Goal: Information Seeking & Learning: Learn about a topic

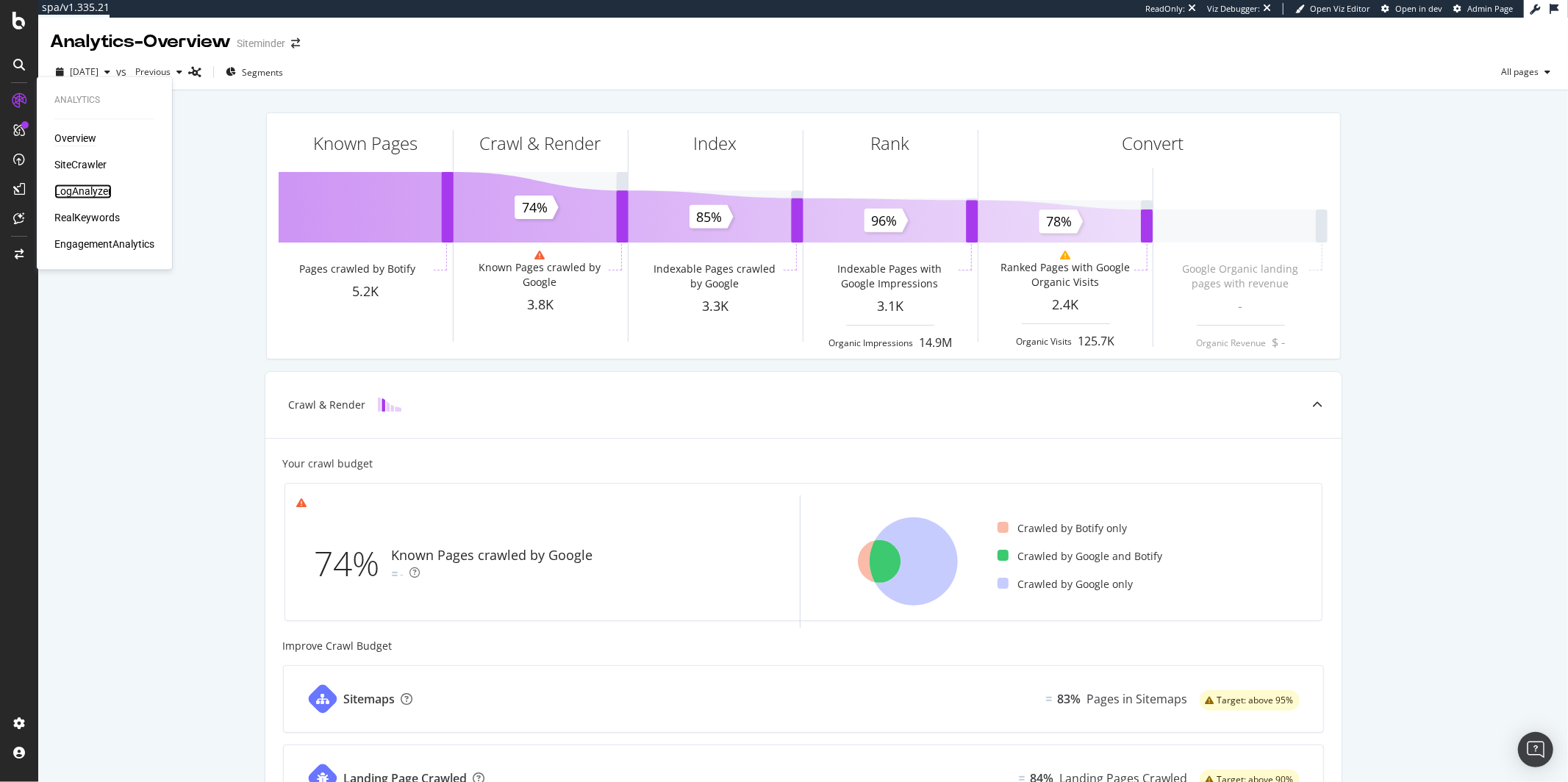
click at [73, 191] on div "LogAnalyzer" at bounding box center [83, 191] width 57 height 15
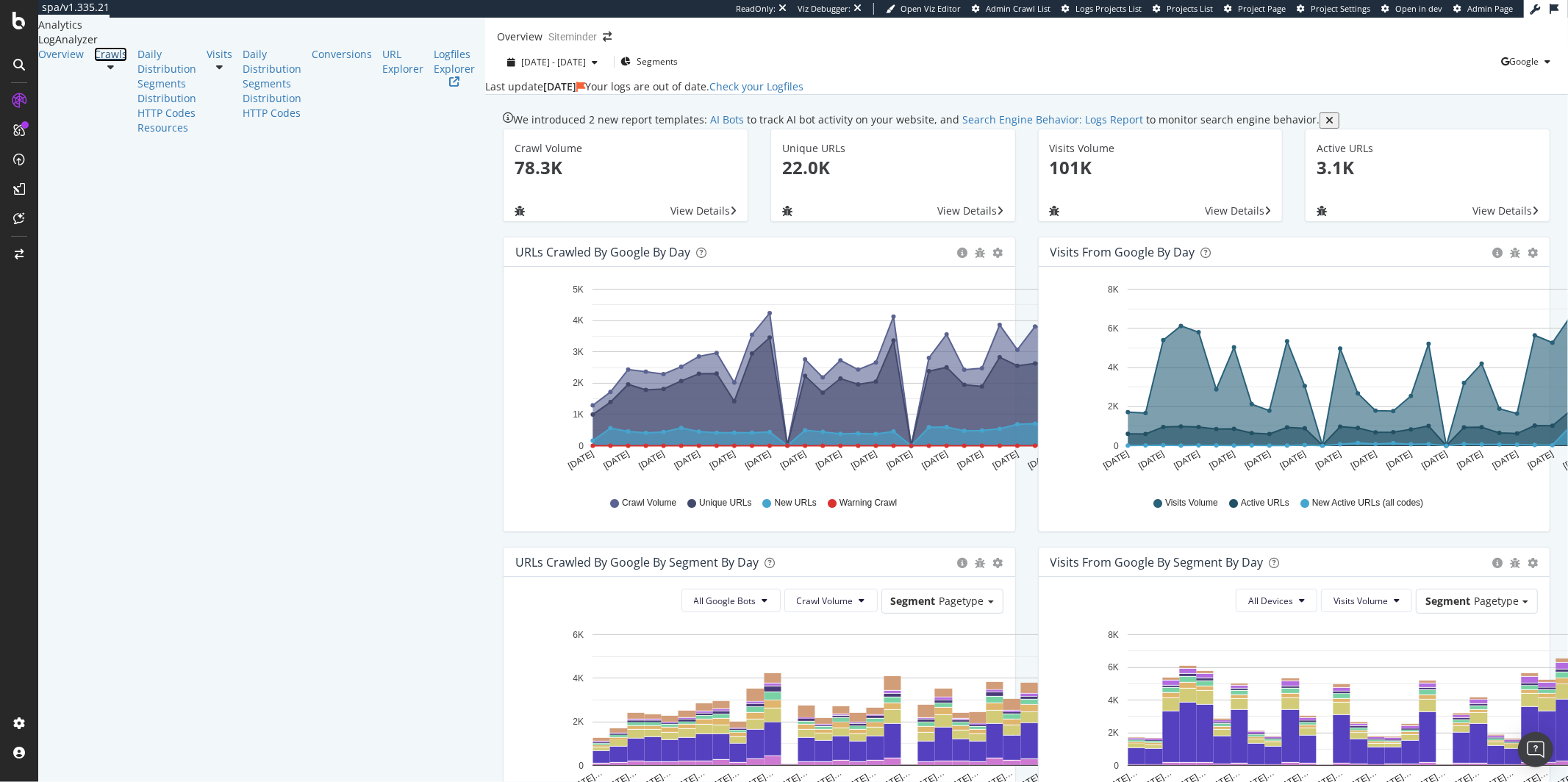
click at [113, 62] on link "Crawls" at bounding box center [111, 54] width 33 height 15
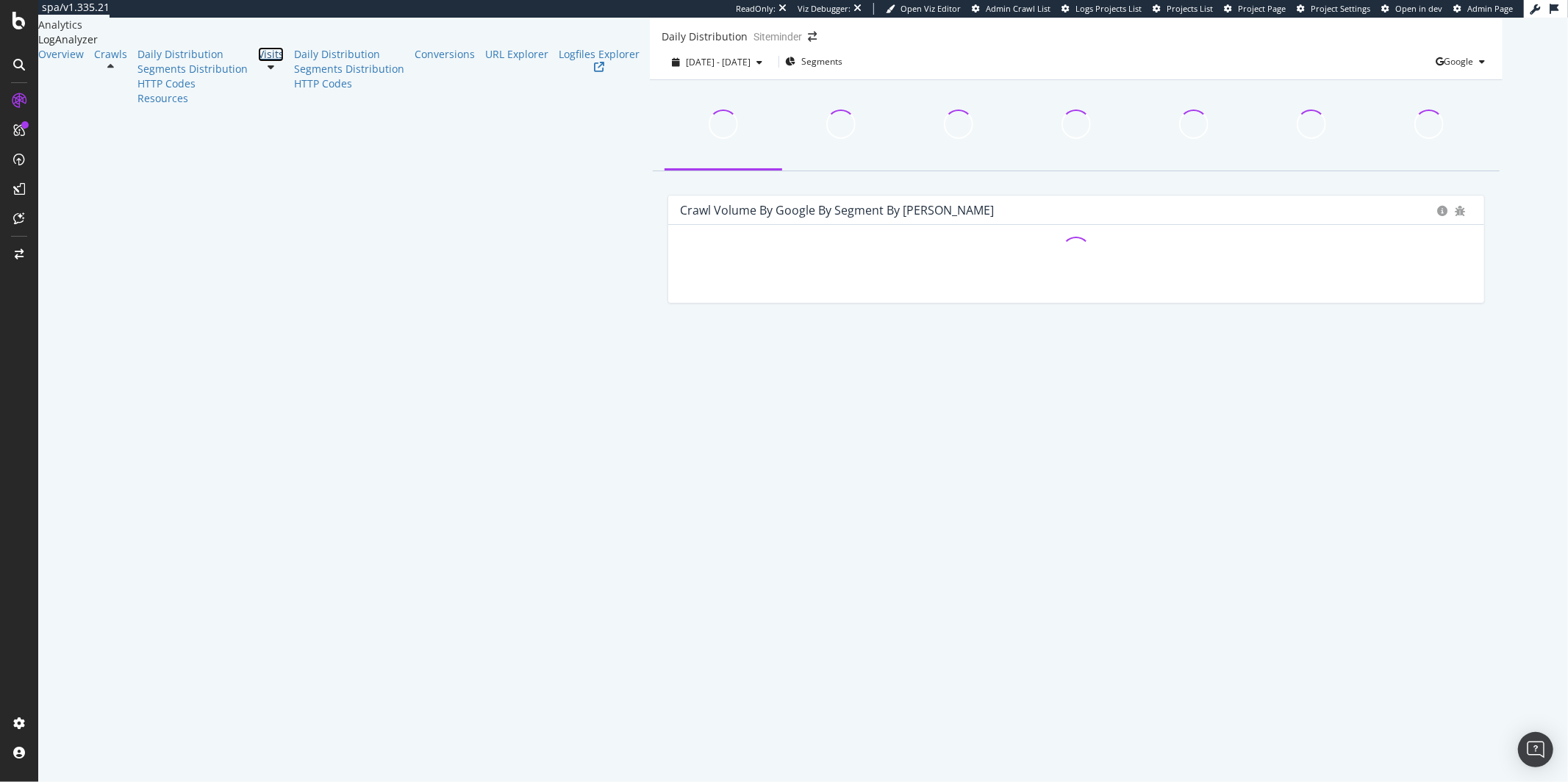
click at [258, 62] on link "Visits" at bounding box center [270, 54] width 25 height 15
click at [415, 62] on link "Conversions" at bounding box center [445, 54] width 60 height 15
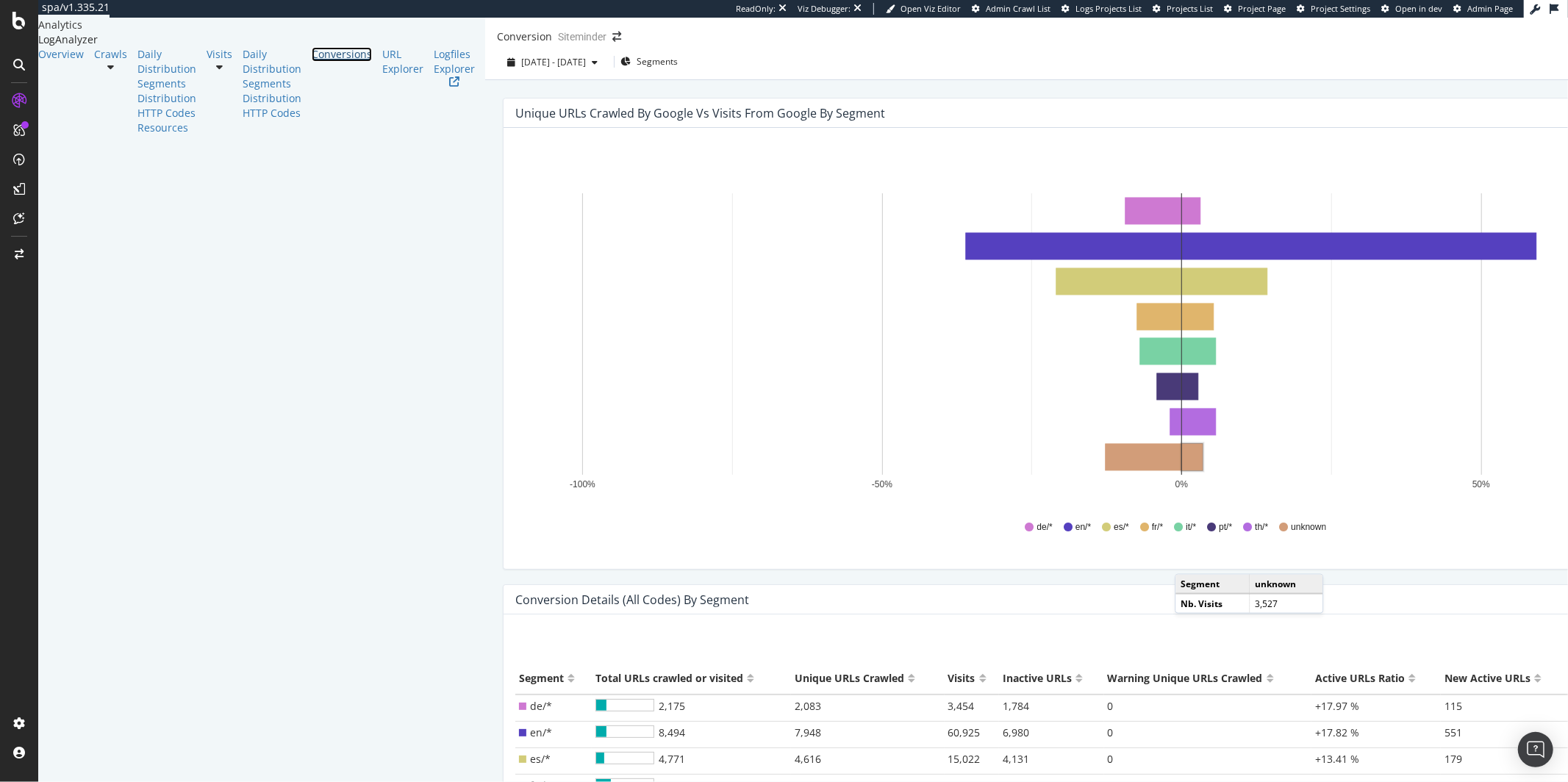
scroll to position [236, 0]
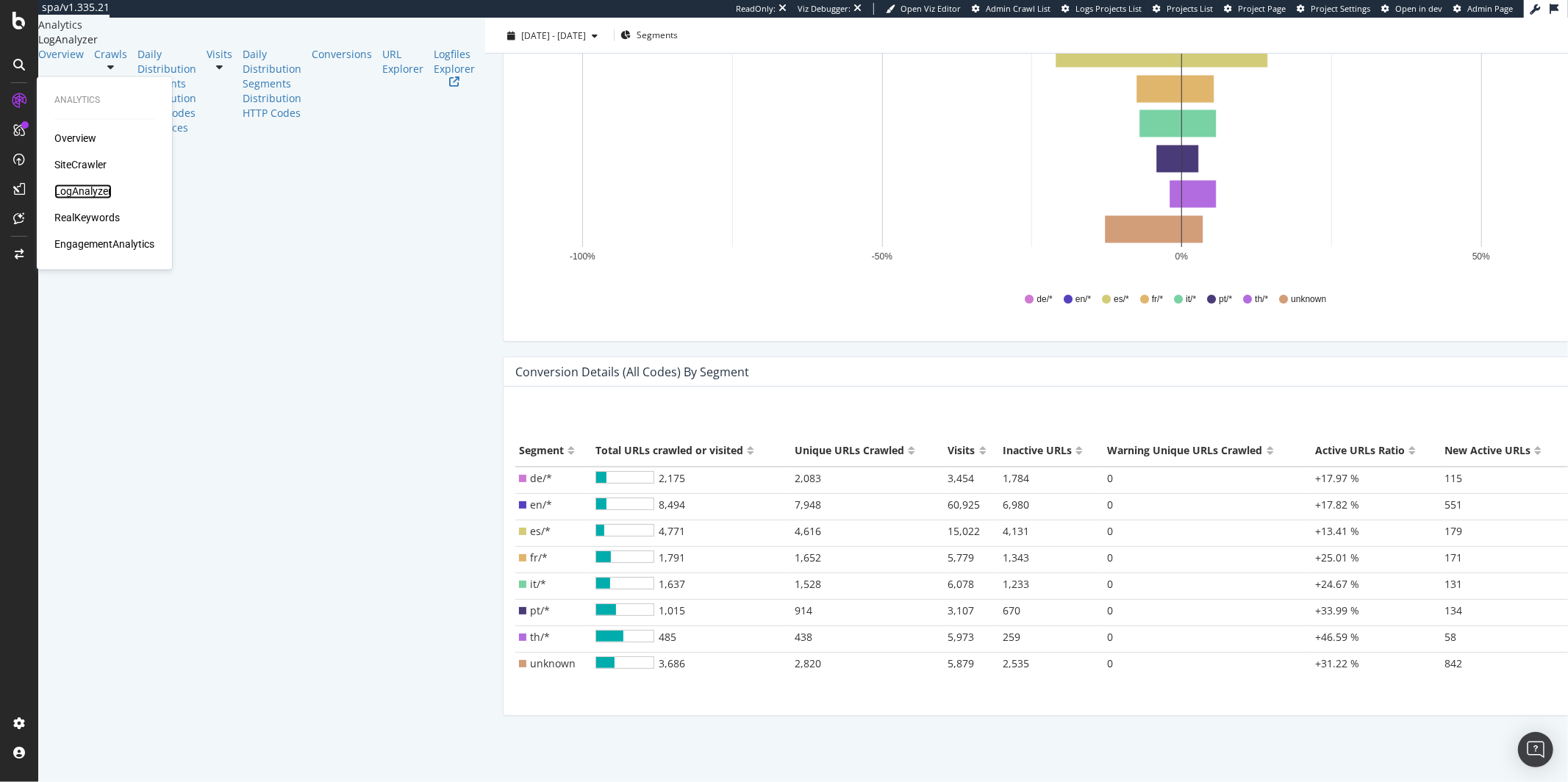
click at [103, 190] on div "LogAnalyzer" at bounding box center [83, 191] width 57 height 15
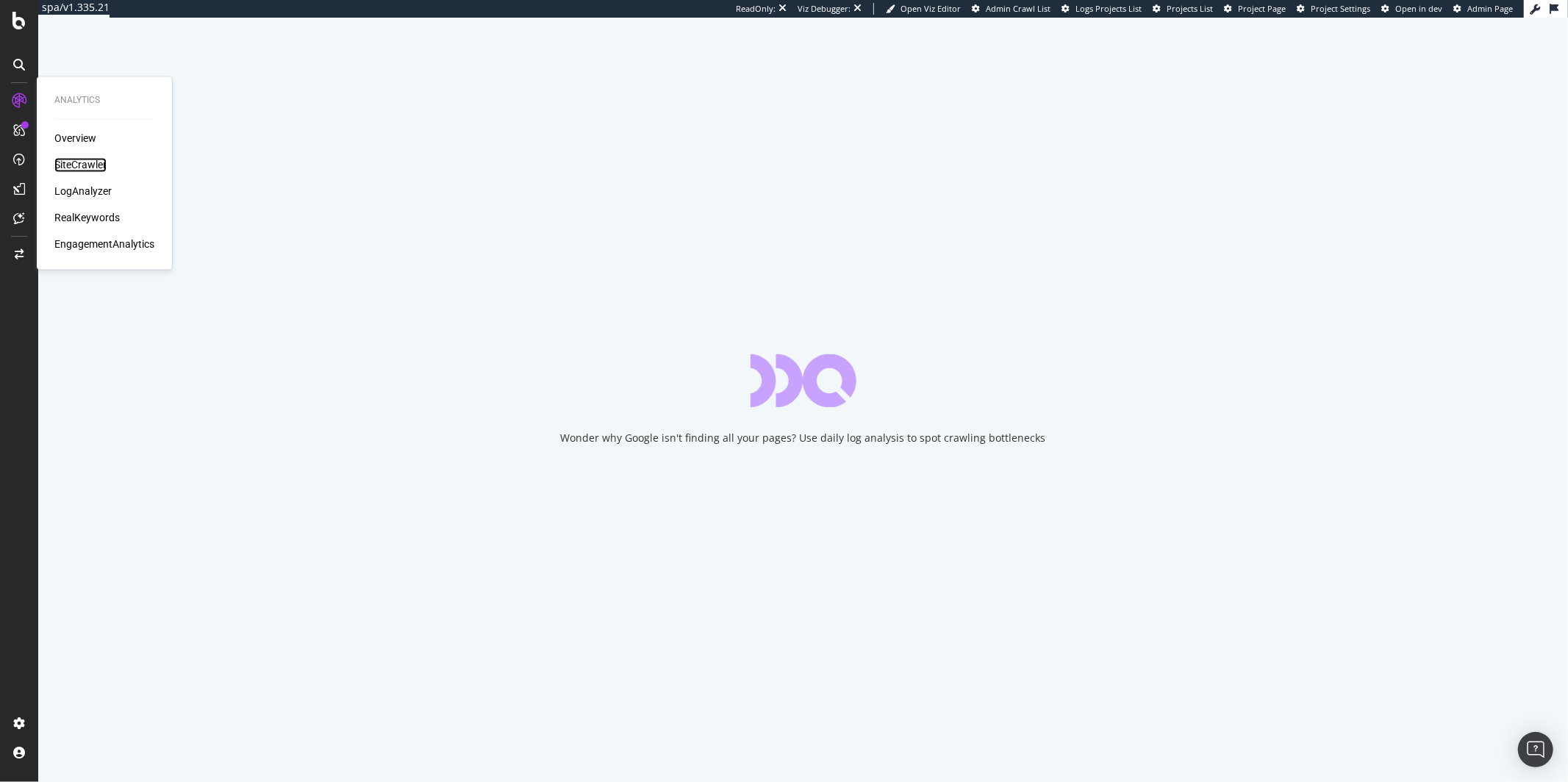
click at [95, 165] on div "SiteCrawler" at bounding box center [81, 165] width 53 height 15
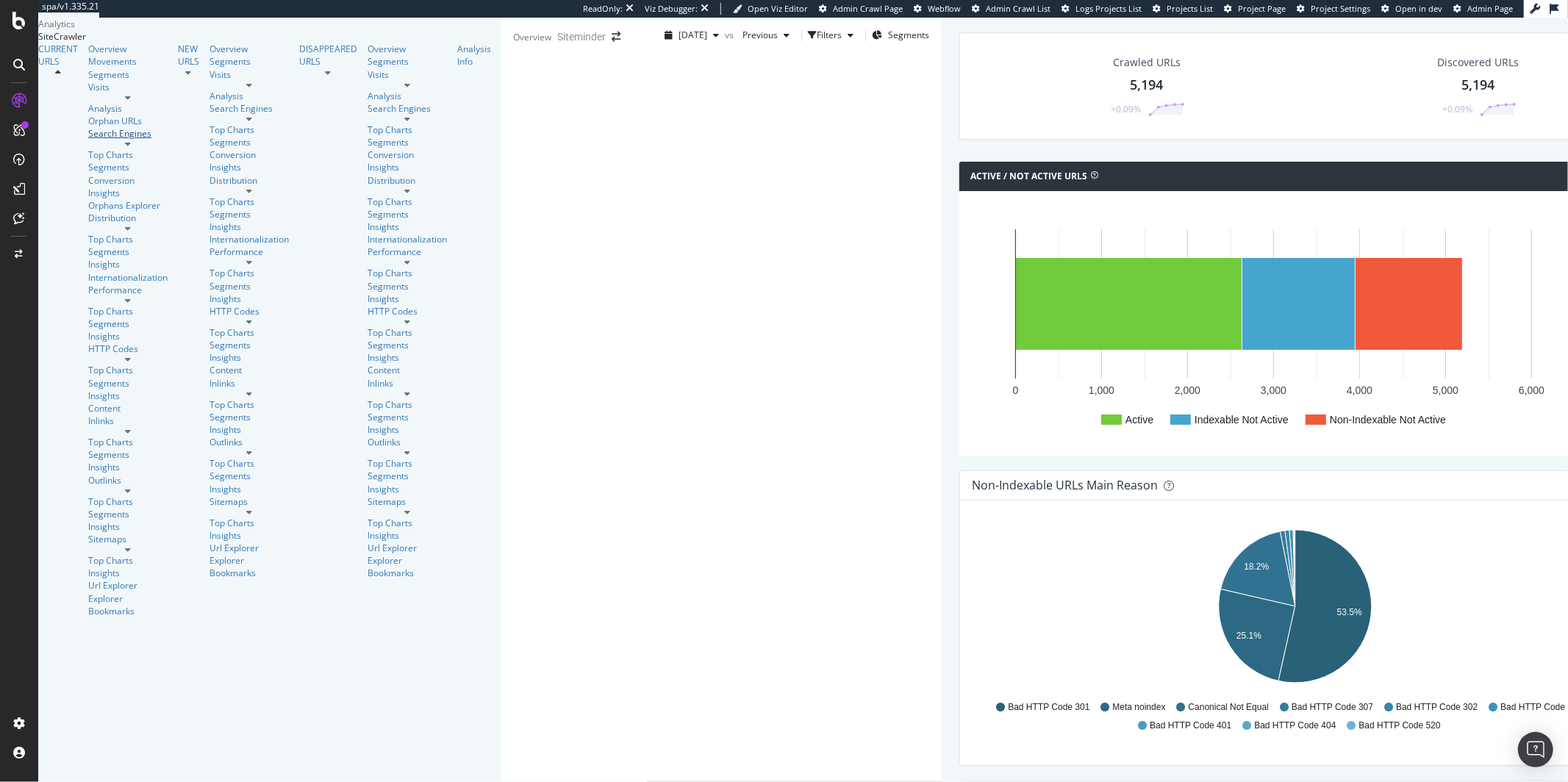
click at [88, 140] on div "Search Engines" at bounding box center [128, 133] width 80 height 13
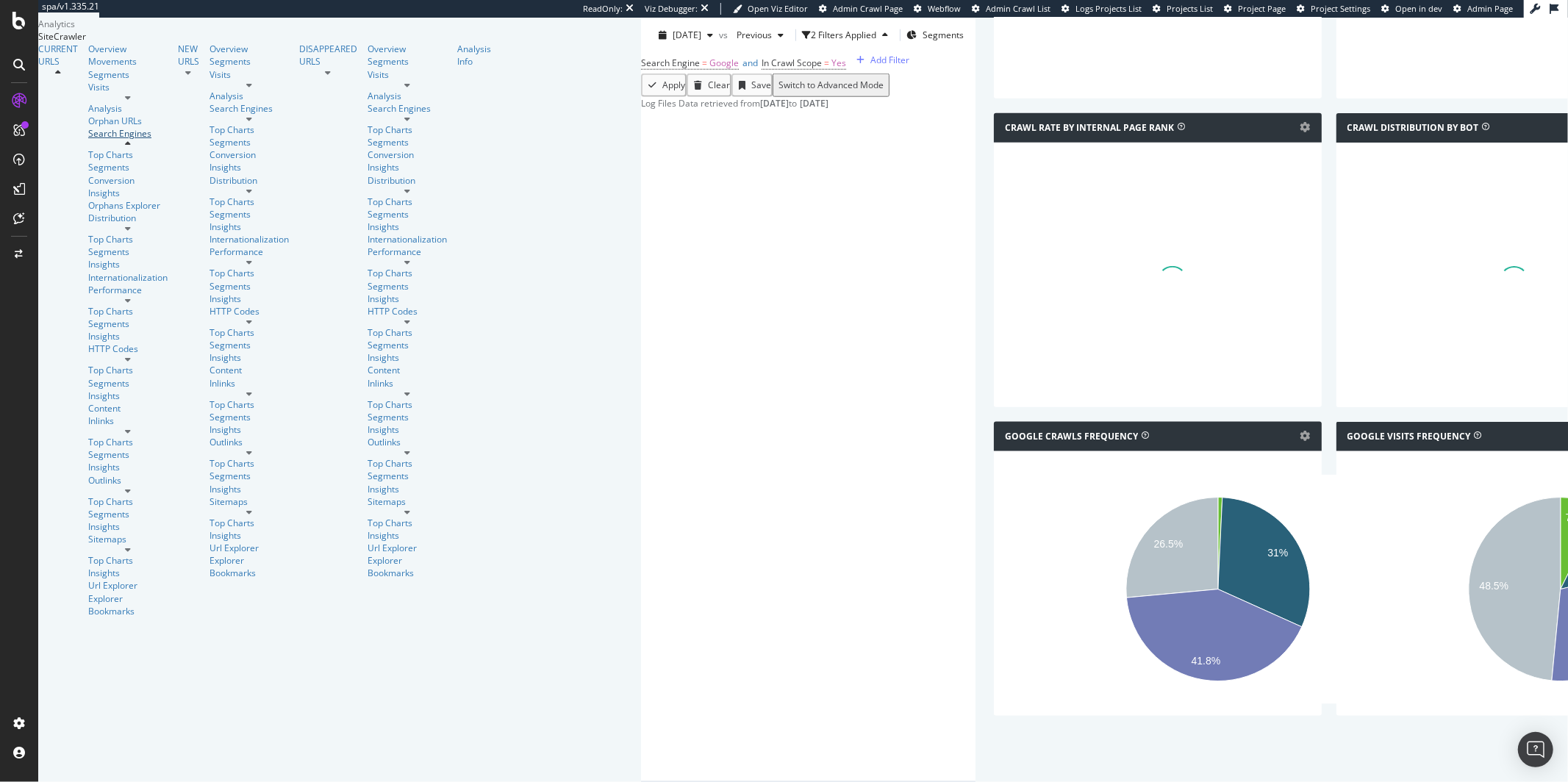
scroll to position [1568, 0]
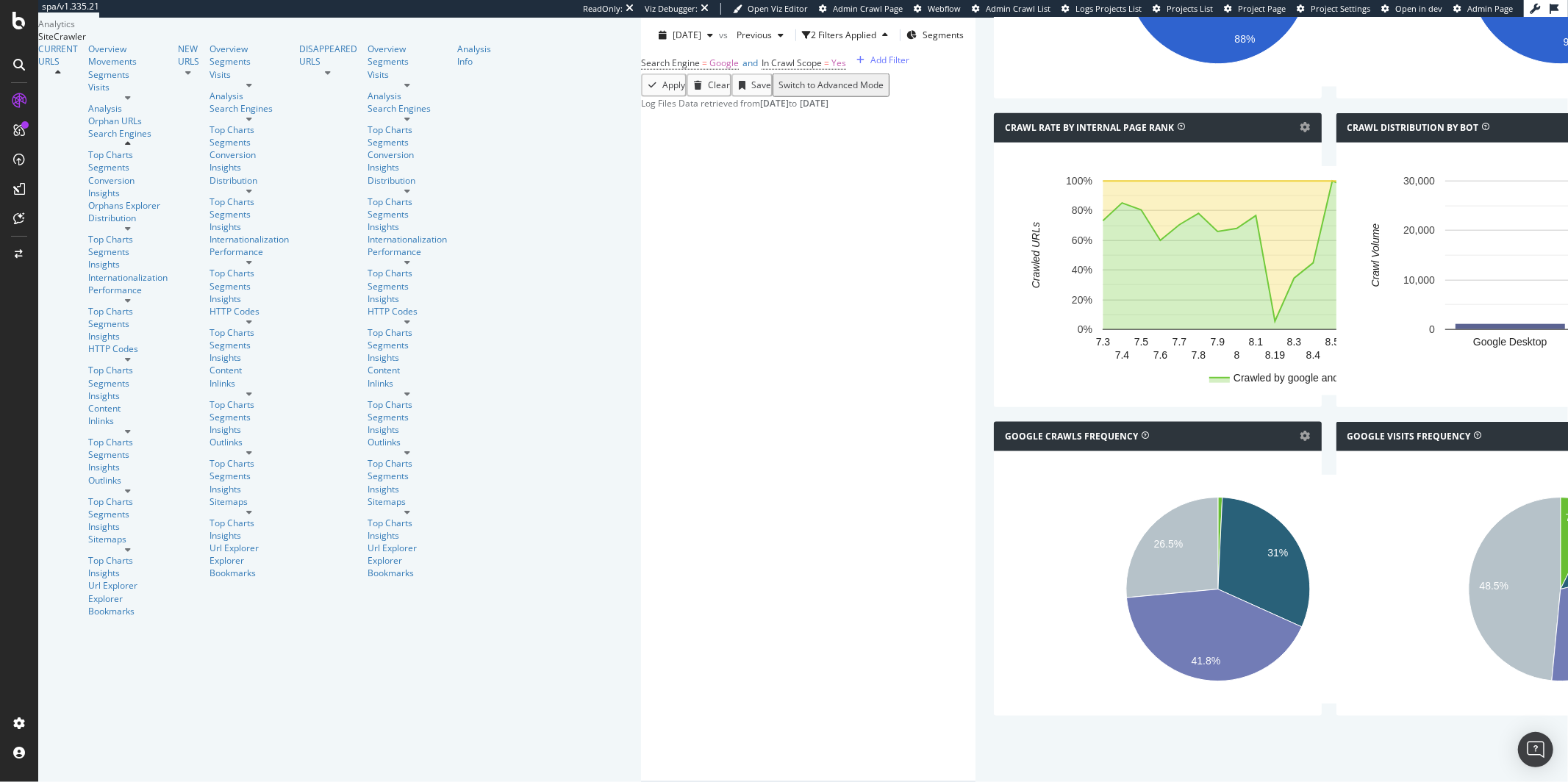
click at [131, 364] on icon at bounding box center [128, 359] width 5 height 9
click at [131, 486] on icon at bounding box center [128, 491] width 5 height 9
click at [186, 77] on icon at bounding box center [189, 73] width 5 height 9
click at [1483, 11] on span "Admin Page" at bounding box center [1490, 8] width 45 height 11
click at [1256, 7] on span "Project Page" at bounding box center [1262, 8] width 48 height 11
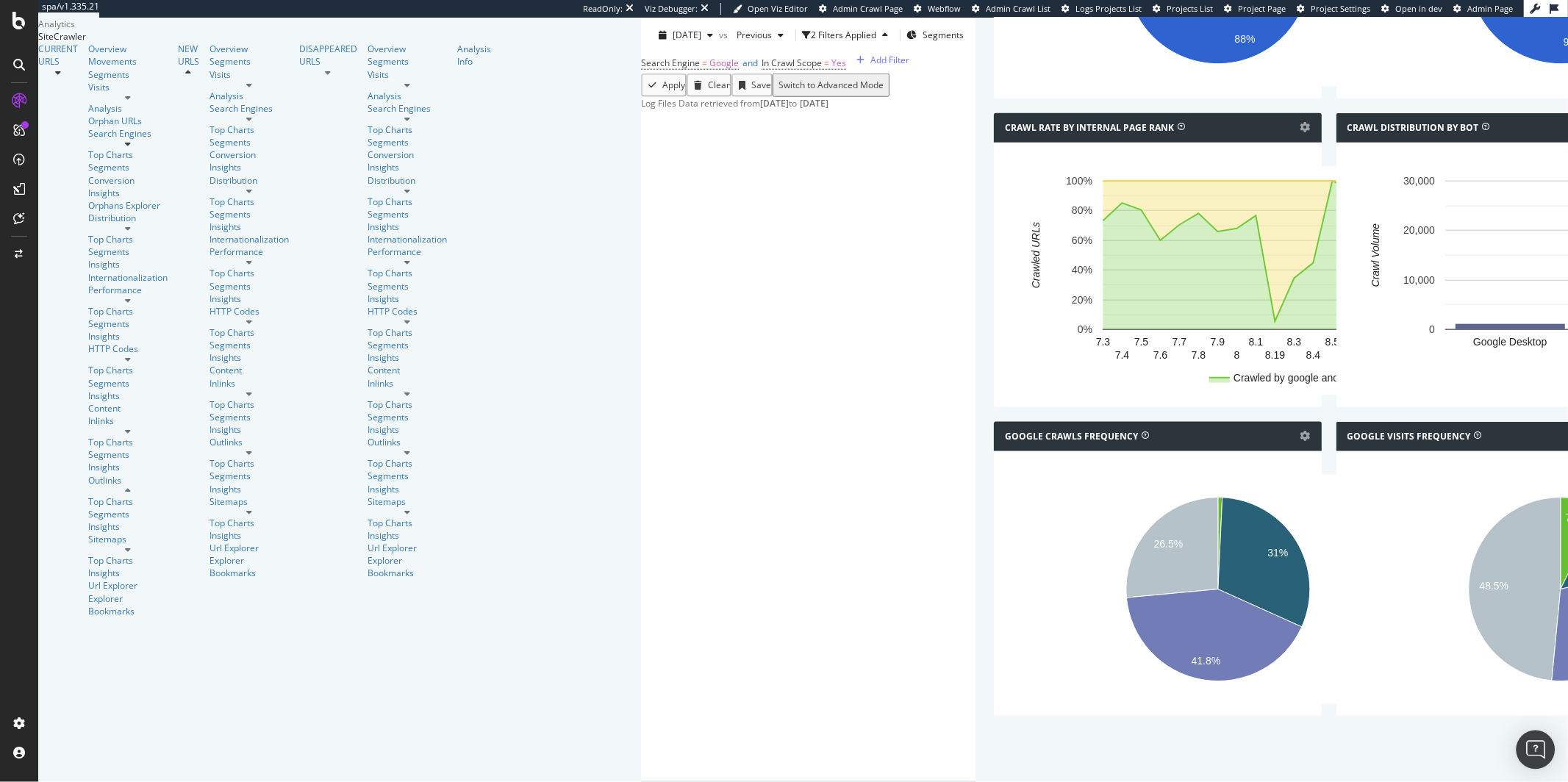
click at [1545, 751] on div "Open Intercom Messenger" at bounding box center [1536, 749] width 39 height 39
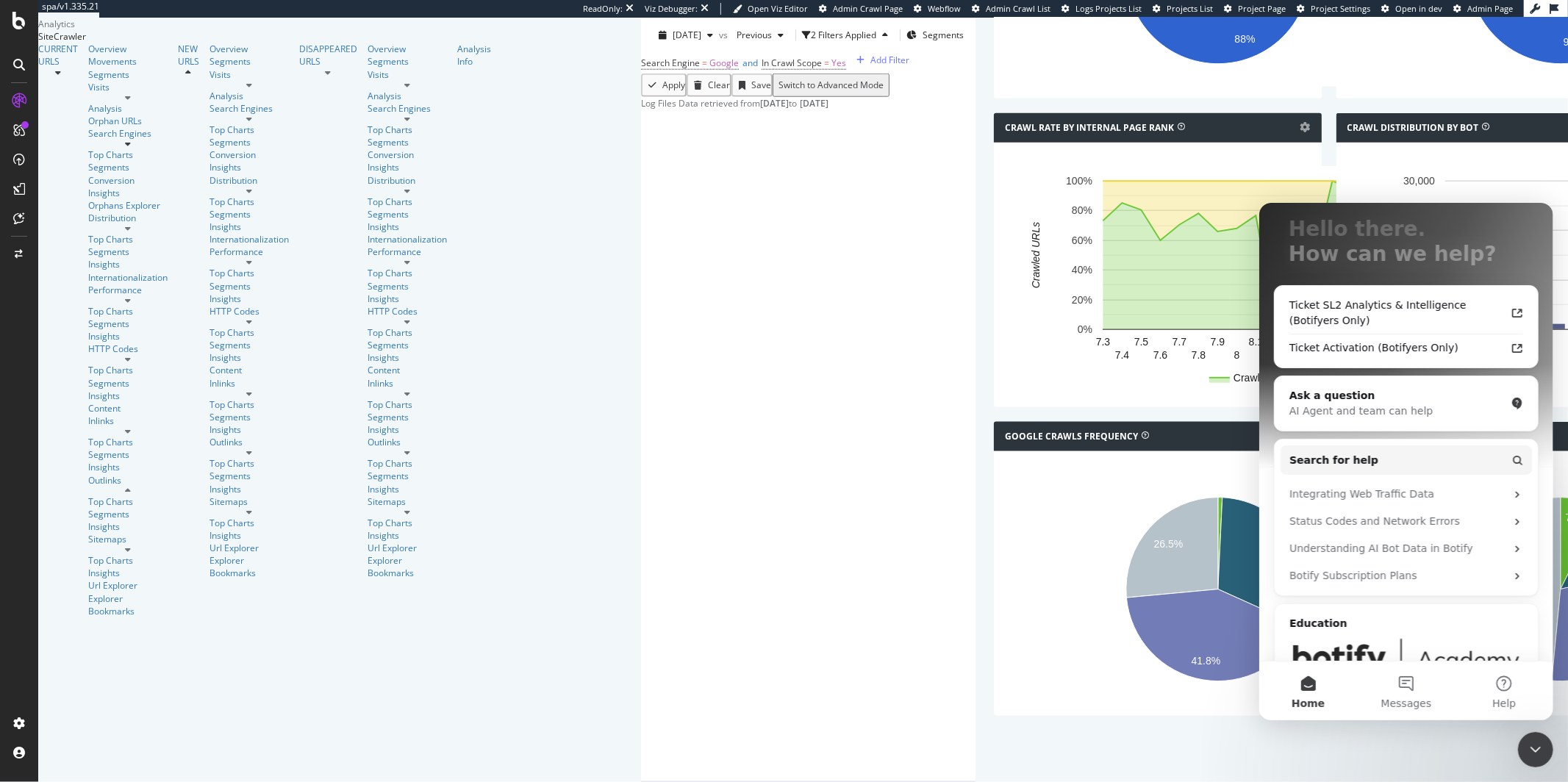
scroll to position [0, 0]
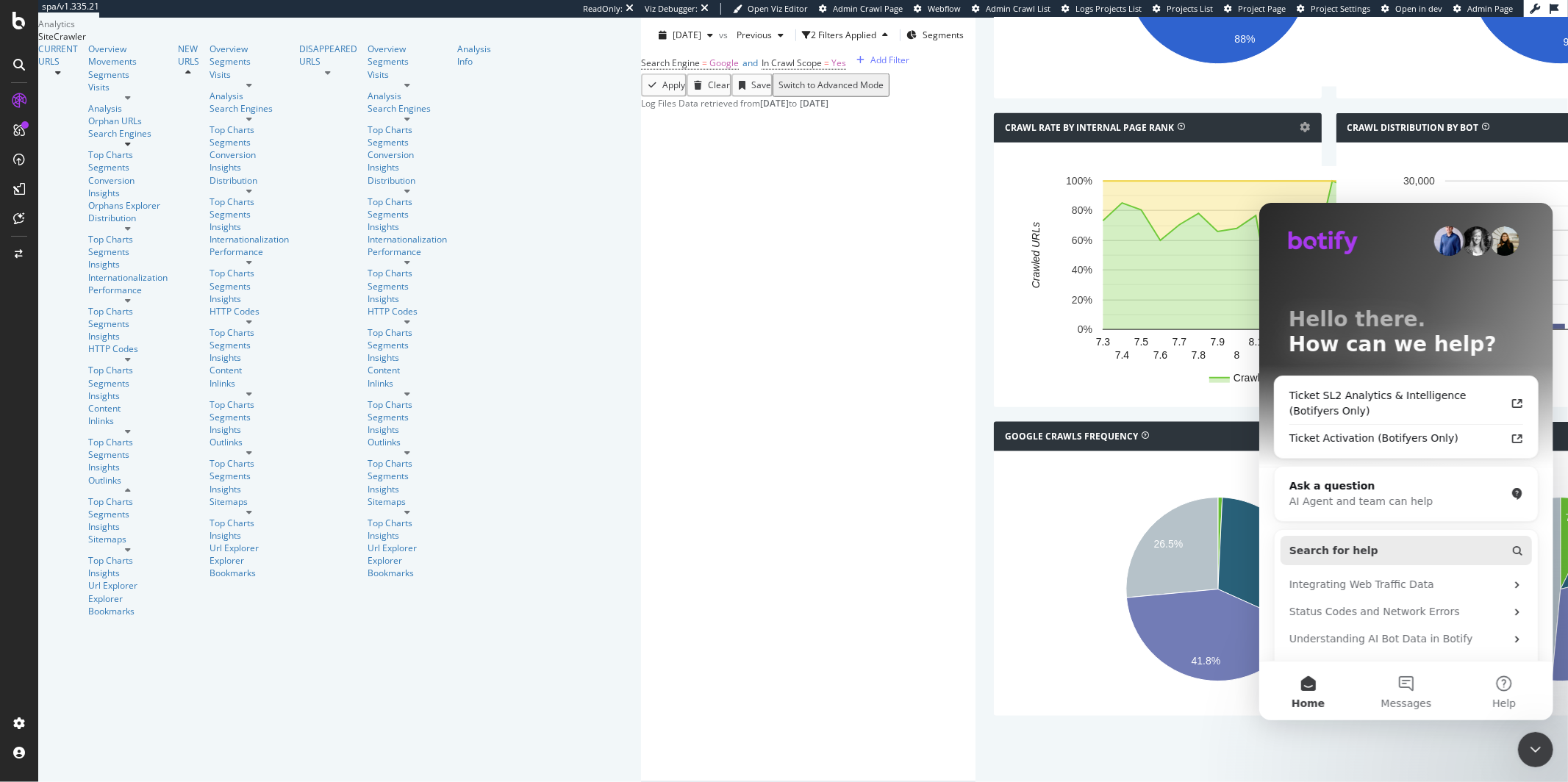
click at [1365, 552] on button "Search for help" at bounding box center [1406, 550] width 251 height 29
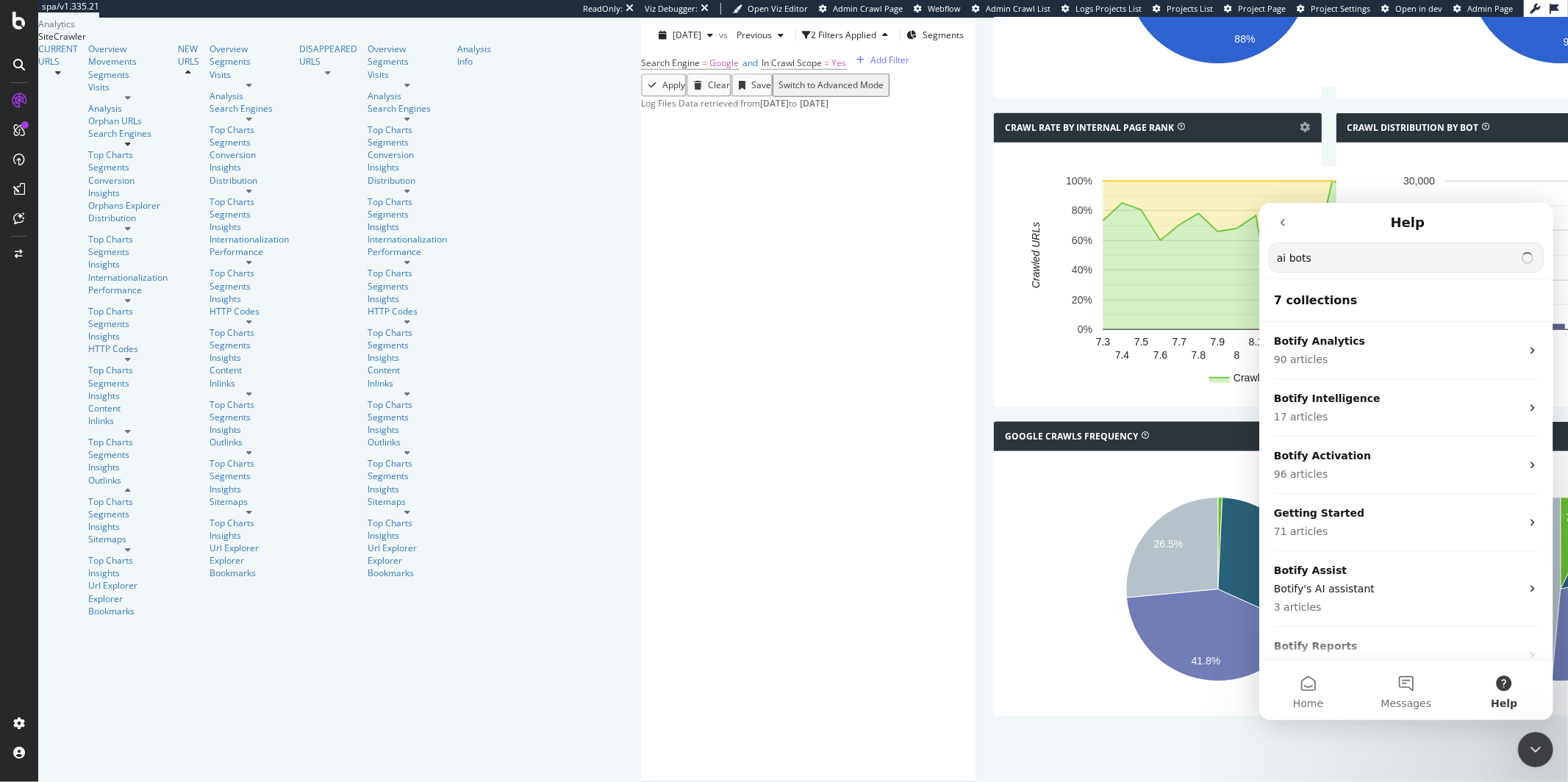
type input "ai bots"
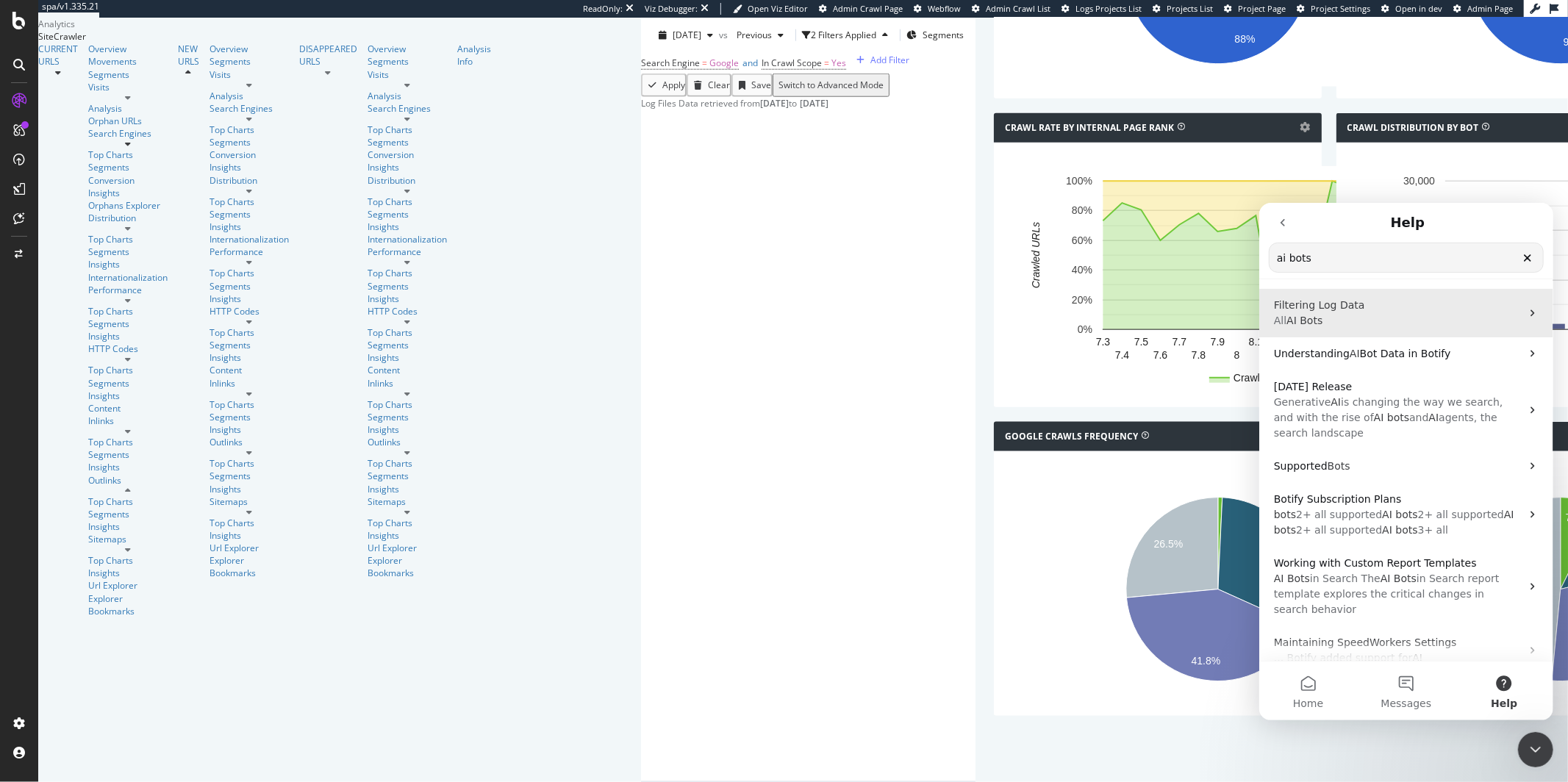
click at [1397, 319] on p "All AI Bots" at bounding box center [1396, 319] width 247 height 15
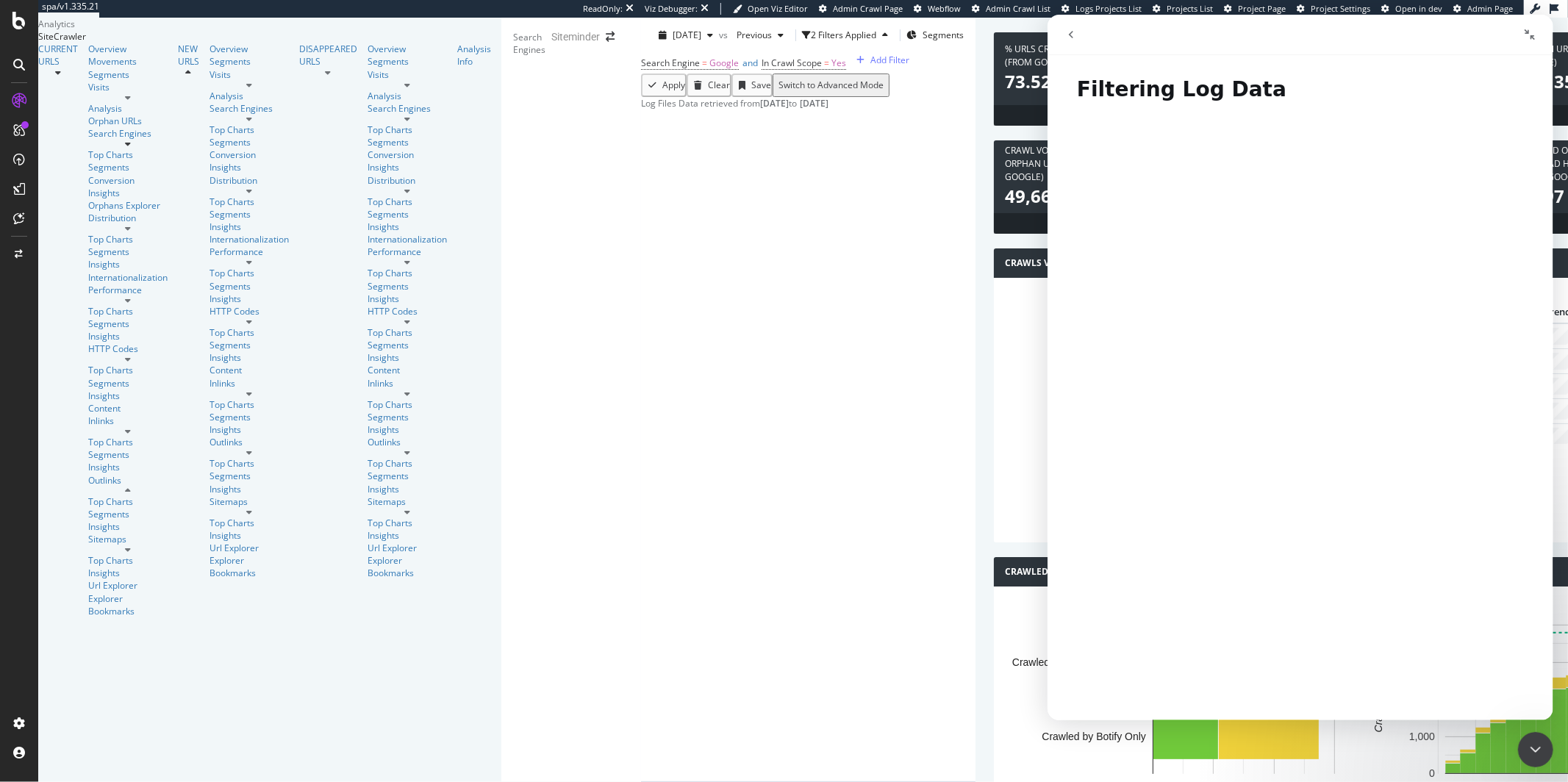
click at [1077, 45] on button "go back" at bounding box center [1070, 34] width 28 height 28
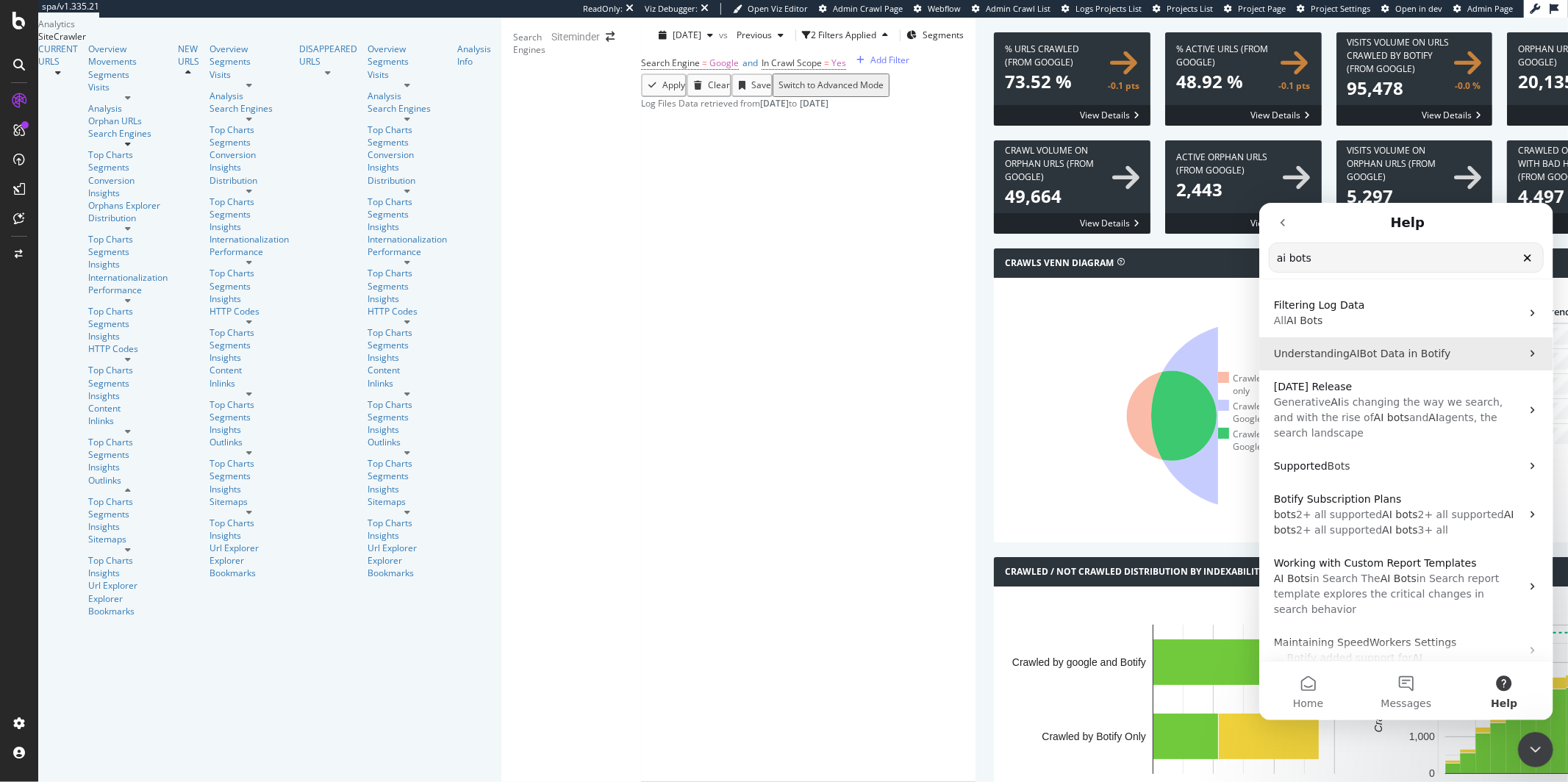
click at [1406, 358] on span "Bot Data in Botify" at bounding box center [1405, 352] width 91 height 12
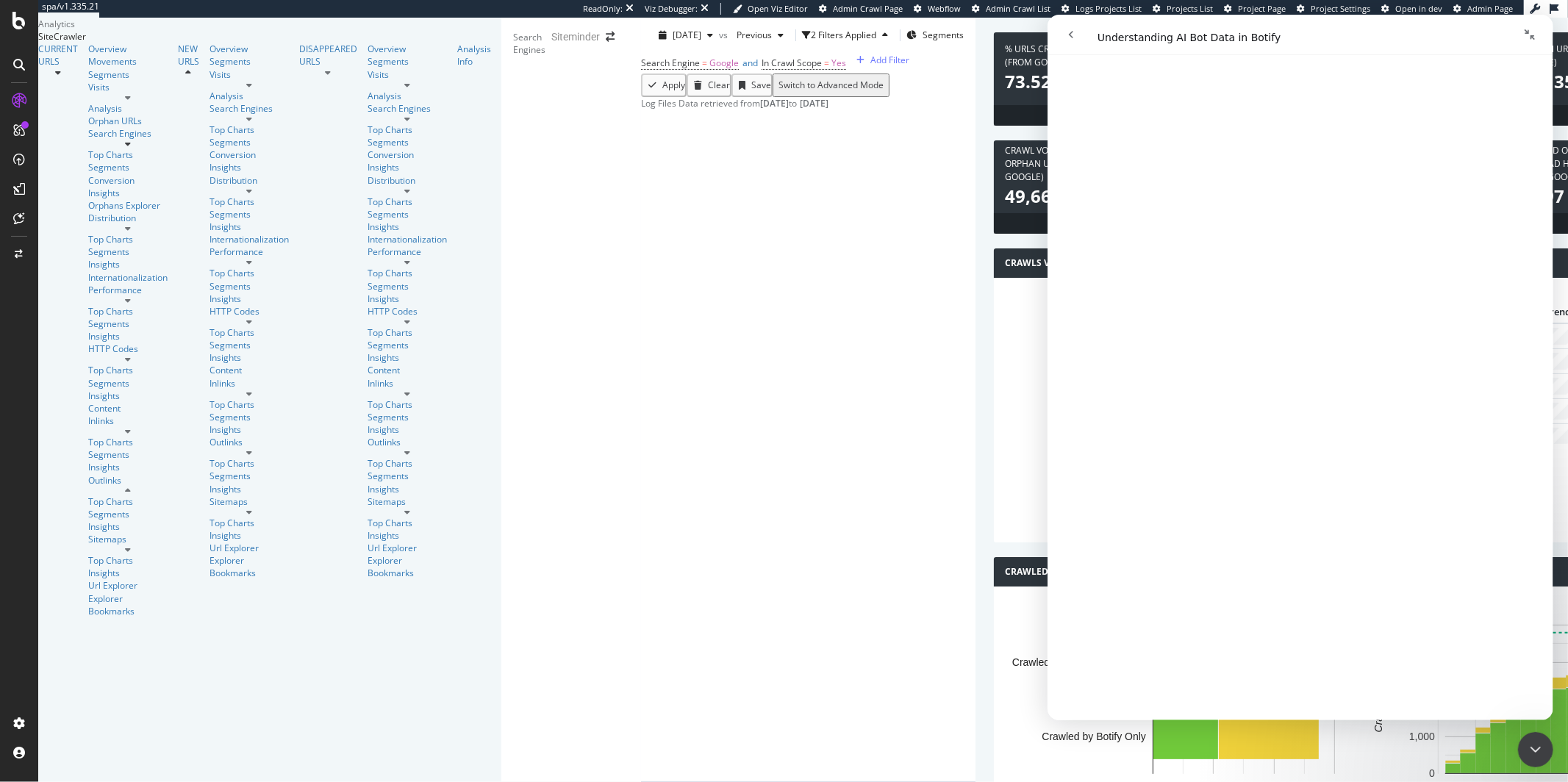
scroll to position [3246, 0]
click at [83, 223] on div "CustomReports" at bounding box center [90, 227] width 72 height 15
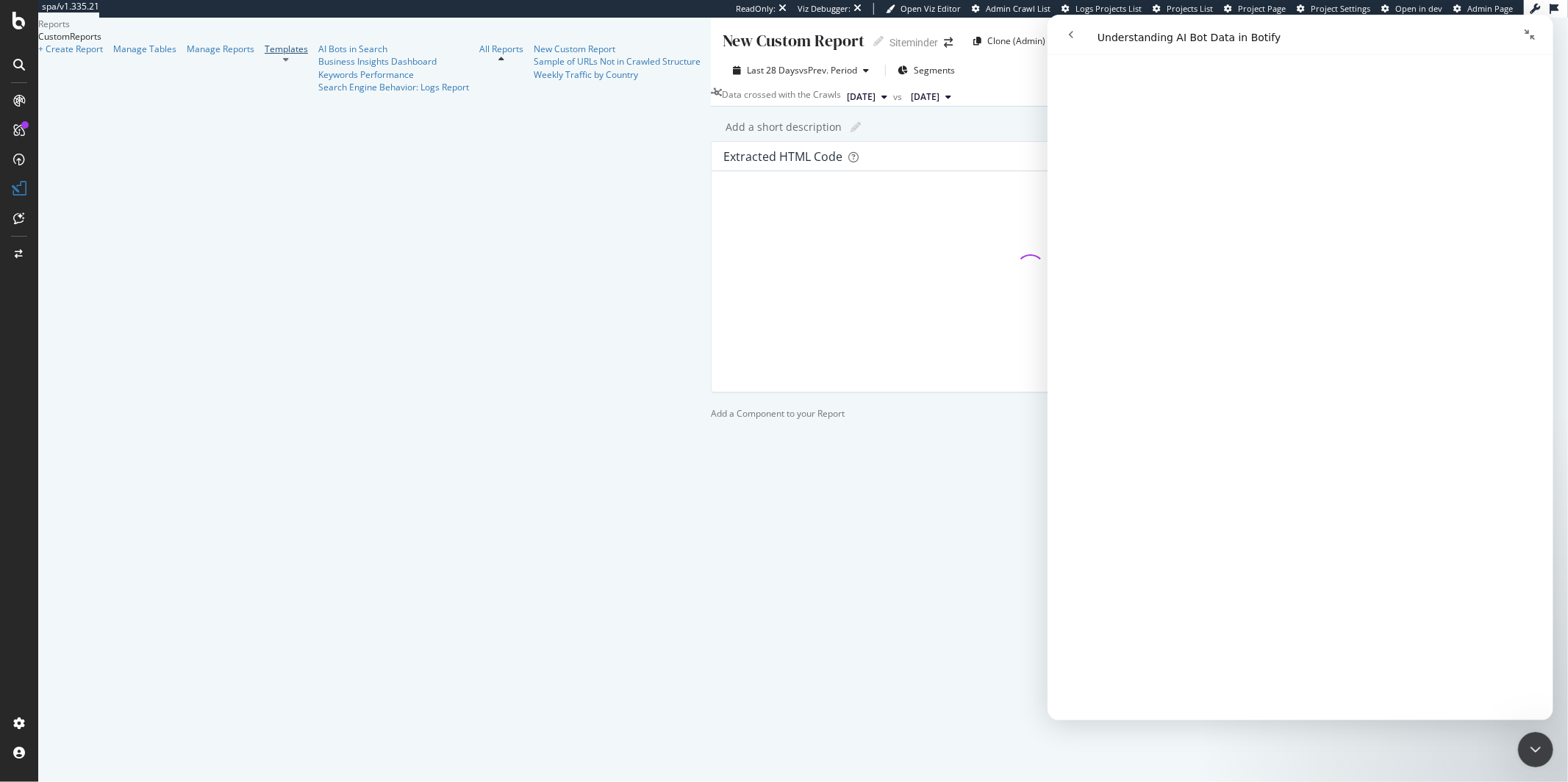
click at [265, 55] on div "Templates" at bounding box center [287, 49] width 44 height 13
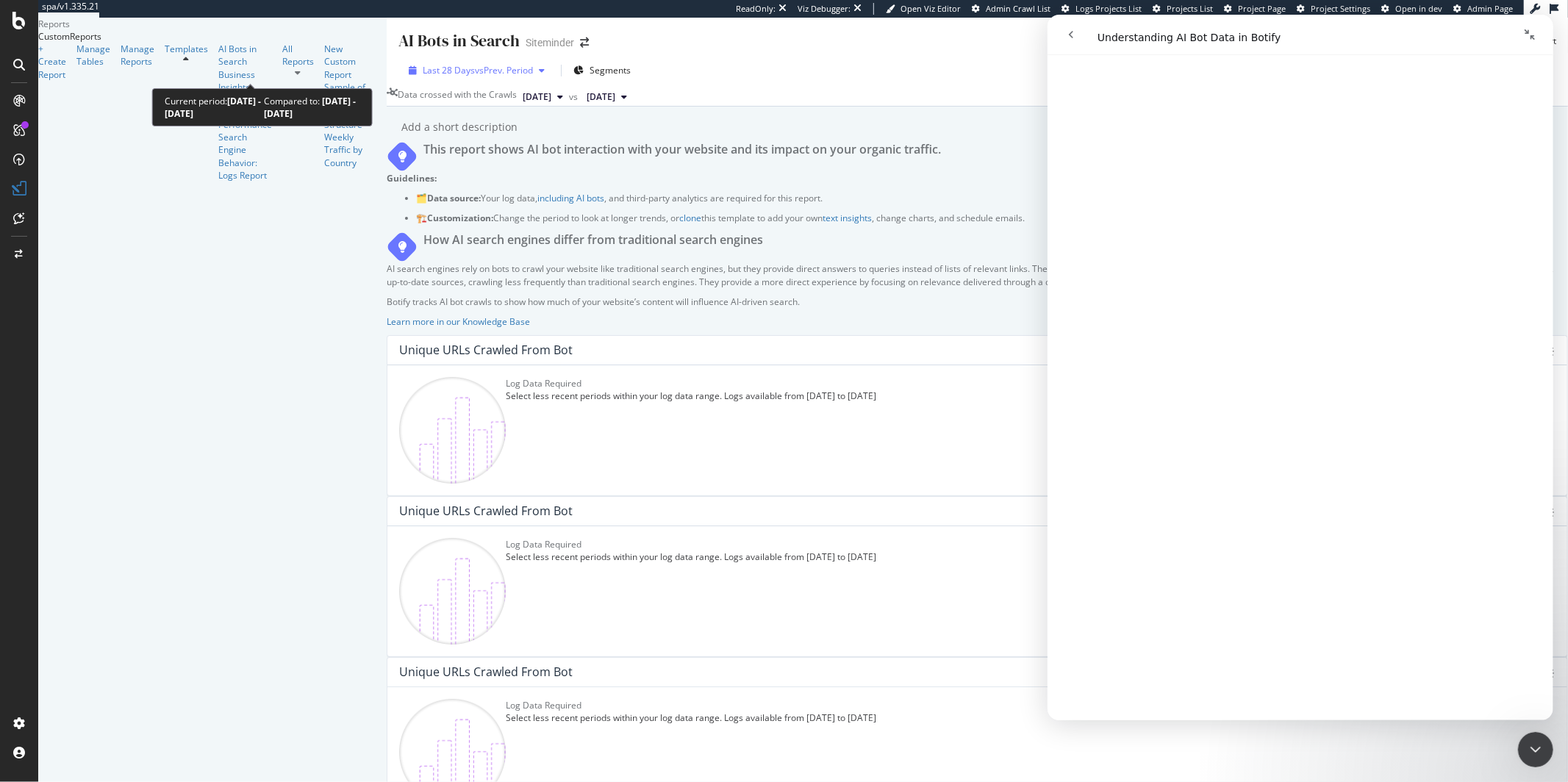
click at [475, 75] on span "vs Prev. Period" at bounding box center [504, 70] width 58 height 13
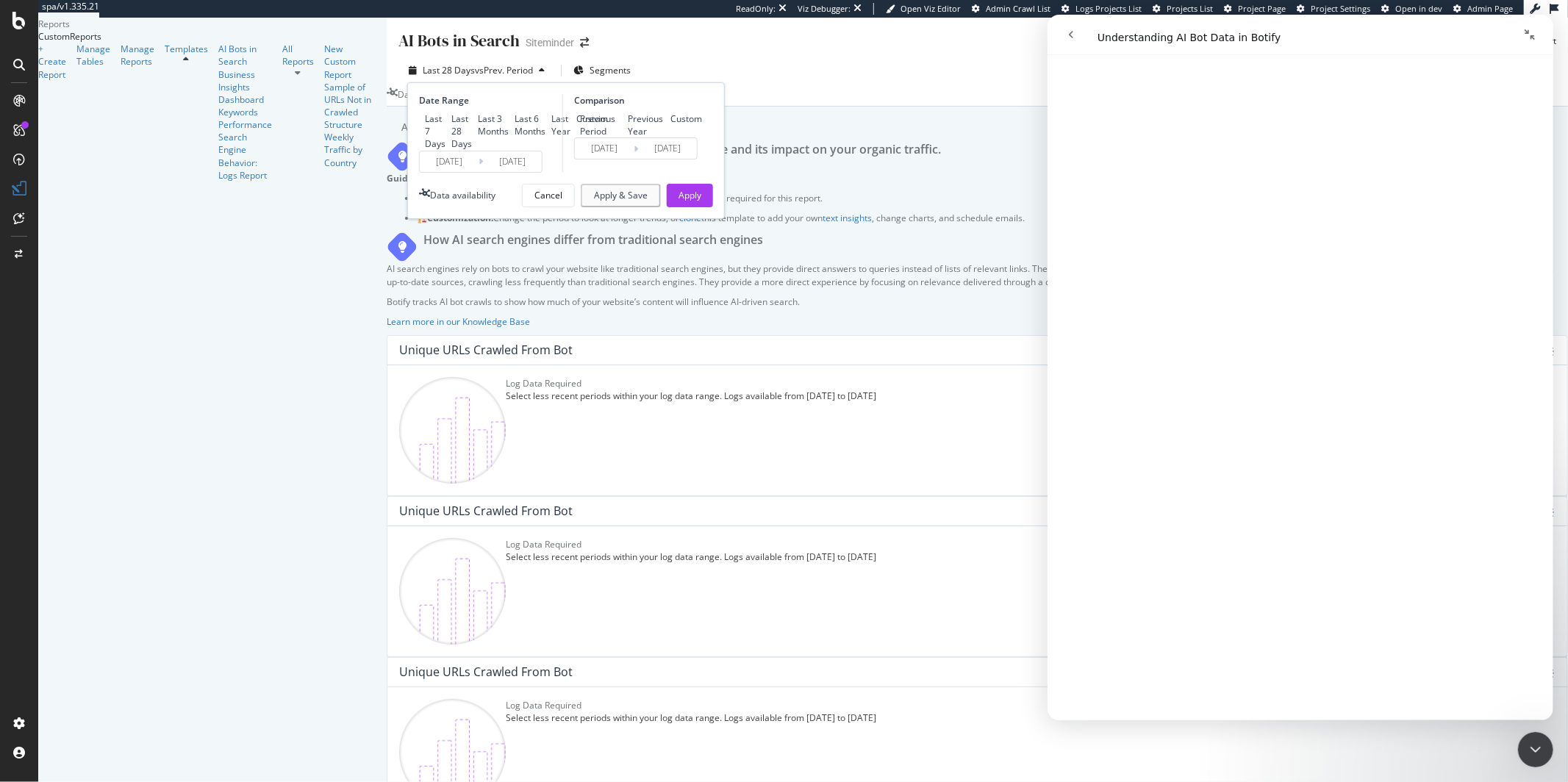
click at [552, 138] on div "Last Year" at bounding box center [561, 125] width 19 height 25
type input "[DATE]"
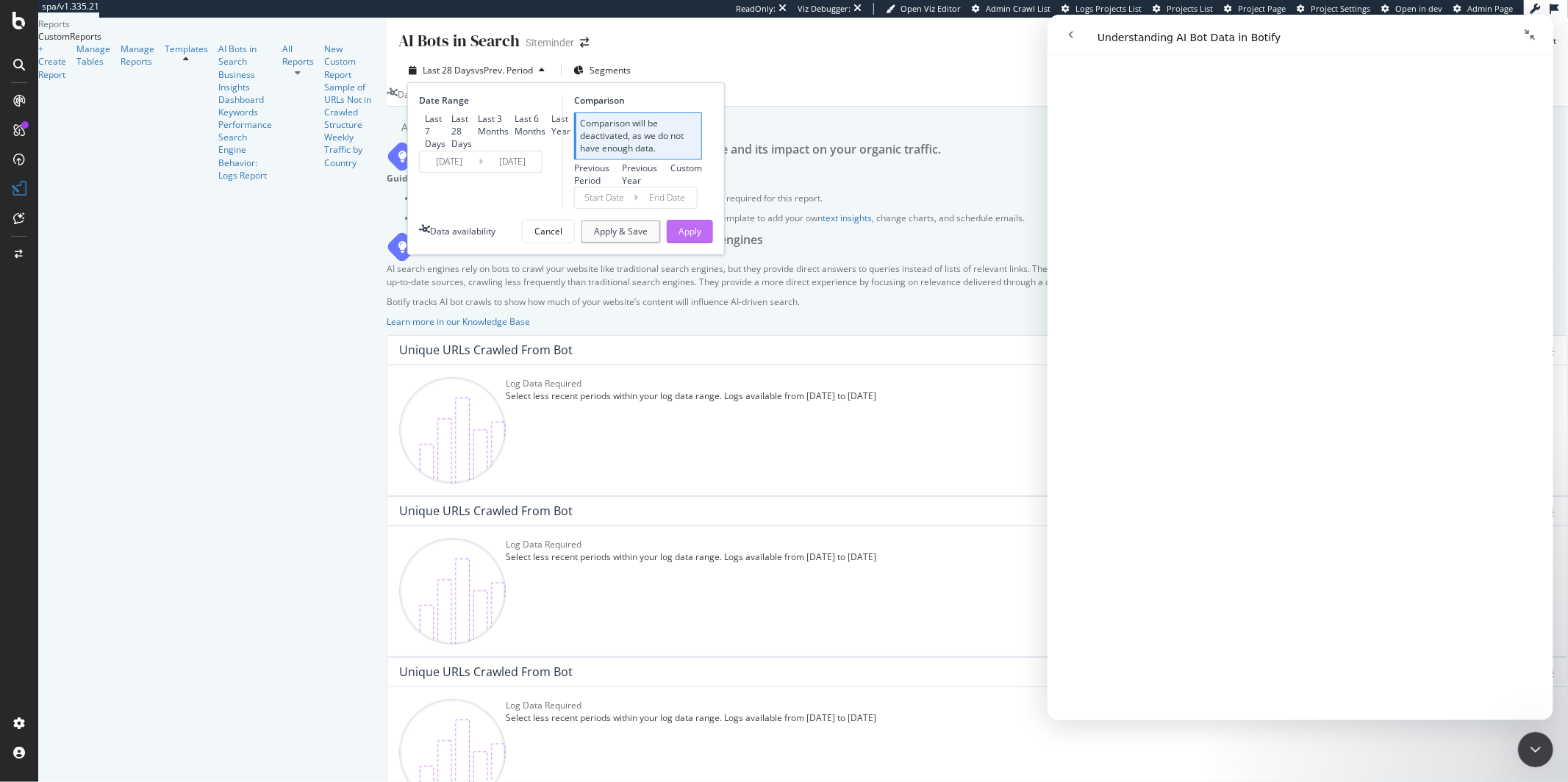
click at [667, 243] on button "Apply" at bounding box center [690, 231] width 46 height 24
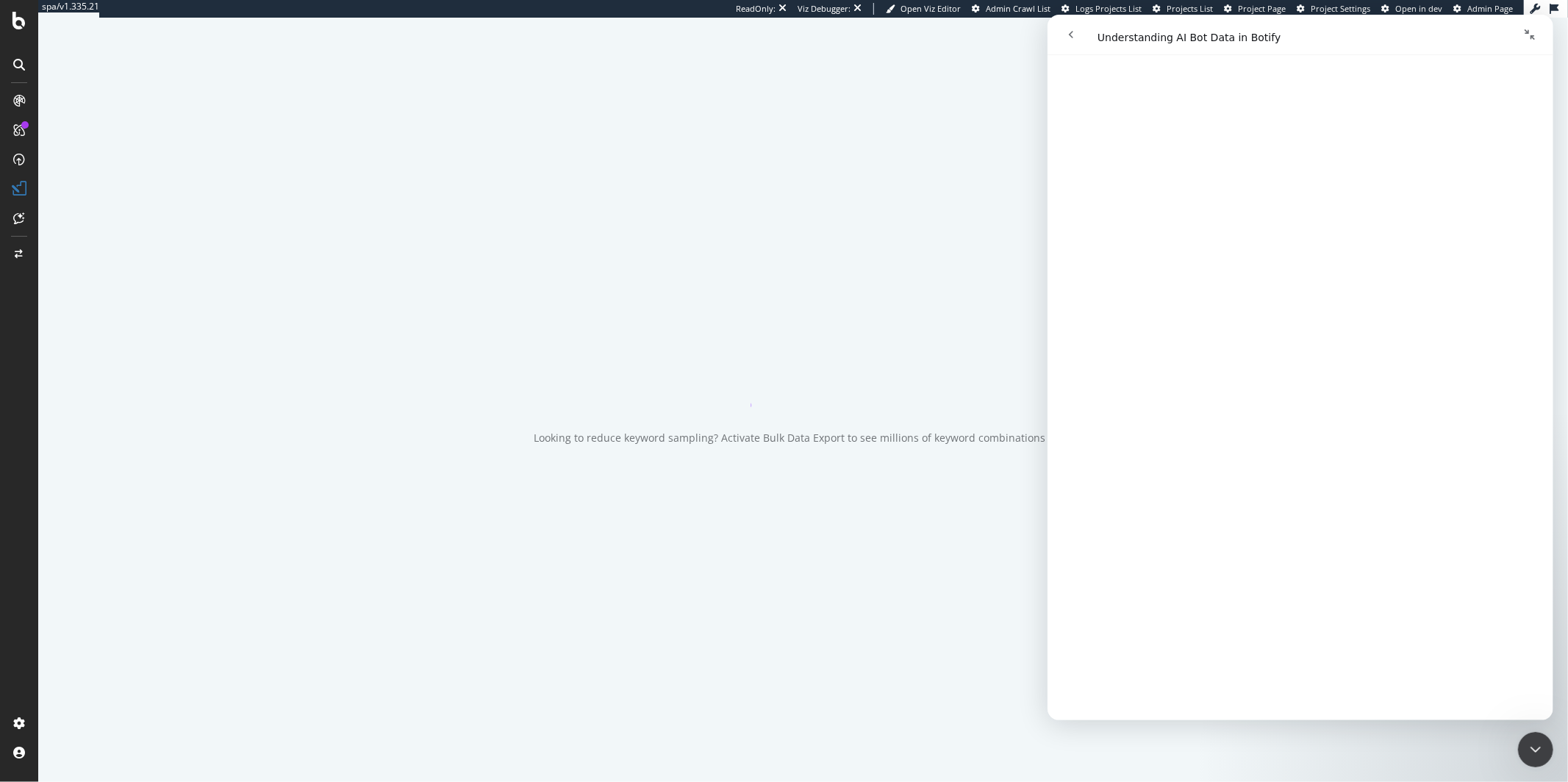
click at [1524, 32] on icon "Collapse window" at bounding box center [1529, 34] width 12 height 12
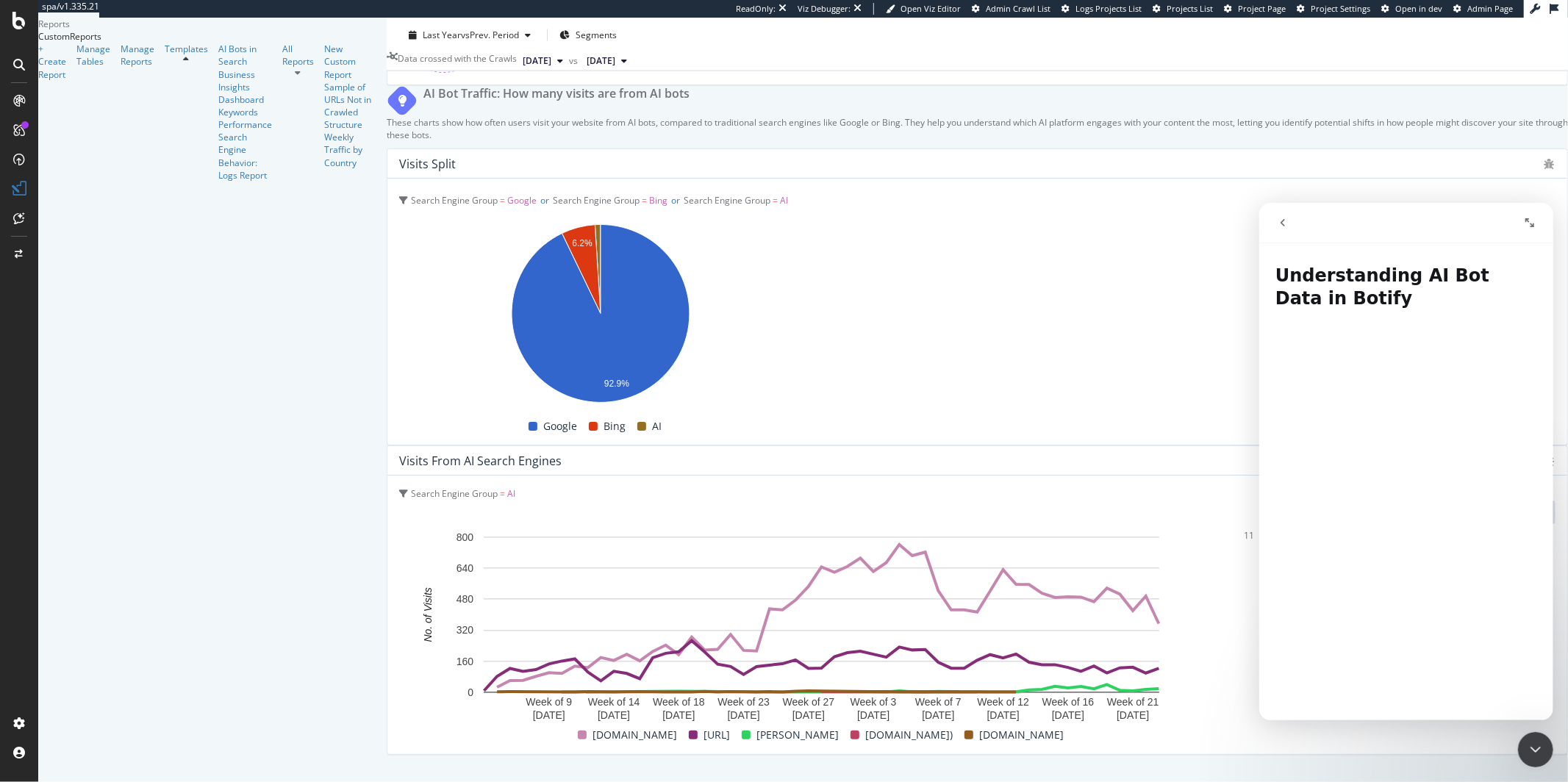
scroll to position [2327, 0]
click at [1542, 746] on icon "Close Intercom Messenger" at bounding box center [1534, 748] width 17 height 17
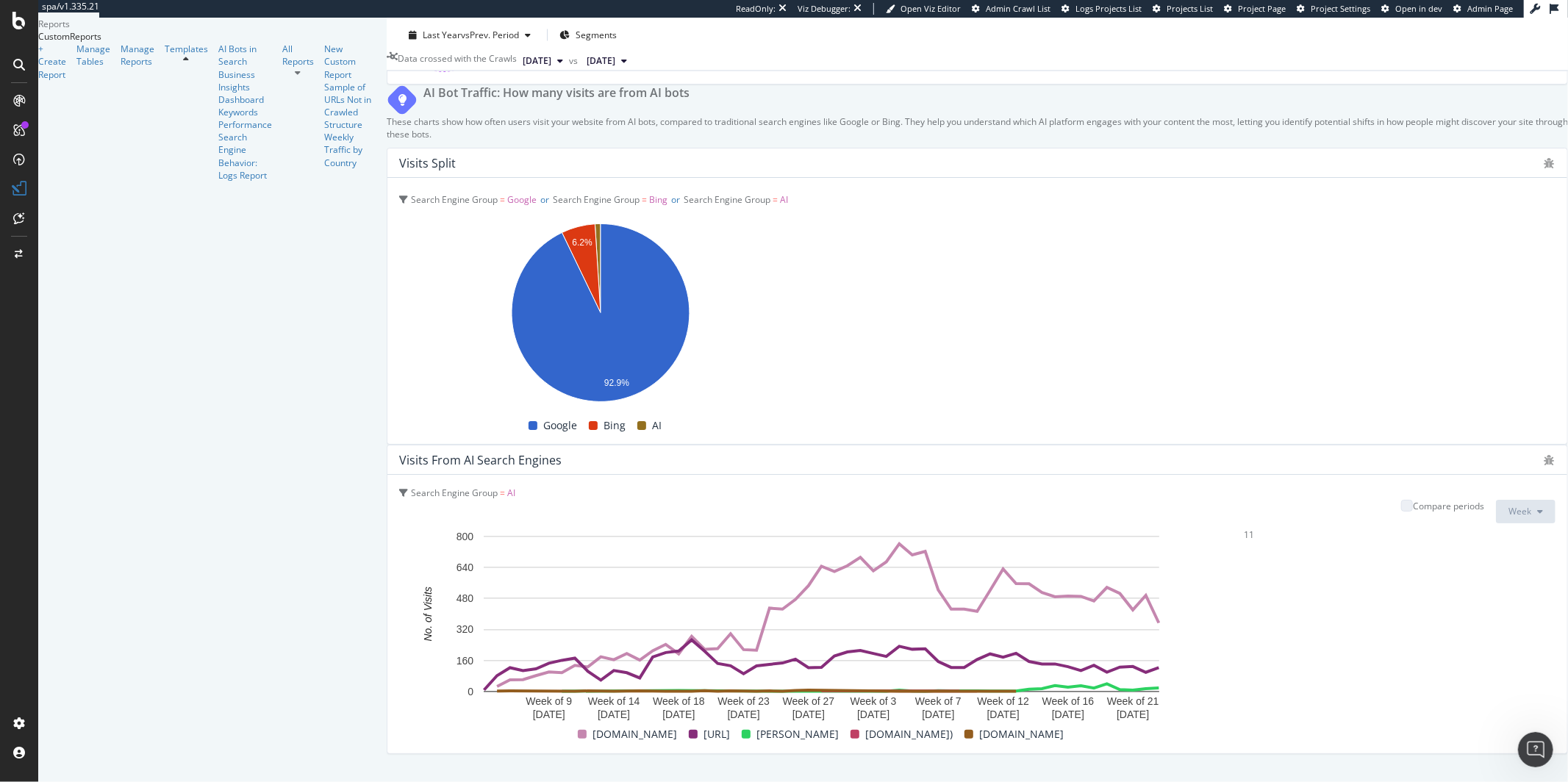
scroll to position [1222, 0]
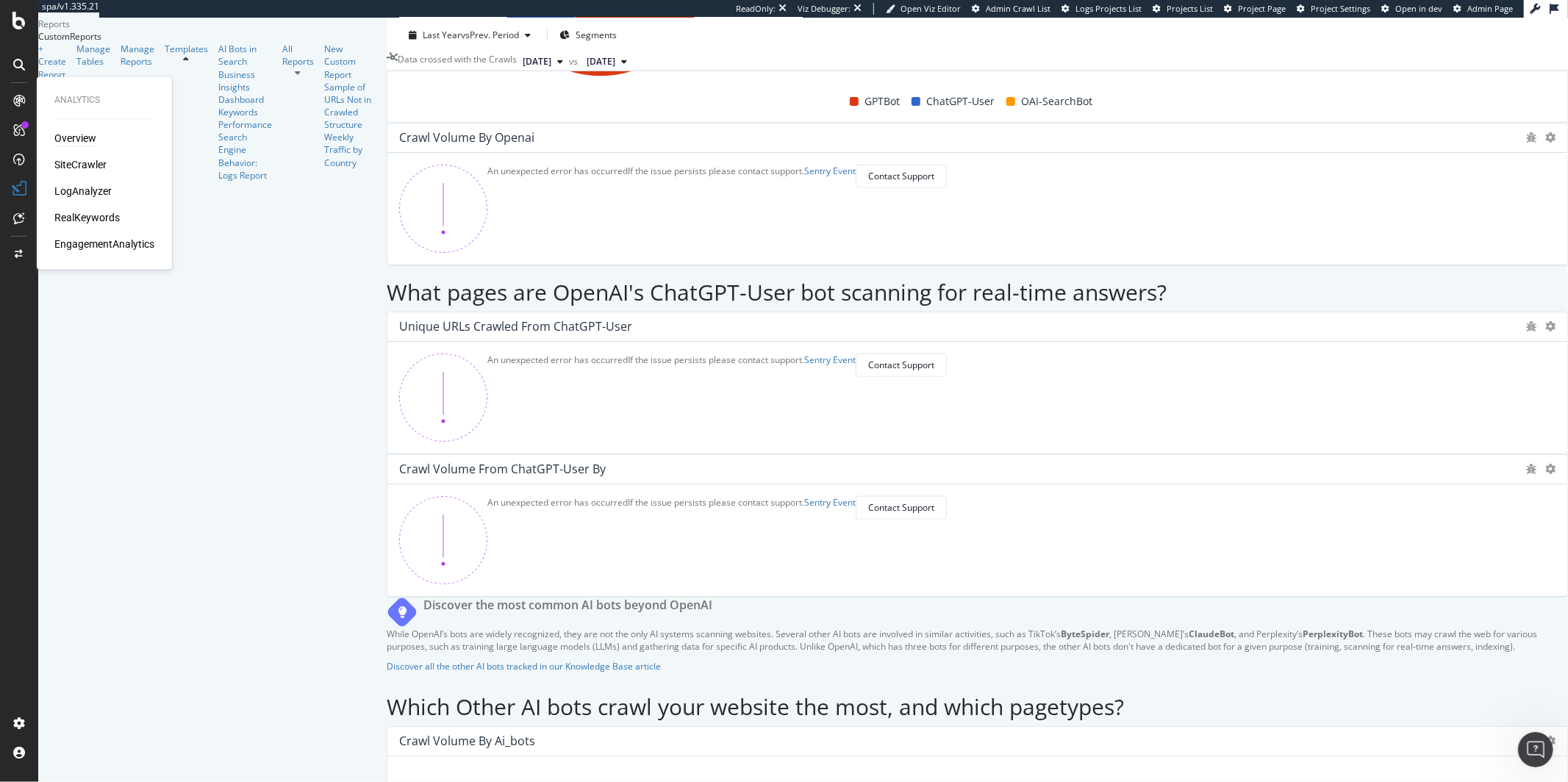
click at [72, 145] on div "Overview" at bounding box center [75, 139] width 42 height 15
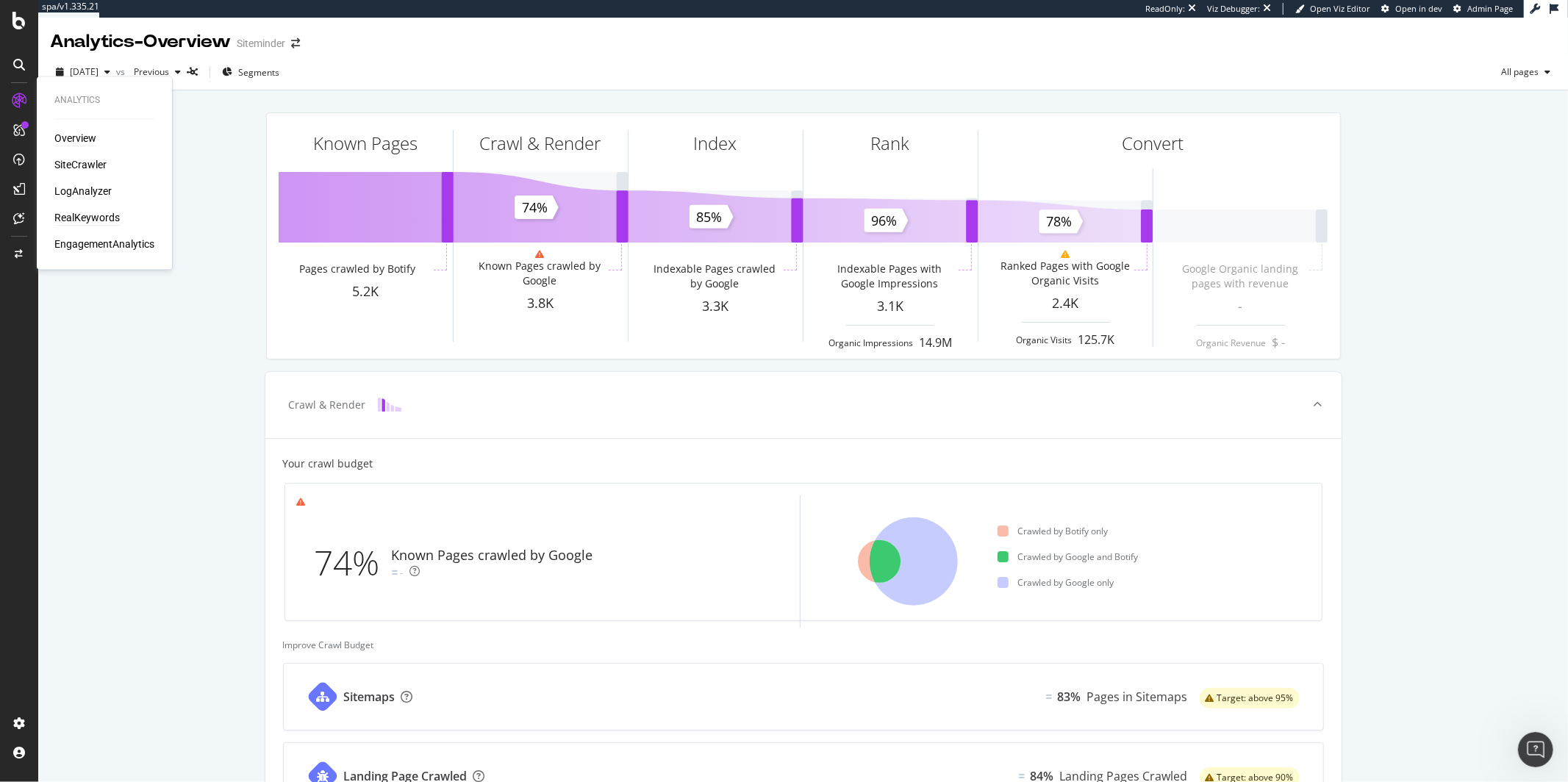
click at [90, 219] on div "RealKeywords" at bounding box center [87, 219] width 65 height 15
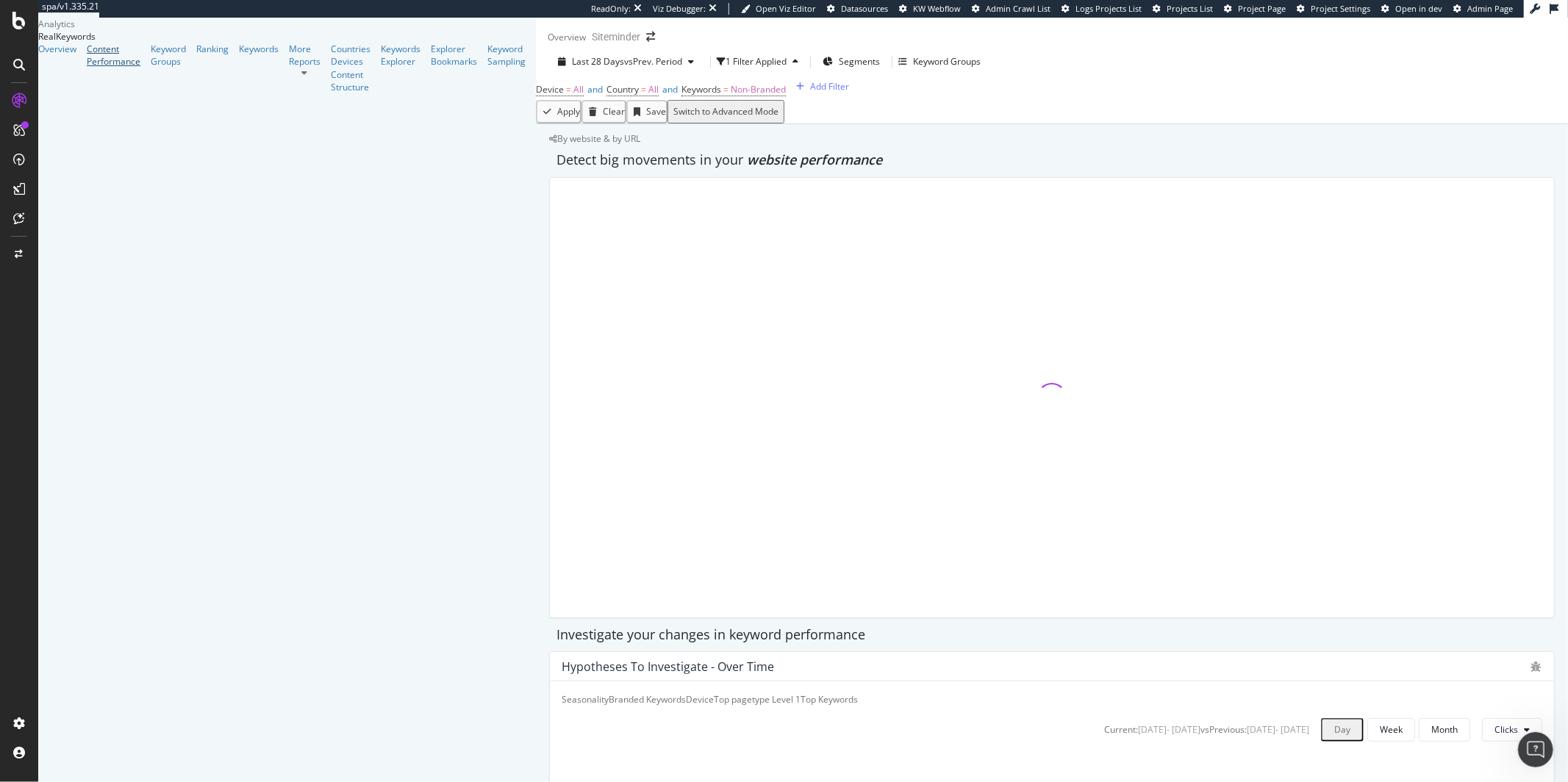
click at [95, 68] on div "Content Performance" at bounding box center [113, 55] width 54 height 25
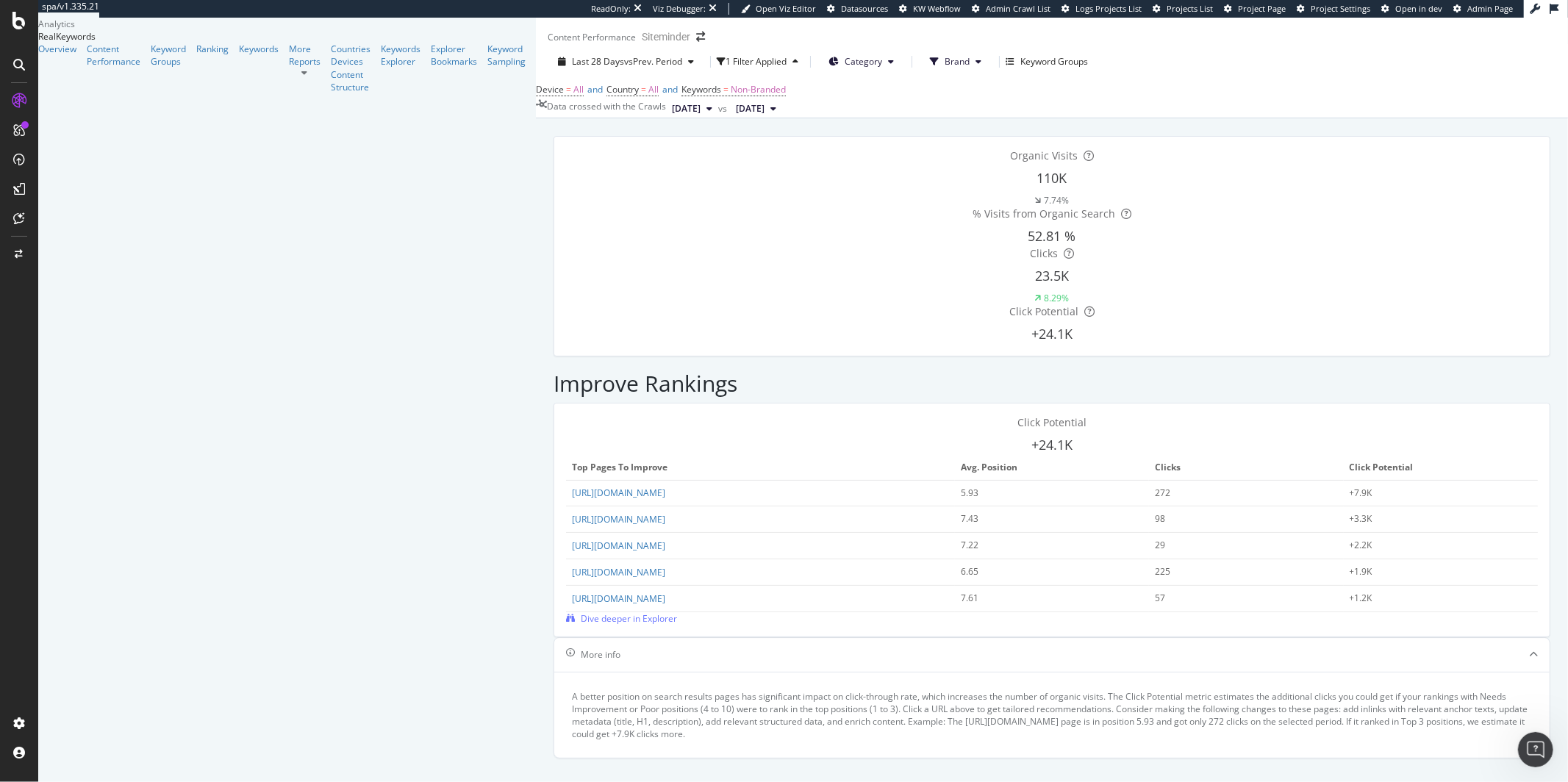
click at [672, 115] on span "[DATE]" at bounding box center [687, 109] width 29 height 14
click at [559, 100] on div "Device = All and Country = All and Keywords = Non-Branded" at bounding box center [1053, 90] width 1033 height 21
click at [624, 68] on span "vs Prev. Period" at bounding box center [653, 62] width 58 height 13
click at [568, 142] on div "Last 7 Days Last 28 Days Last 3 Months Last 6 Months Last Year Custom" at bounding box center [662, 122] width 189 height 37
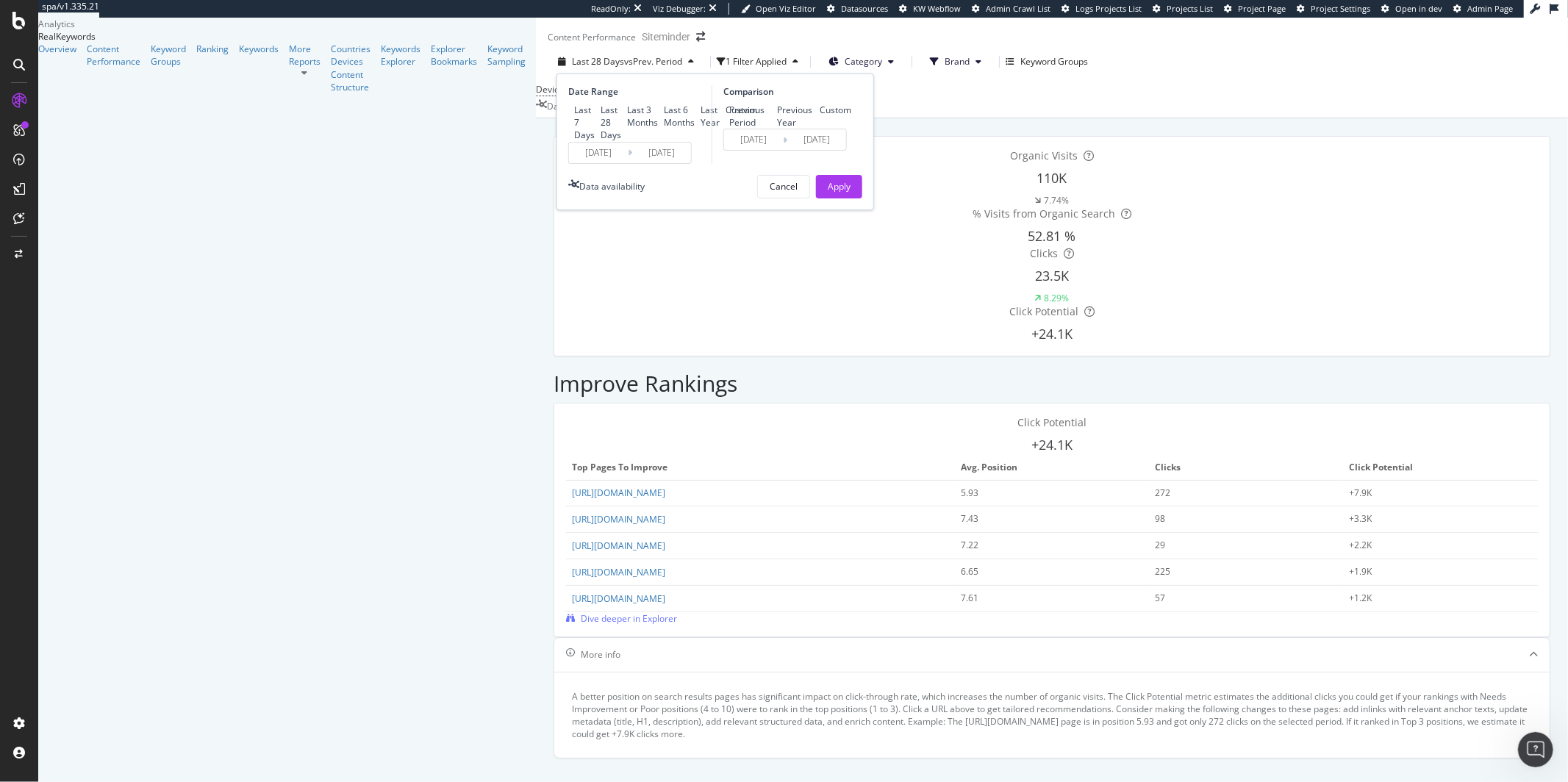
click at [664, 129] on div "Last 6 Months" at bounding box center [680, 116] width 31 height 25
type input "[DATE]"
click at [828, 192] on div "Apply" at bounding box center [838, 187] width 23 height 13
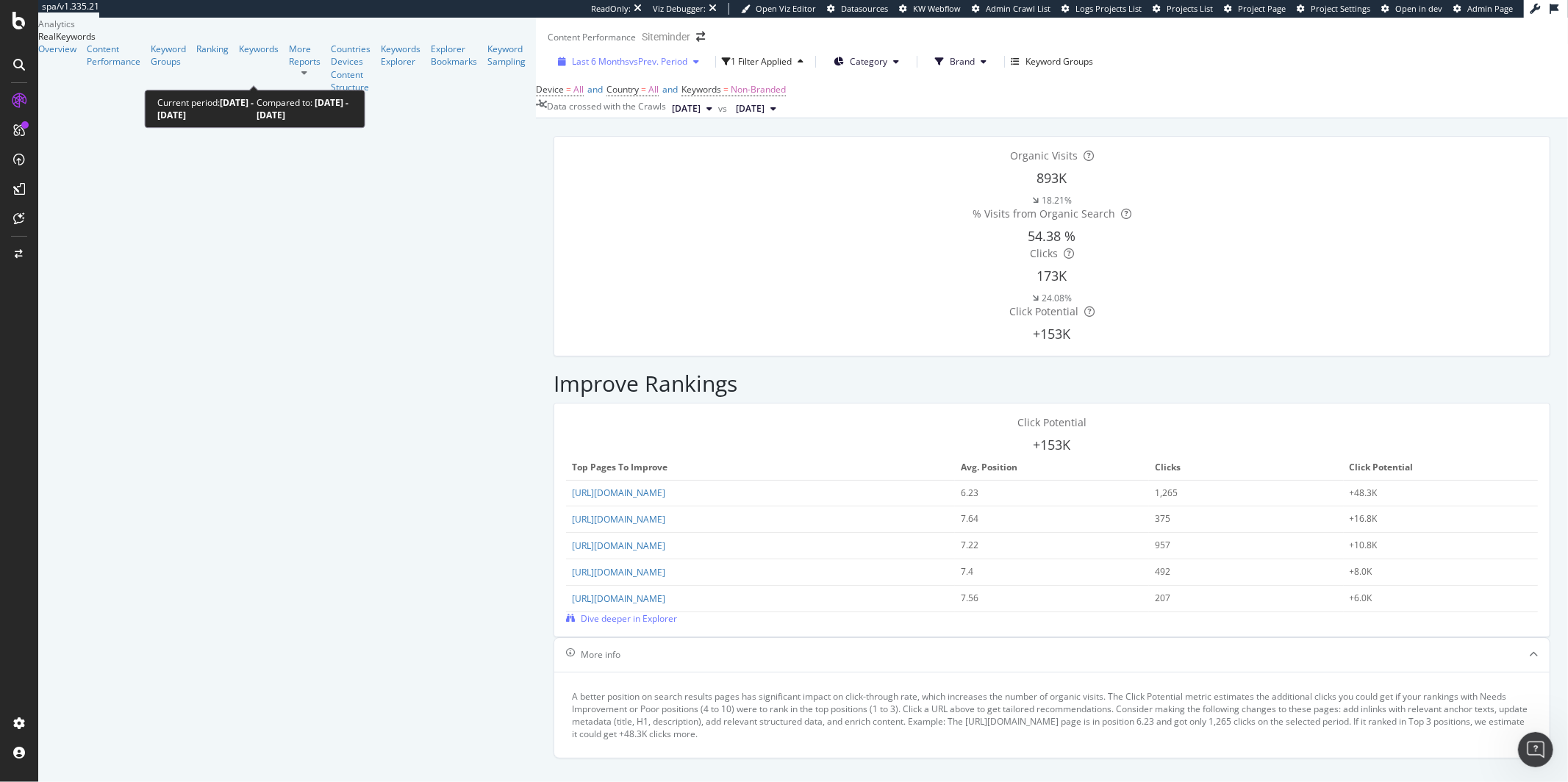
click at [553, 68] on div "Last 6 Months vs Prev. Period" at bounding box center [629, 62] width 153 height 13
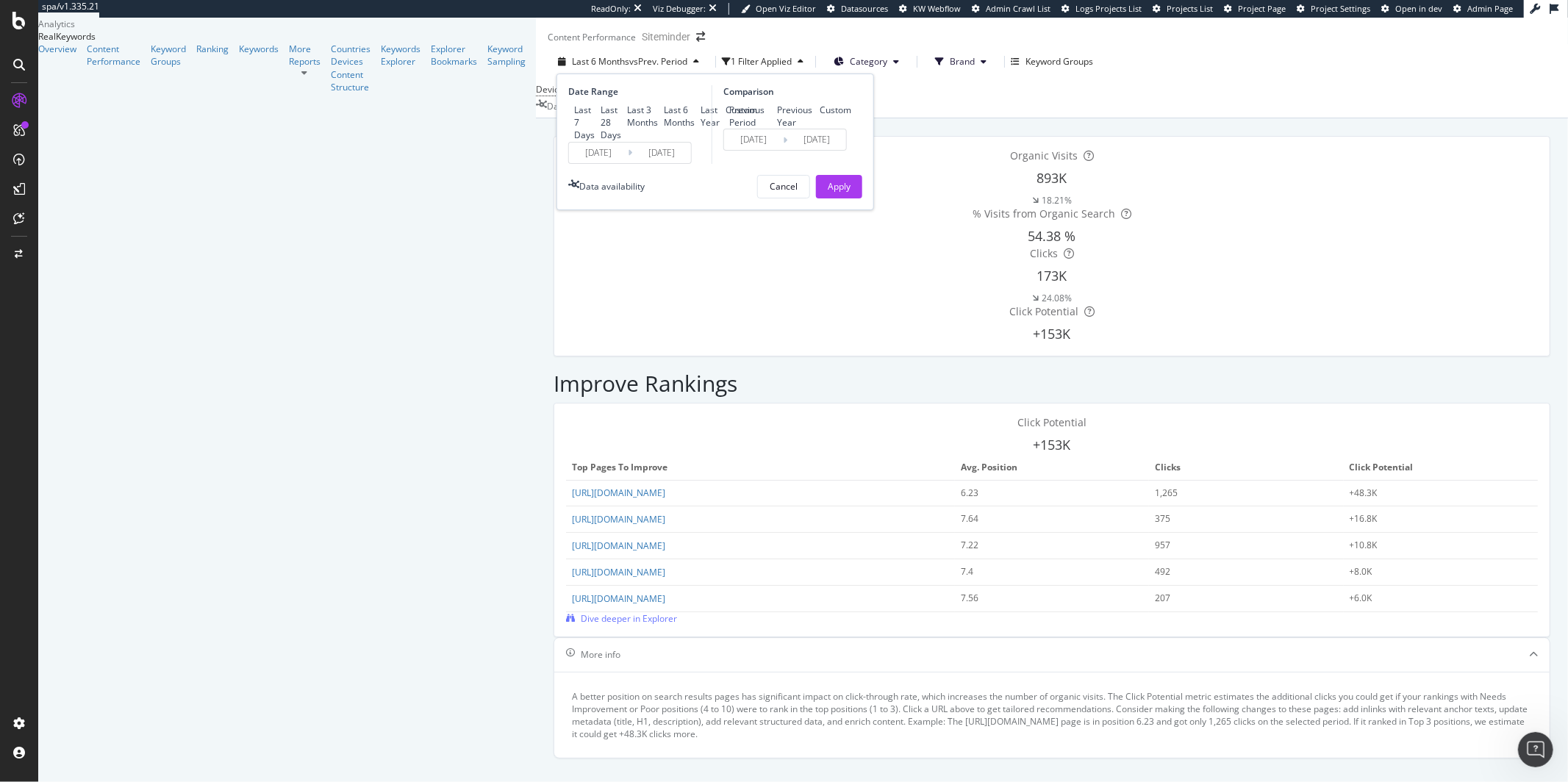
drag, startPoint x: 235, startPoint y: 197, endPoint x: 259, endPoint y: 203, distance: 24.7
click at [701, 129] on div "Last Year" at bounding box center [710, 116] width 19 height 25
type input "[DATE]"
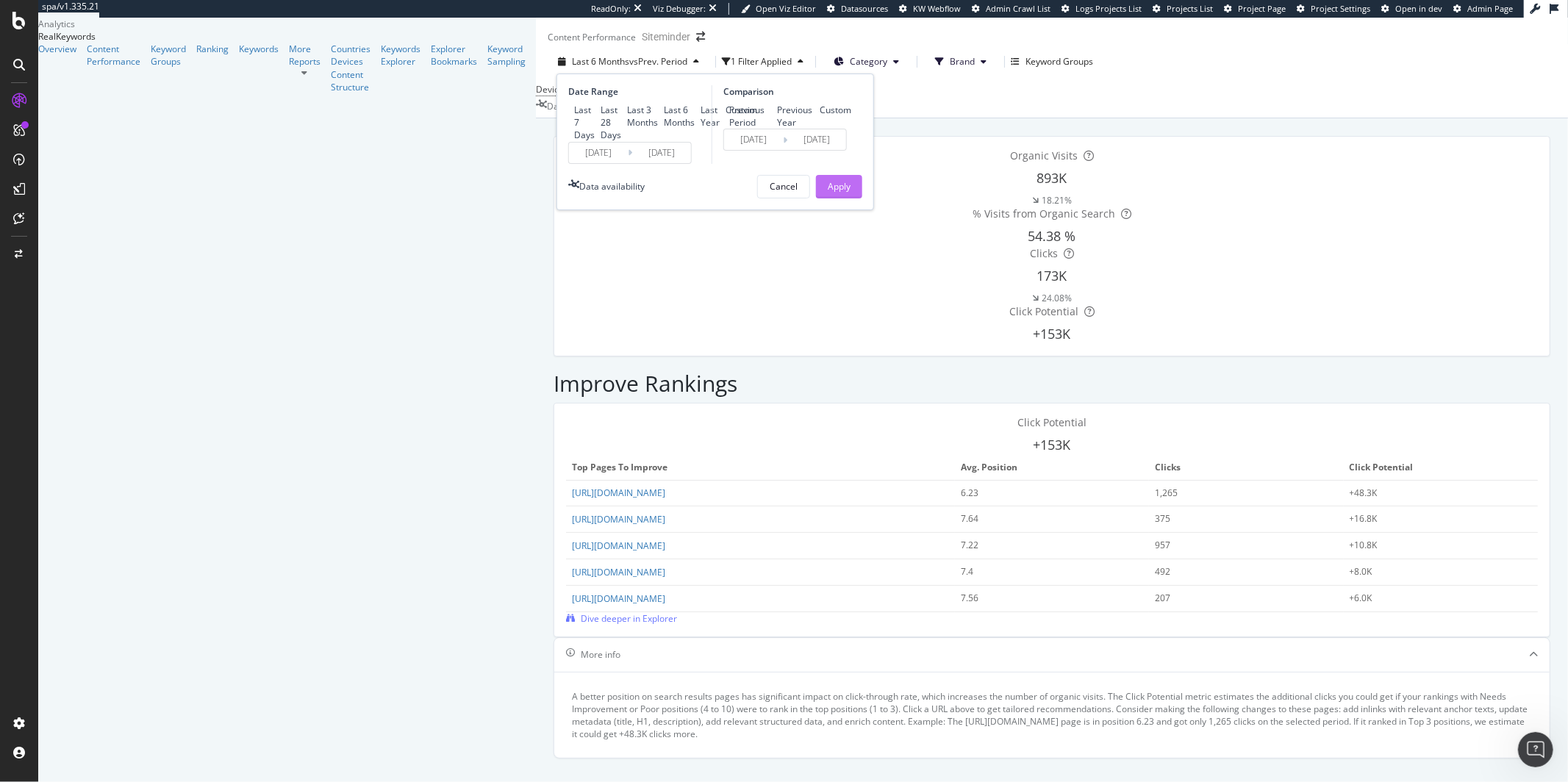
click at [828, 192] on div "Apply" at bounding box center [838, 187] width 23 height 13
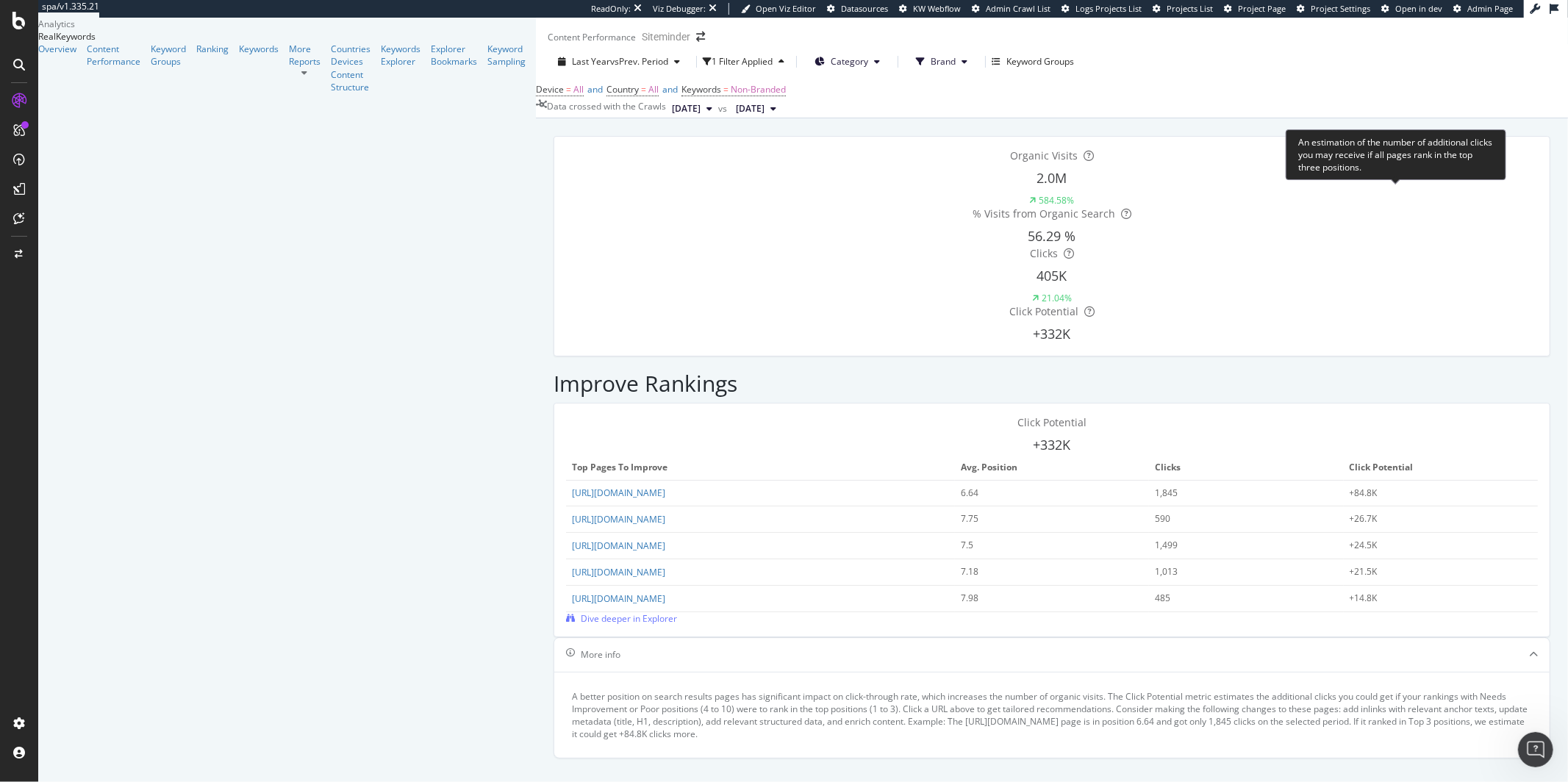
click at [1095, 307] on icon at bounding box center [1089, 311] width 10 height 10
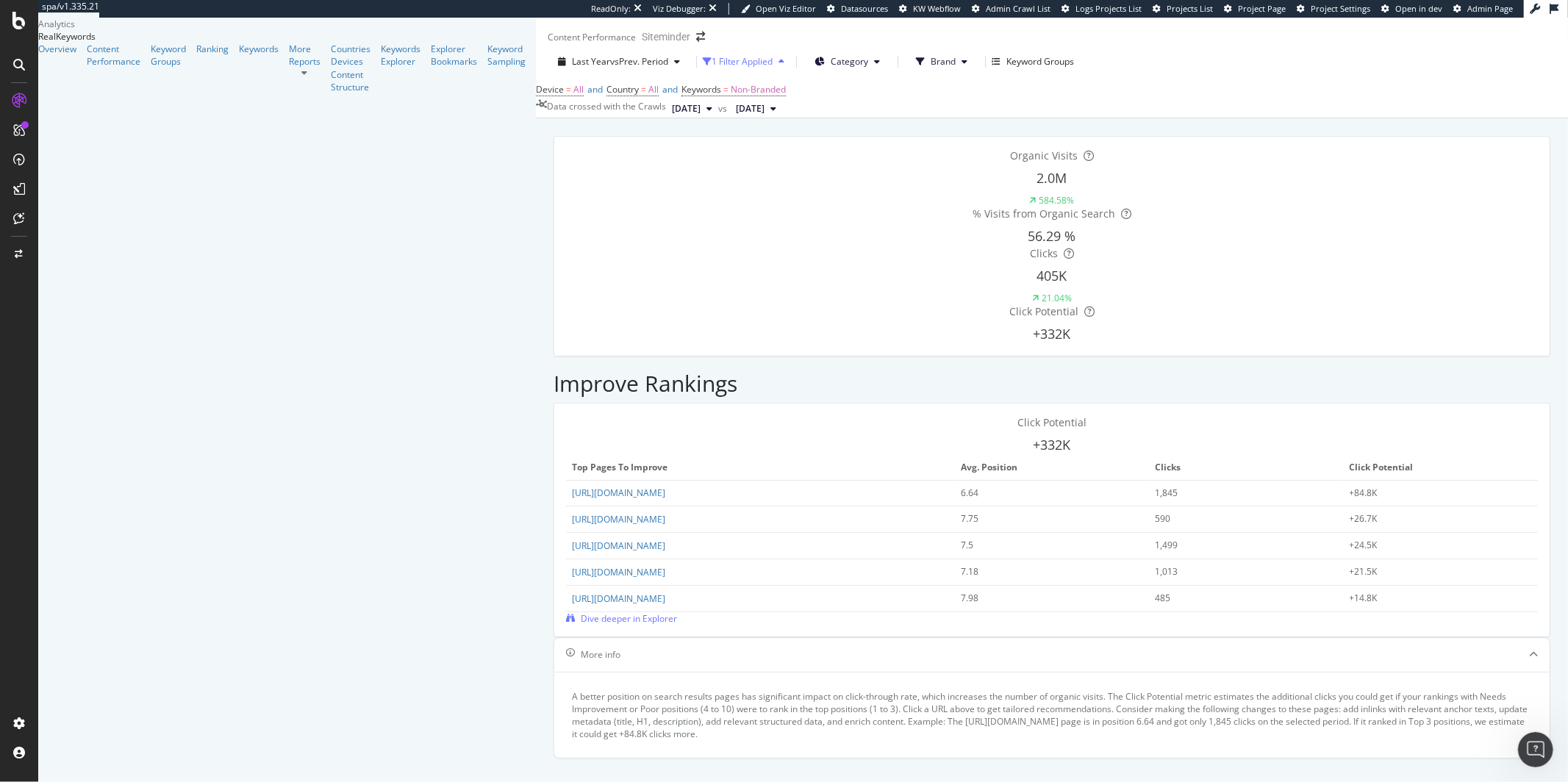
click at [711, 68] on div "1 Filter Applied" at bounding box center [741, 62] width 61 height 13
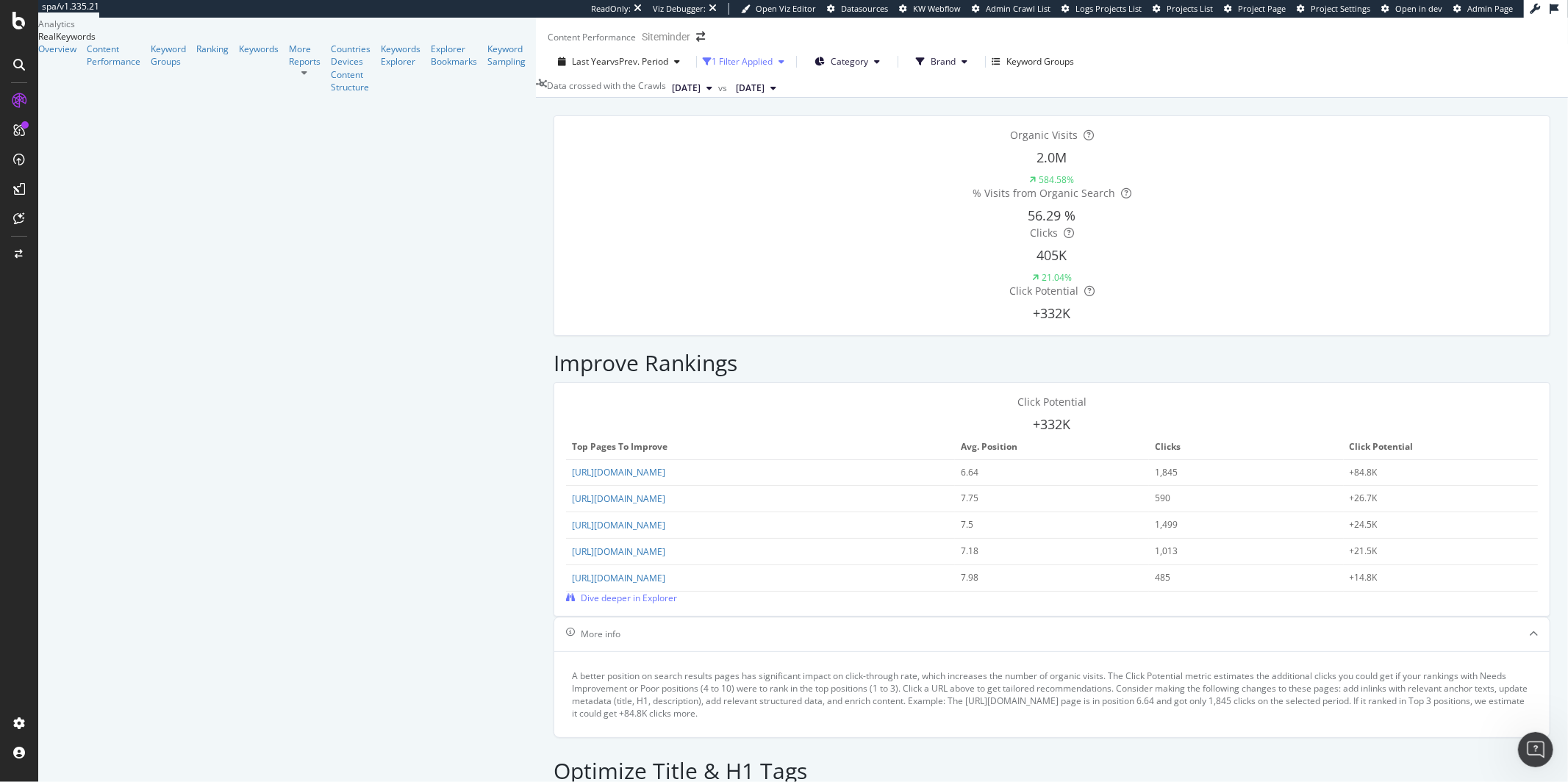
click at [711, 68] on div "1 Filter Applied" at bounding box center [741, 62] width 61 height 13
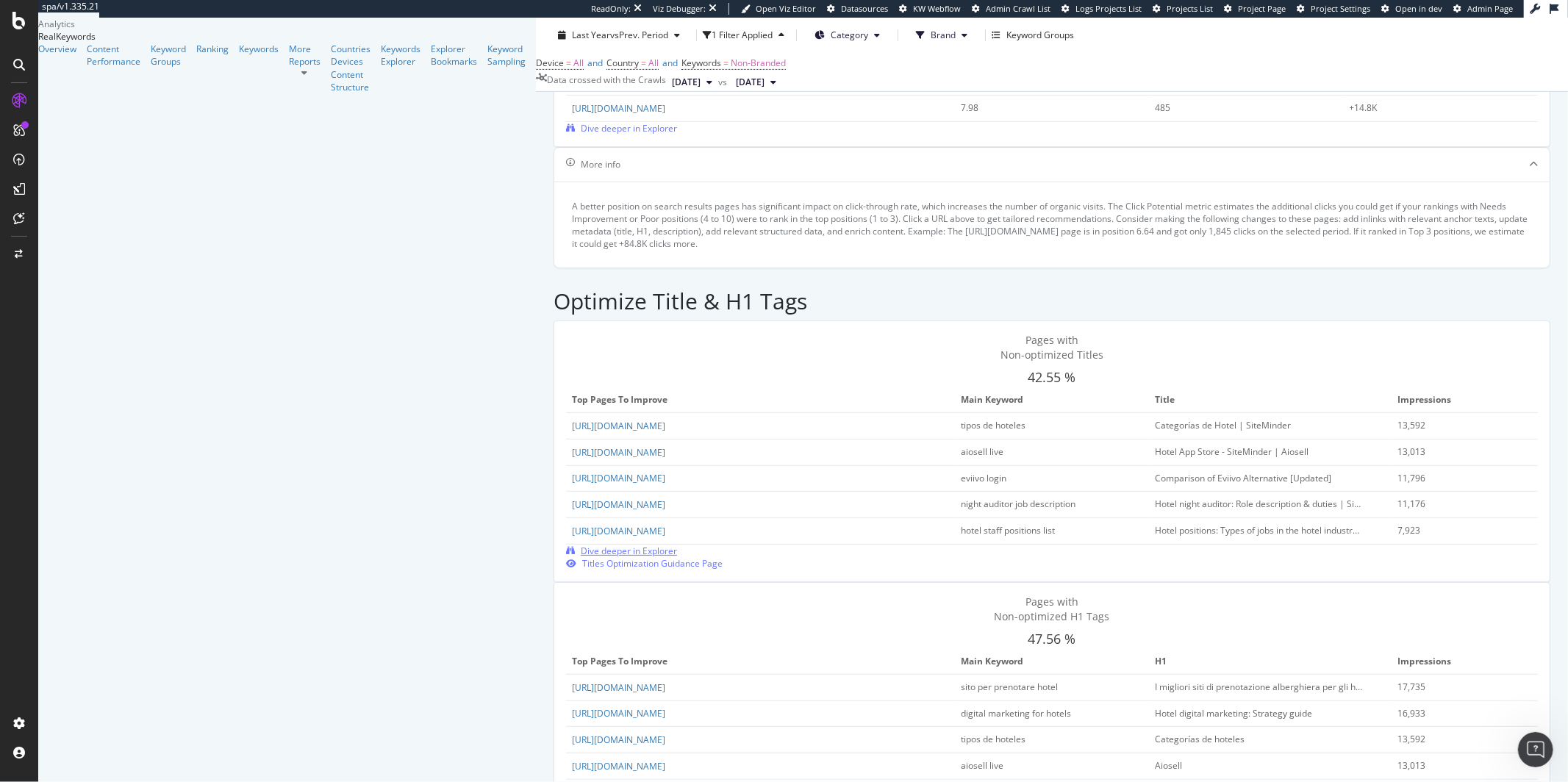
scroll to position [485, 0]
click at [776, 279] on div "Optimize Title & H1 Tags" at bounding box center [1052, 302] width 997 height 46
click at [773, 33] on div "button" at bounding box center [781, 35] width 17 height 9
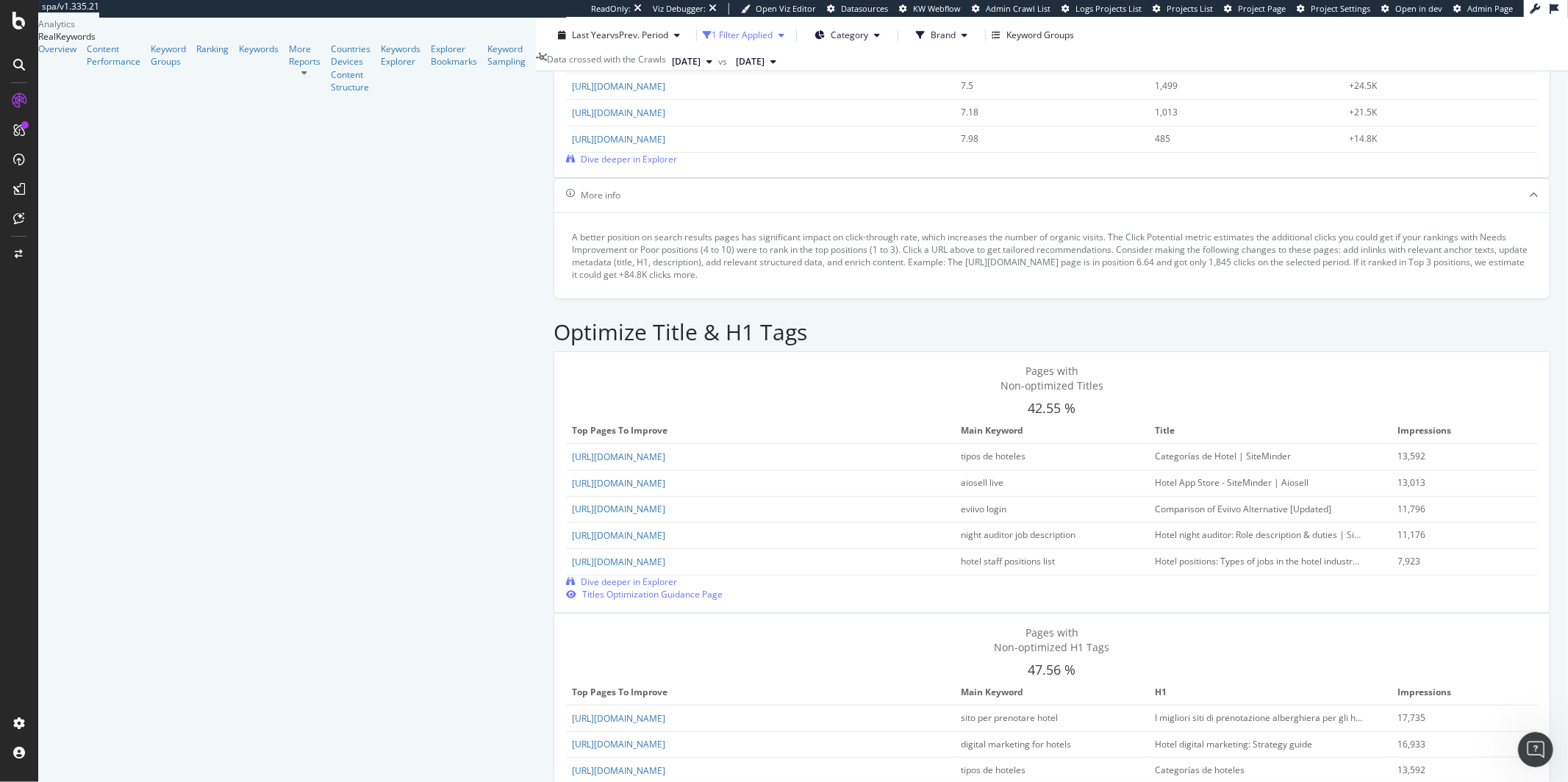
click at [773, 33] on div "button" at bounding box center [781, 35] width 17 height 9
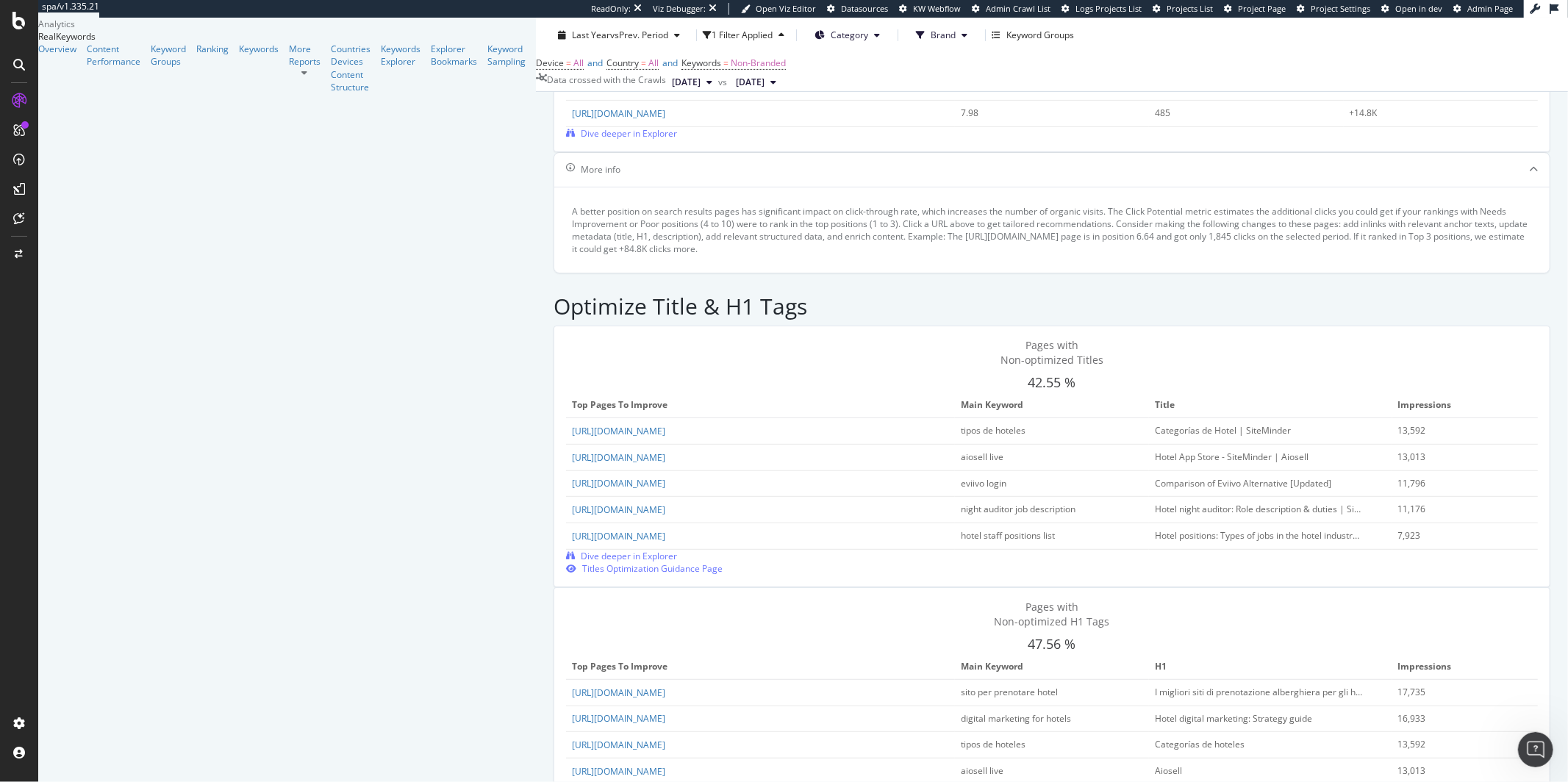
click at [931, 37] on span "Brand" at bounding box center [944, 35] width 25 height 13
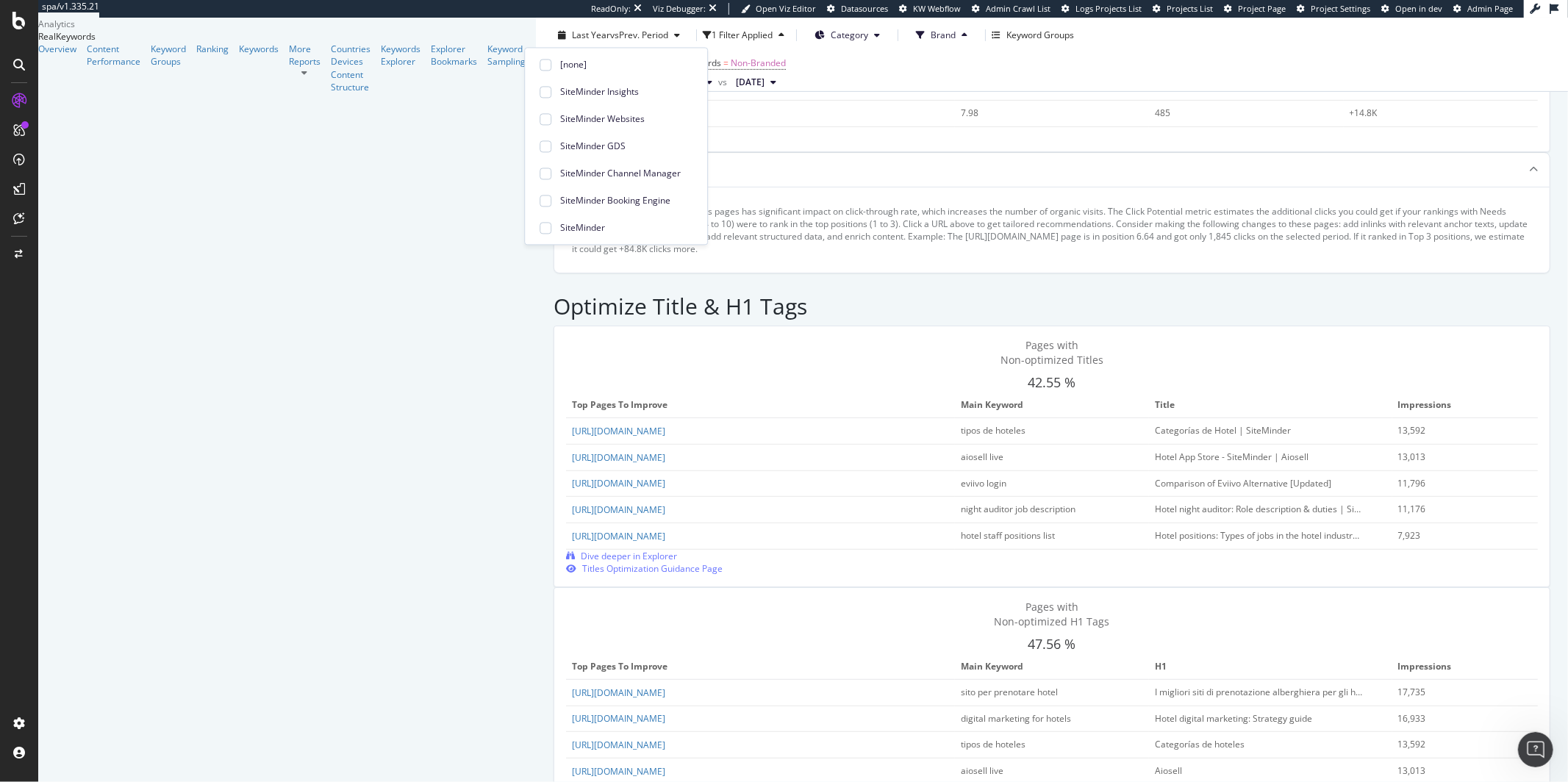
click at [931, 37] on span "Brand" at bounding box center [944, 35] width 25 height 13
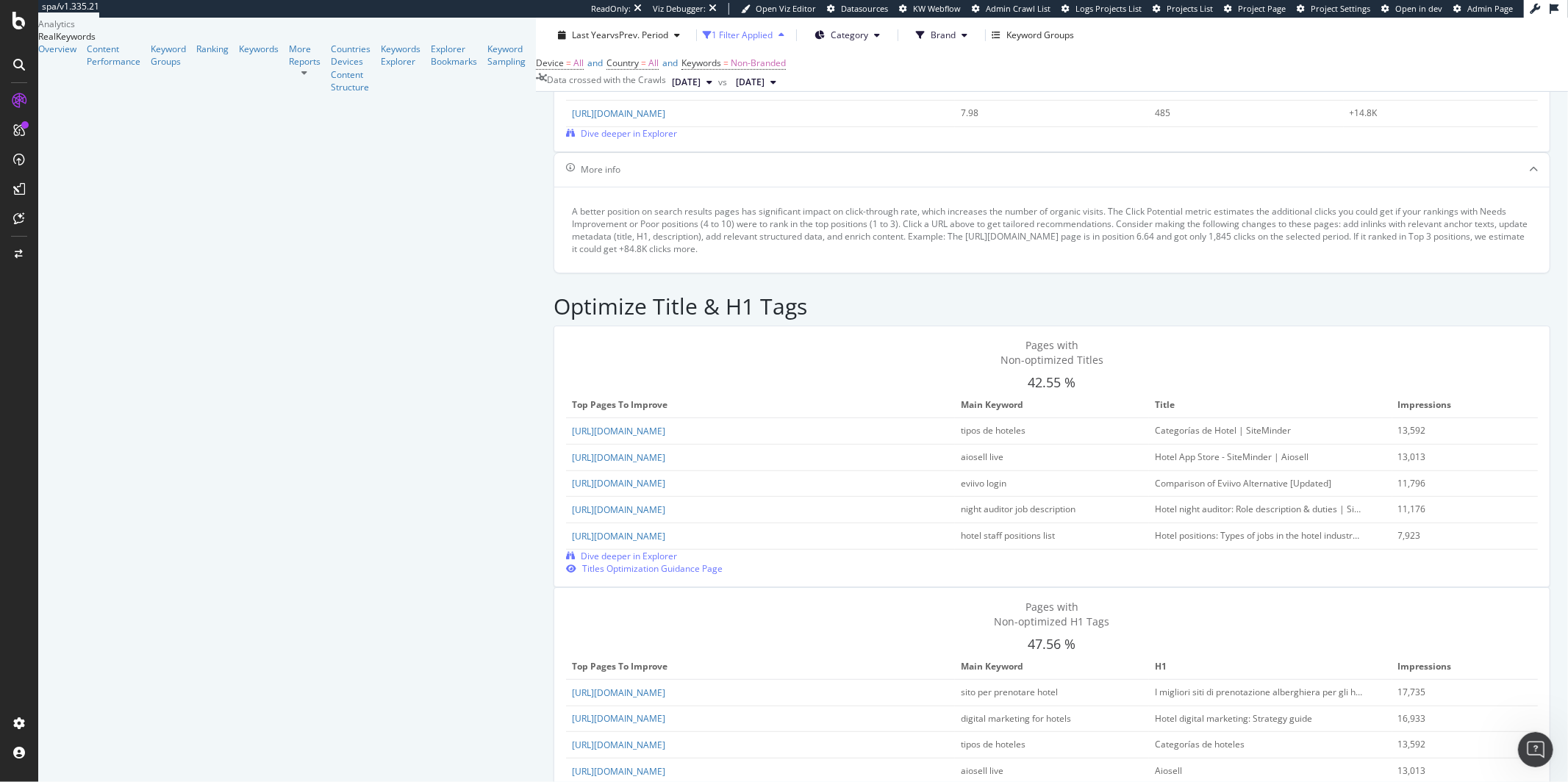
click at [703, 42] on div "1 Filter Applied" at bounding box center [747, 35] width 87 height 22
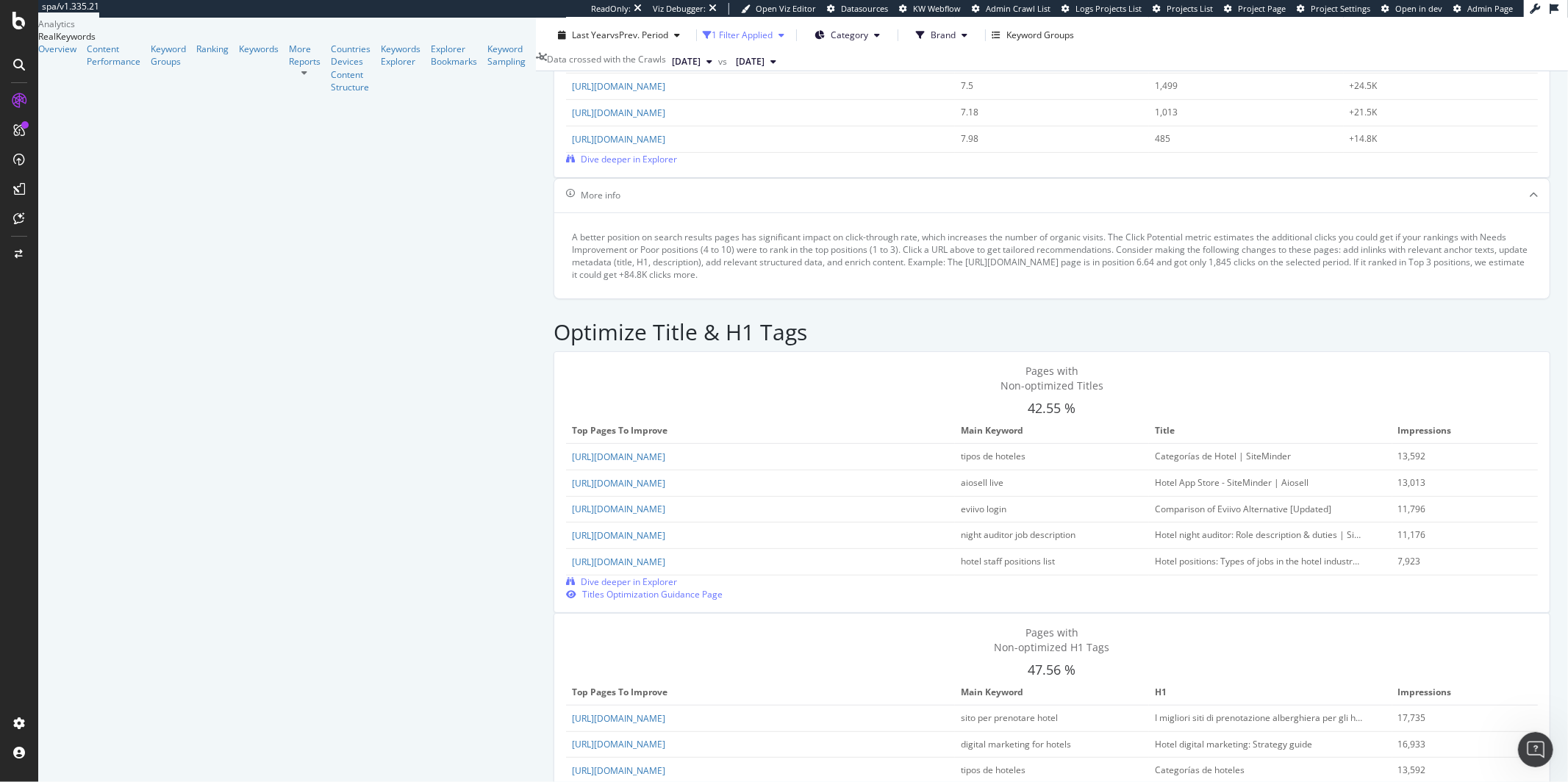
click at [773, 37] on div "button" at bounding box center [781, 35] width 17 height 9
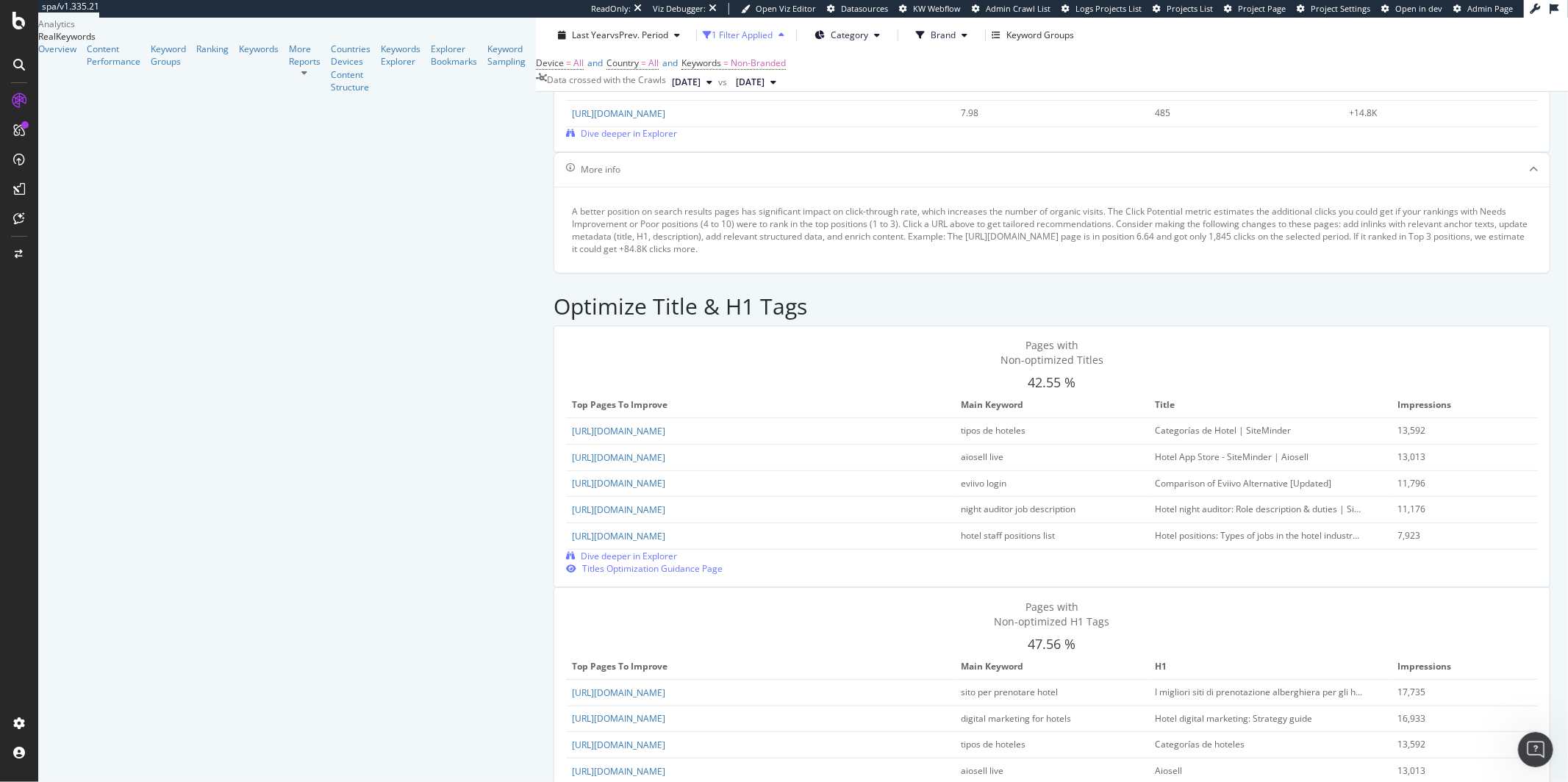
click at [779, 37] on icon "button" at bounding box center [781, 35] width 5 height 9
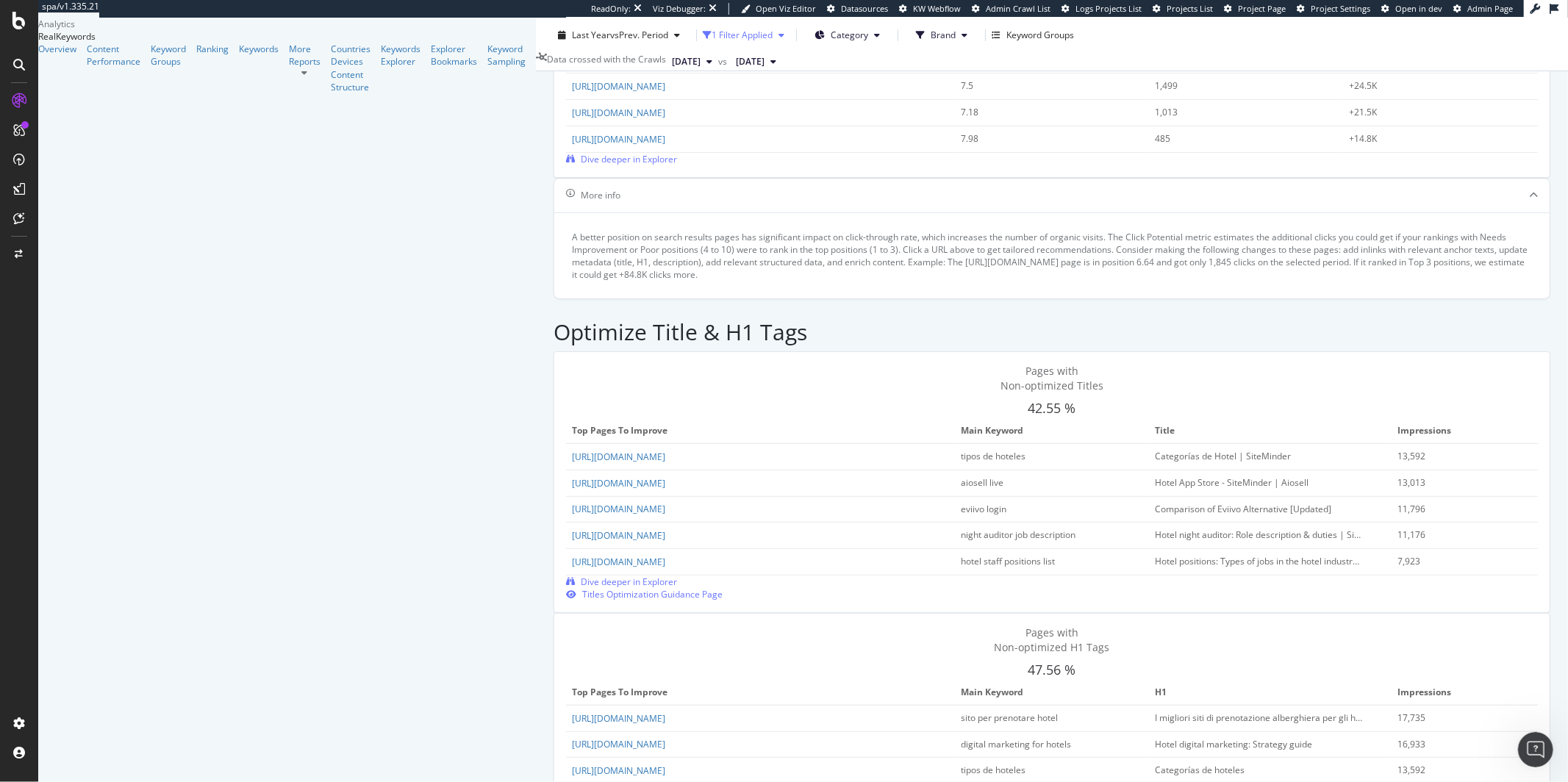
click at [779, 37] on icon "button" at bounding box center [781, 35] width 5 height 9
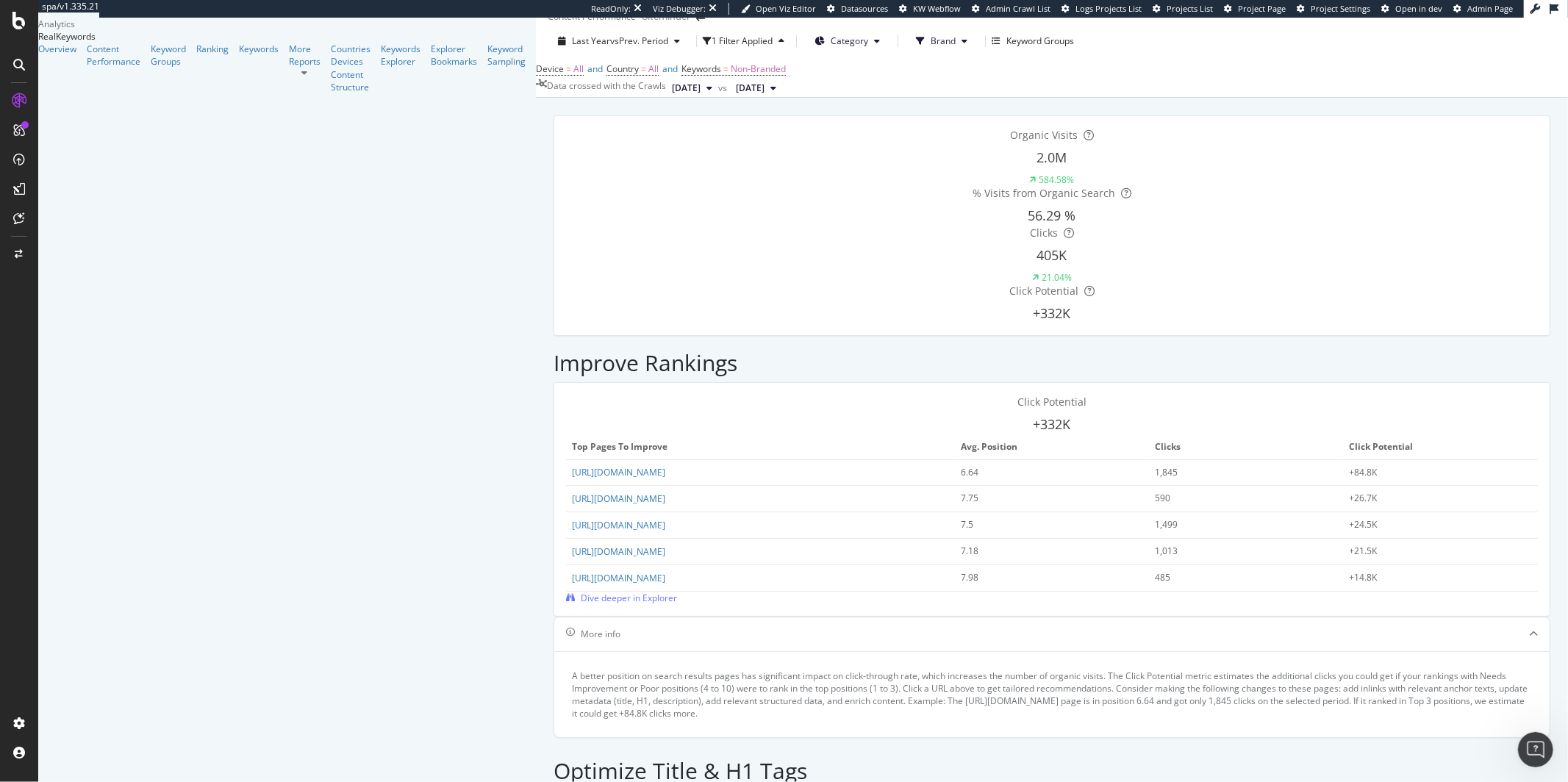
scroll to position [0, 0]
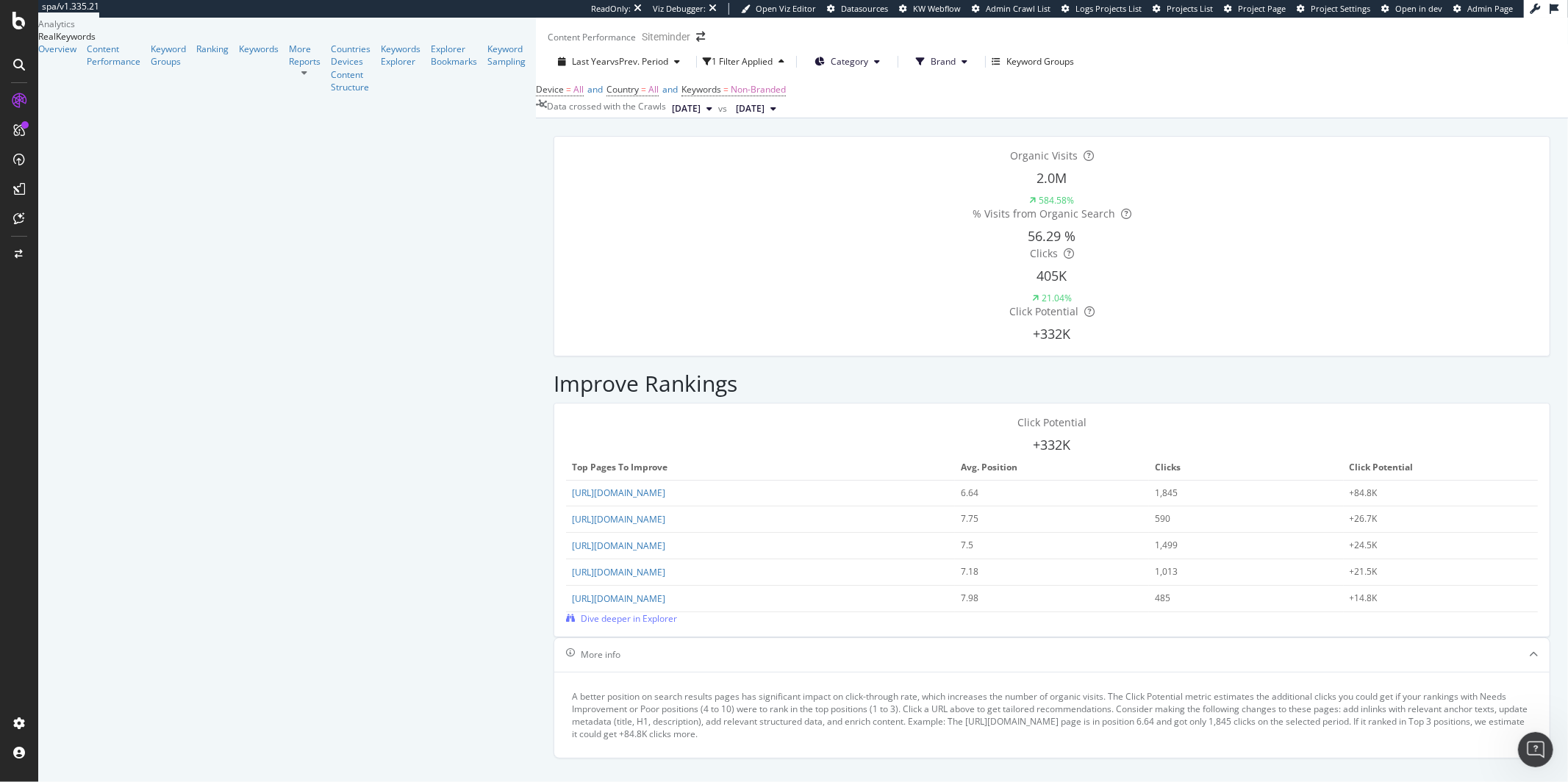
click at [536, 100] on div "Device = All and Country = All and Keywords = Non-Branded" at bounding box center [1053, 90] width 1033 height 21
click at [773, 66] on div "button" at bounding box center [781, 62] width 17 height 9
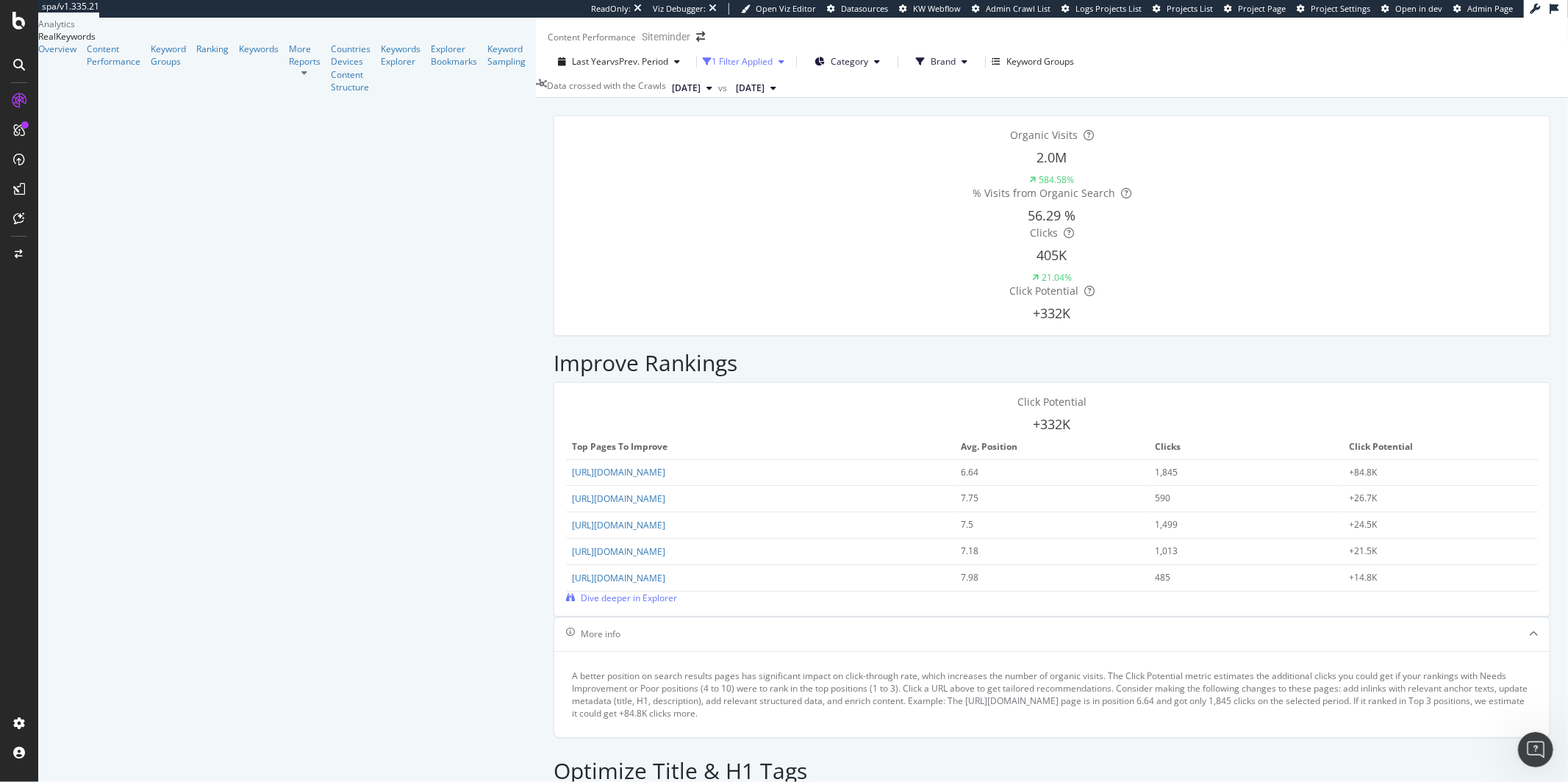
click at [773, 66] on div "button" at bounding box center [781, 62] width 17 height 9
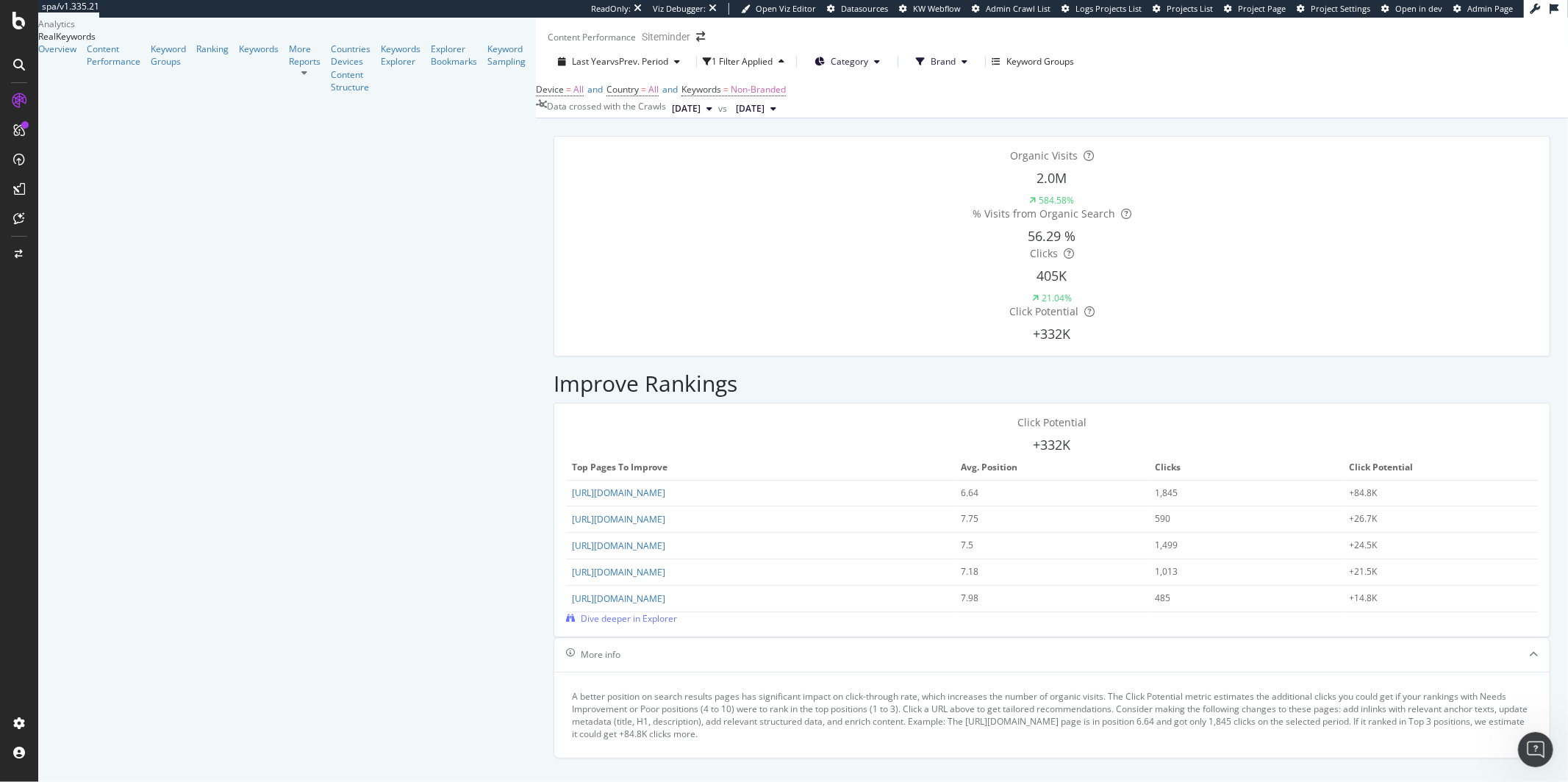
click at [803, 73] on button "Category" at bounding box center [848, 62] width 89 height 24
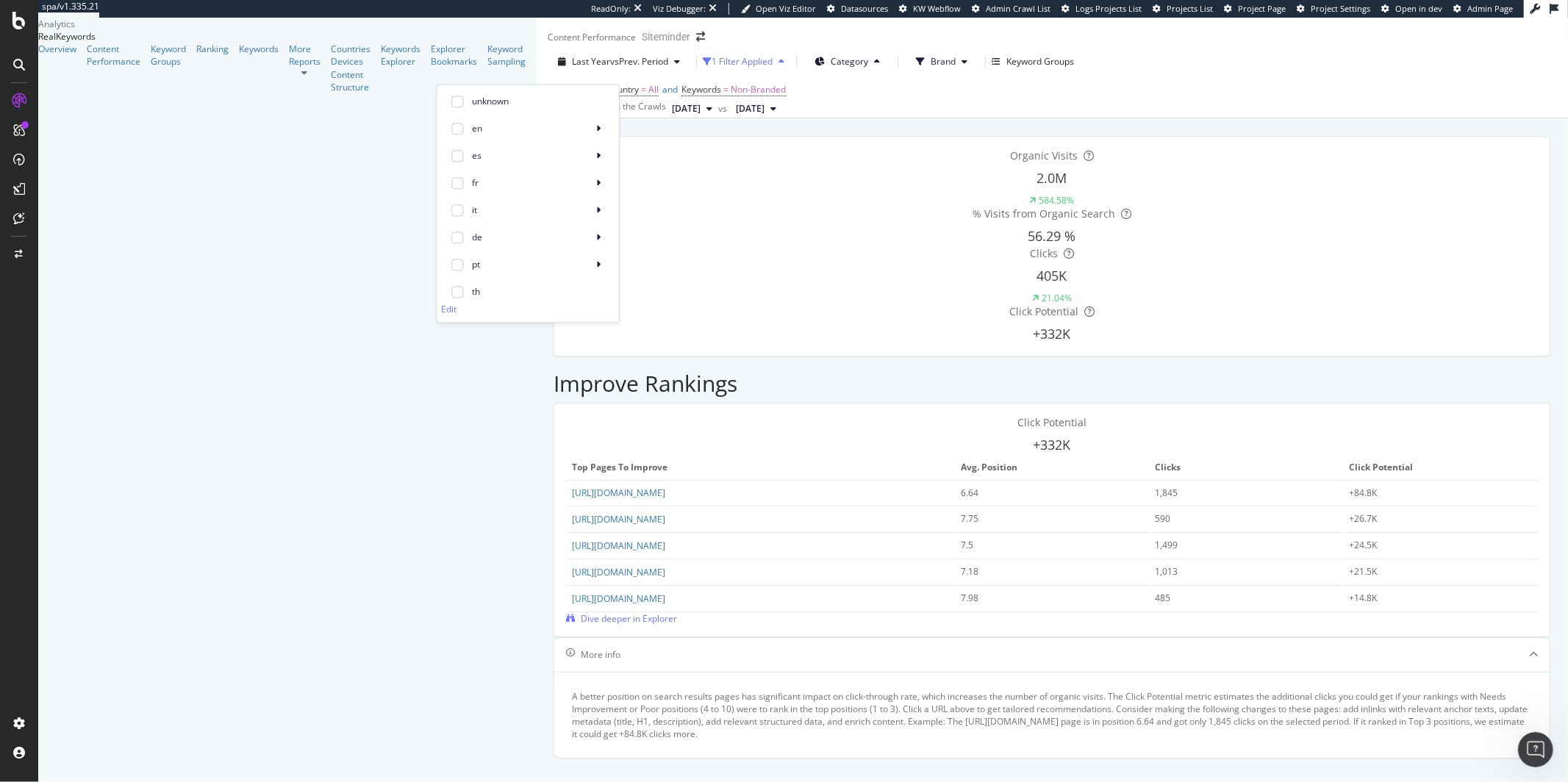
click at [711, 68] on div "1 Filter Applied" at bounding box center [741, 62] width 61 height 13
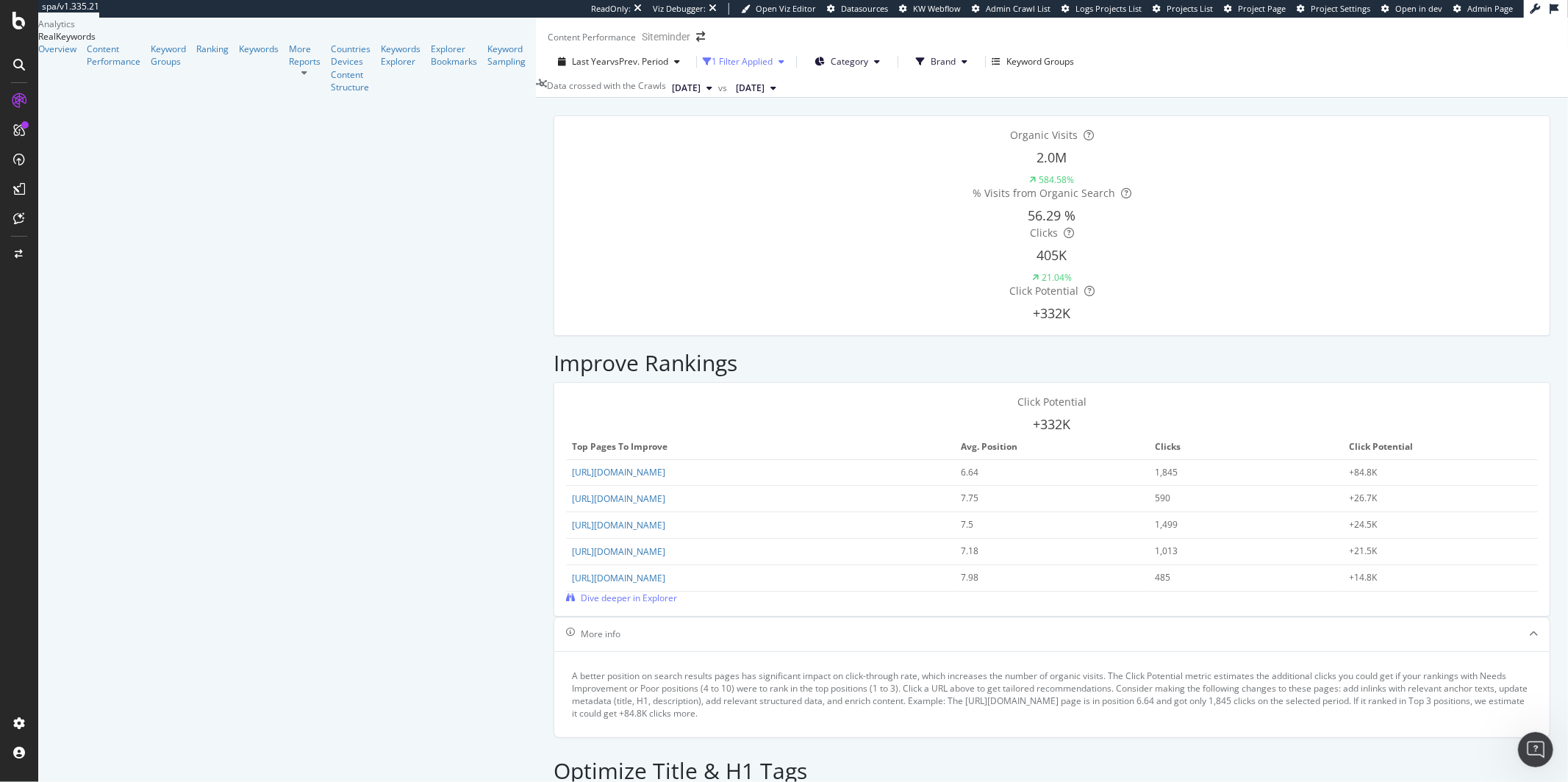
click at [711, 68] on div "1 Filter Applied" at bounding box center [741, 62] width 61 height 13
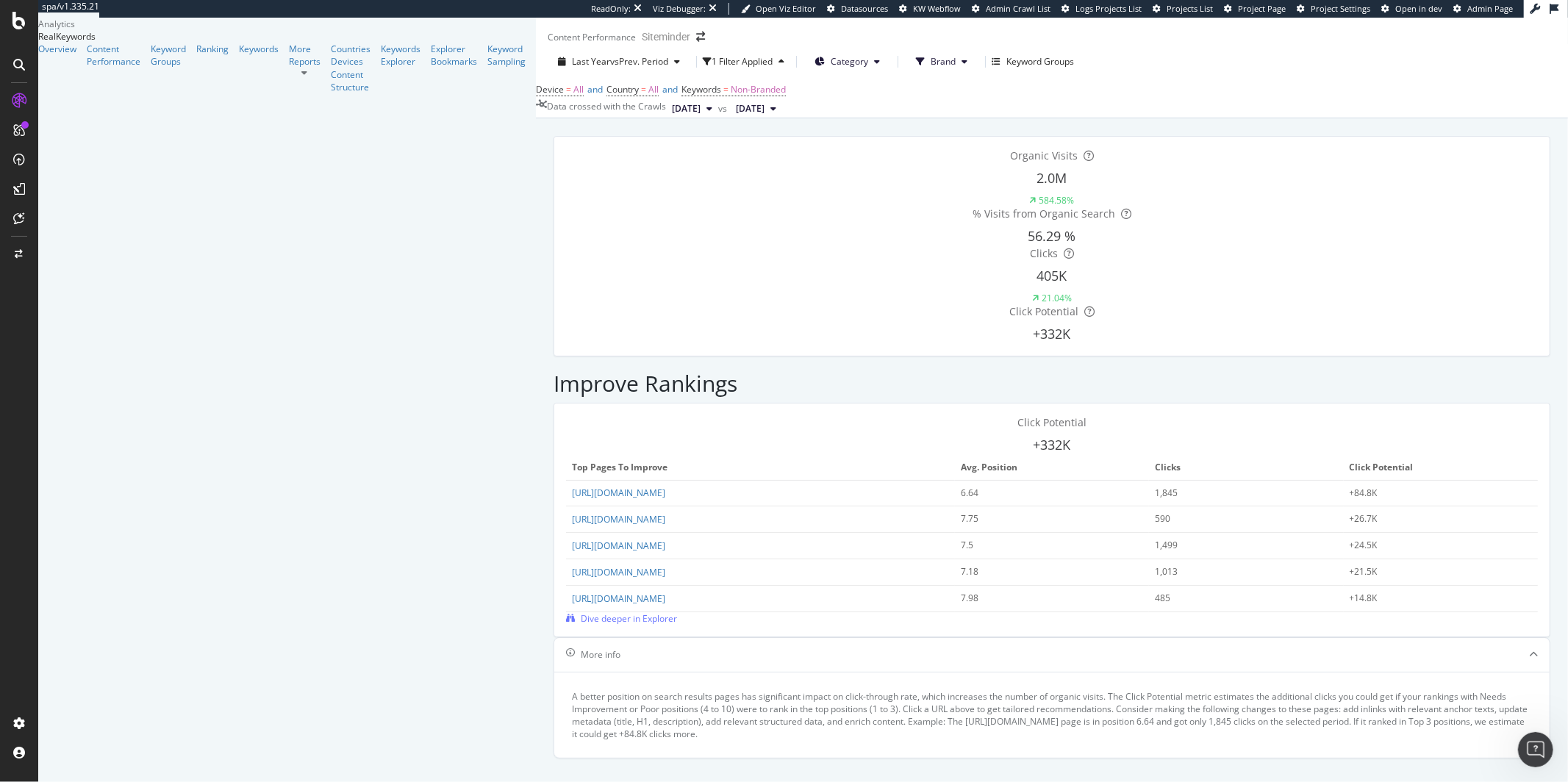
click at [905, 73] on button "Brand" at bounding box center [942, 62] width 75 height 24
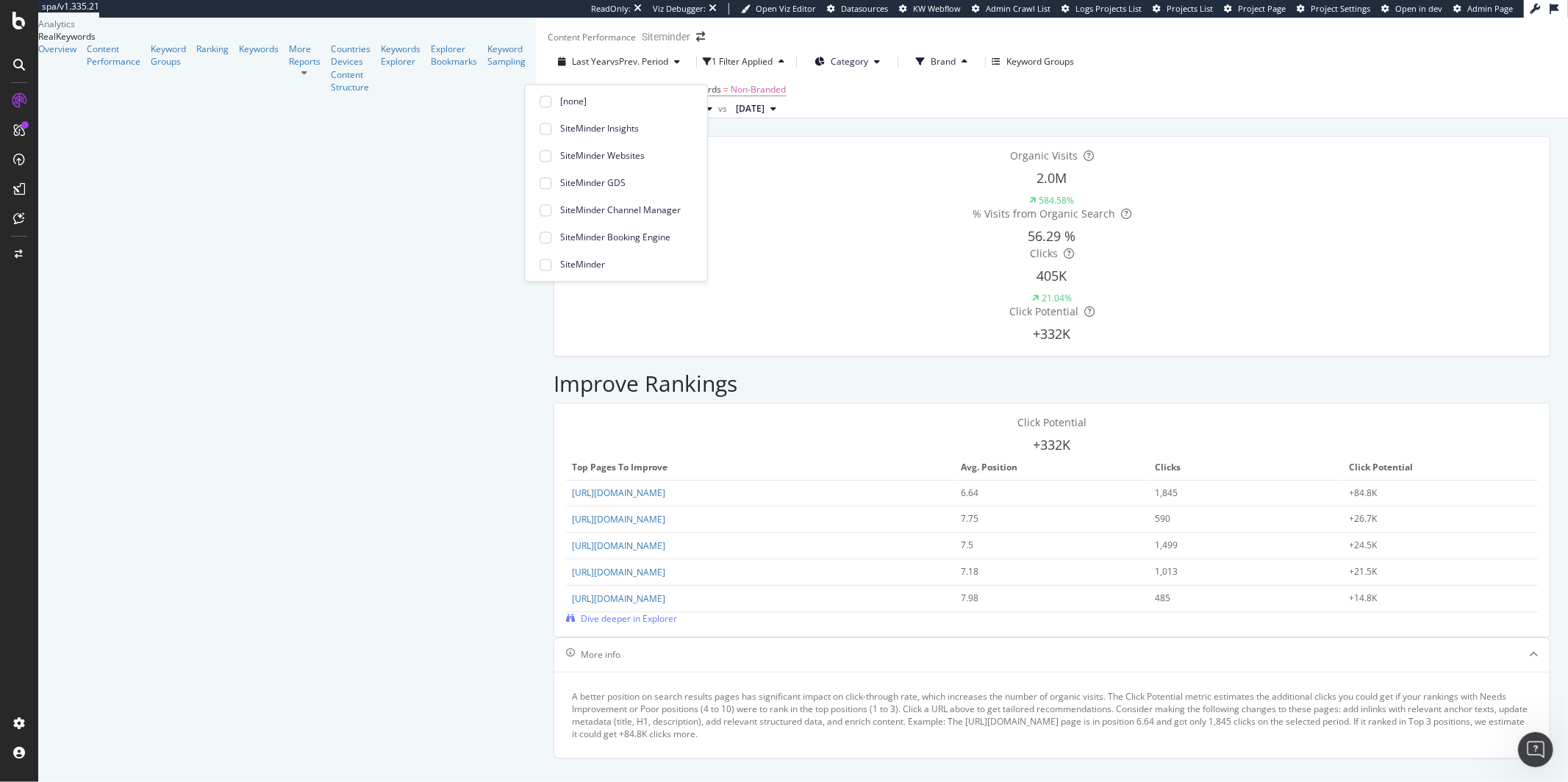
click at [831, 68] on span "Category" at bounding box center [849, 62] width 37 height 13
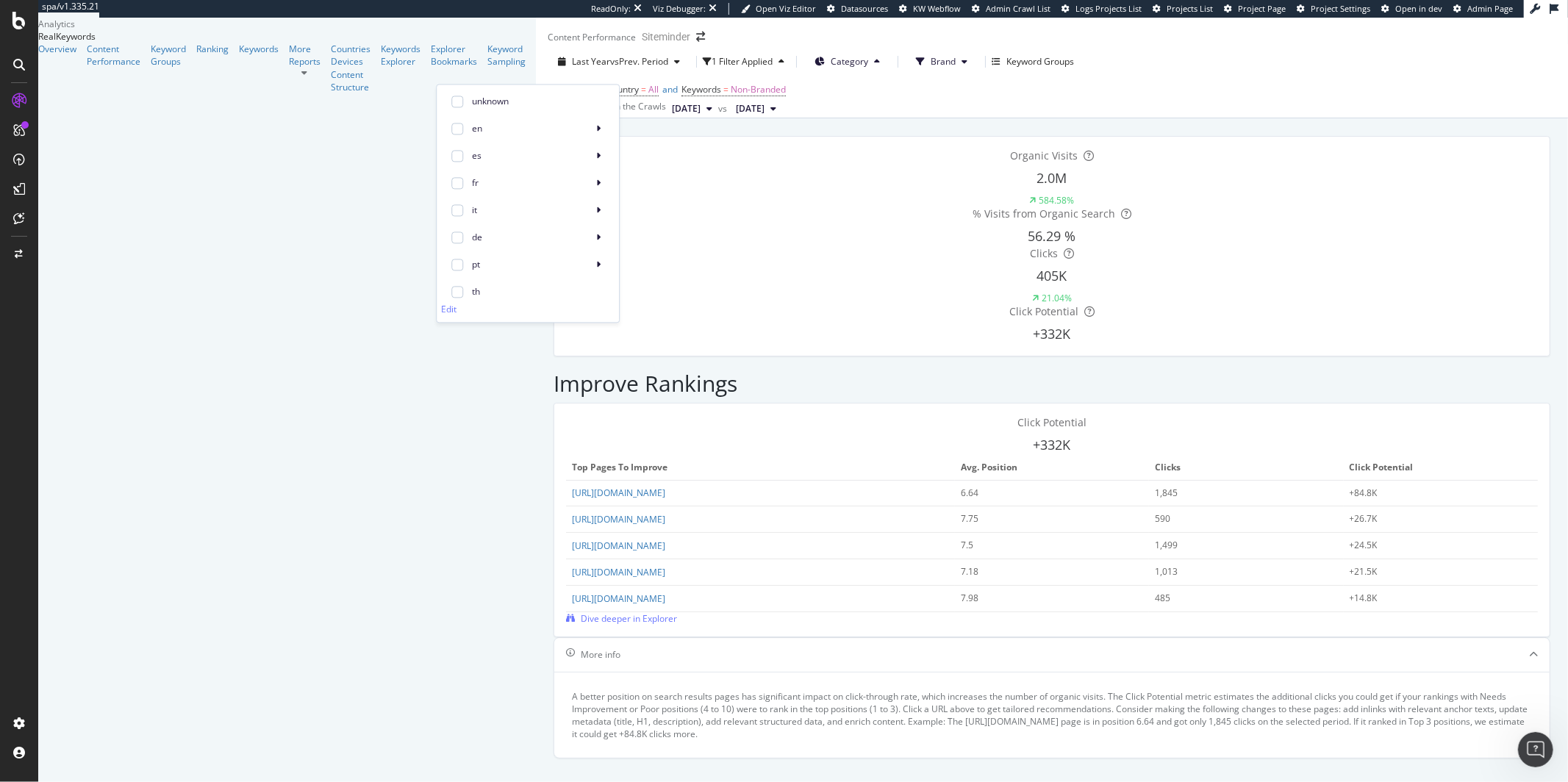
click at [831, 68] on span "Category" at bounding box center [849, 62] width 37 height 13
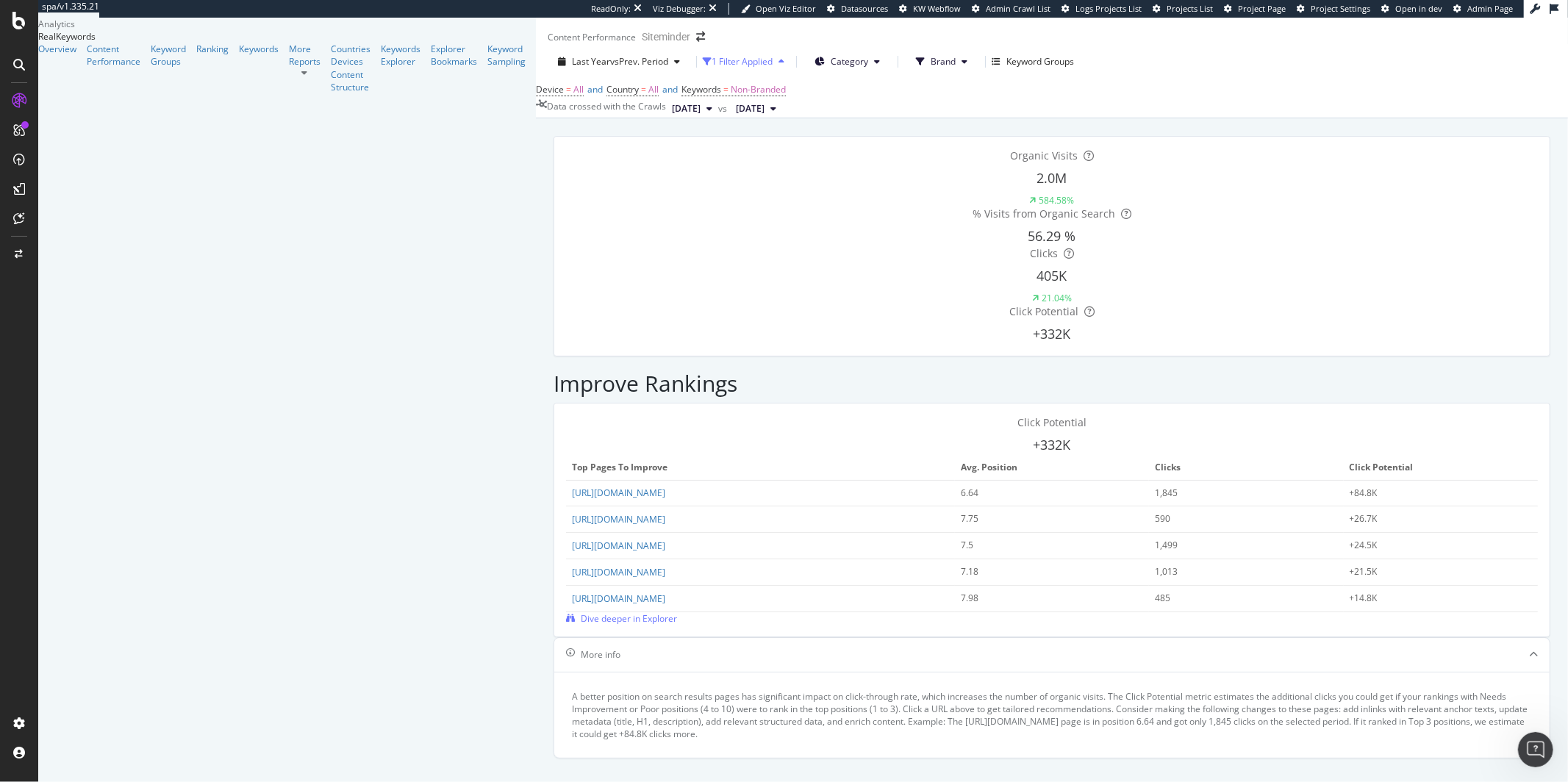
click at [711, 68] on div "1 Filter Applied" at bounding box center [741, 62] width 61 height 13
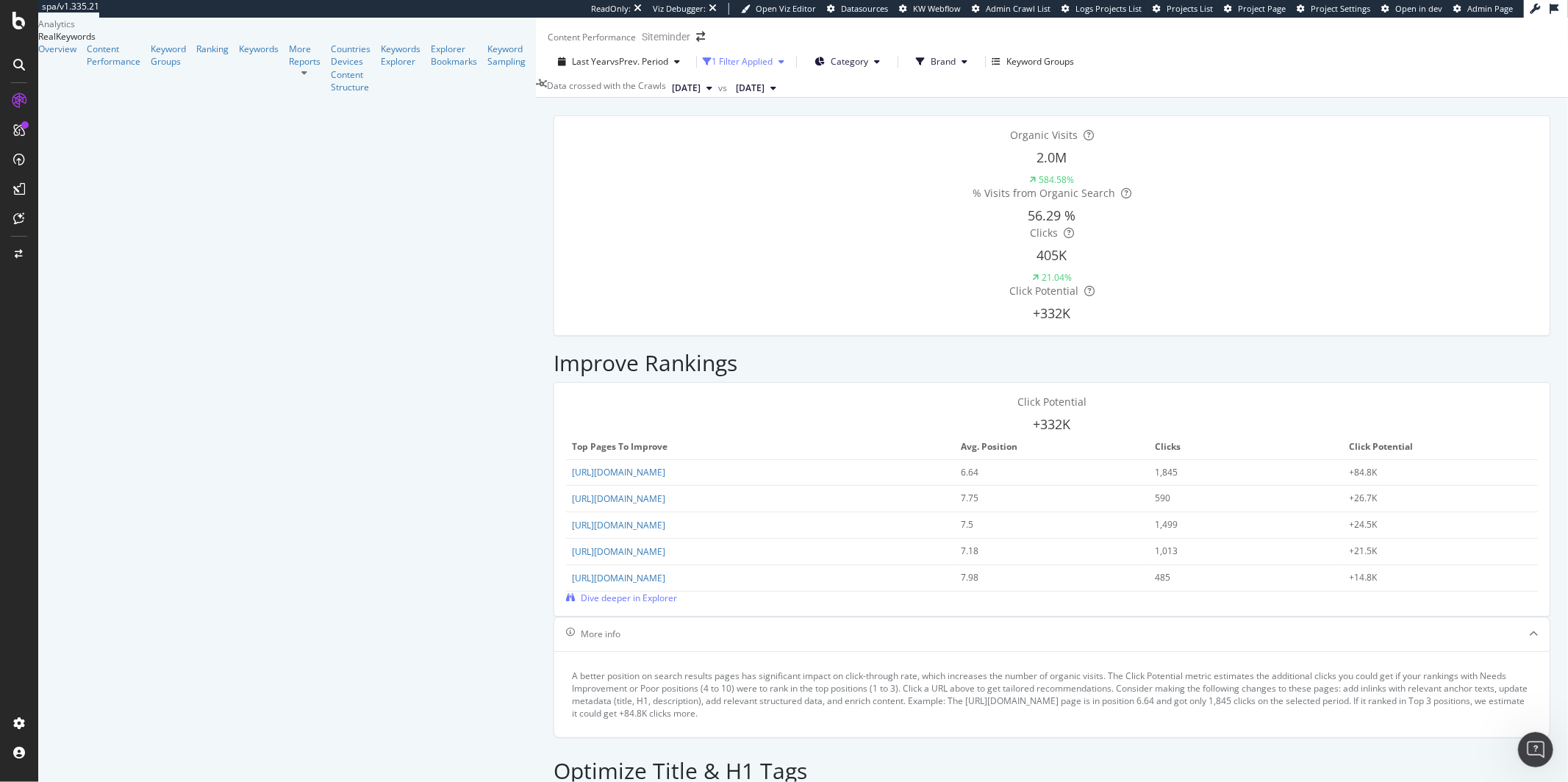
click at [711, 68] on div "1 Filter Applied" at bounding box center [741, 62] width 61 height 13
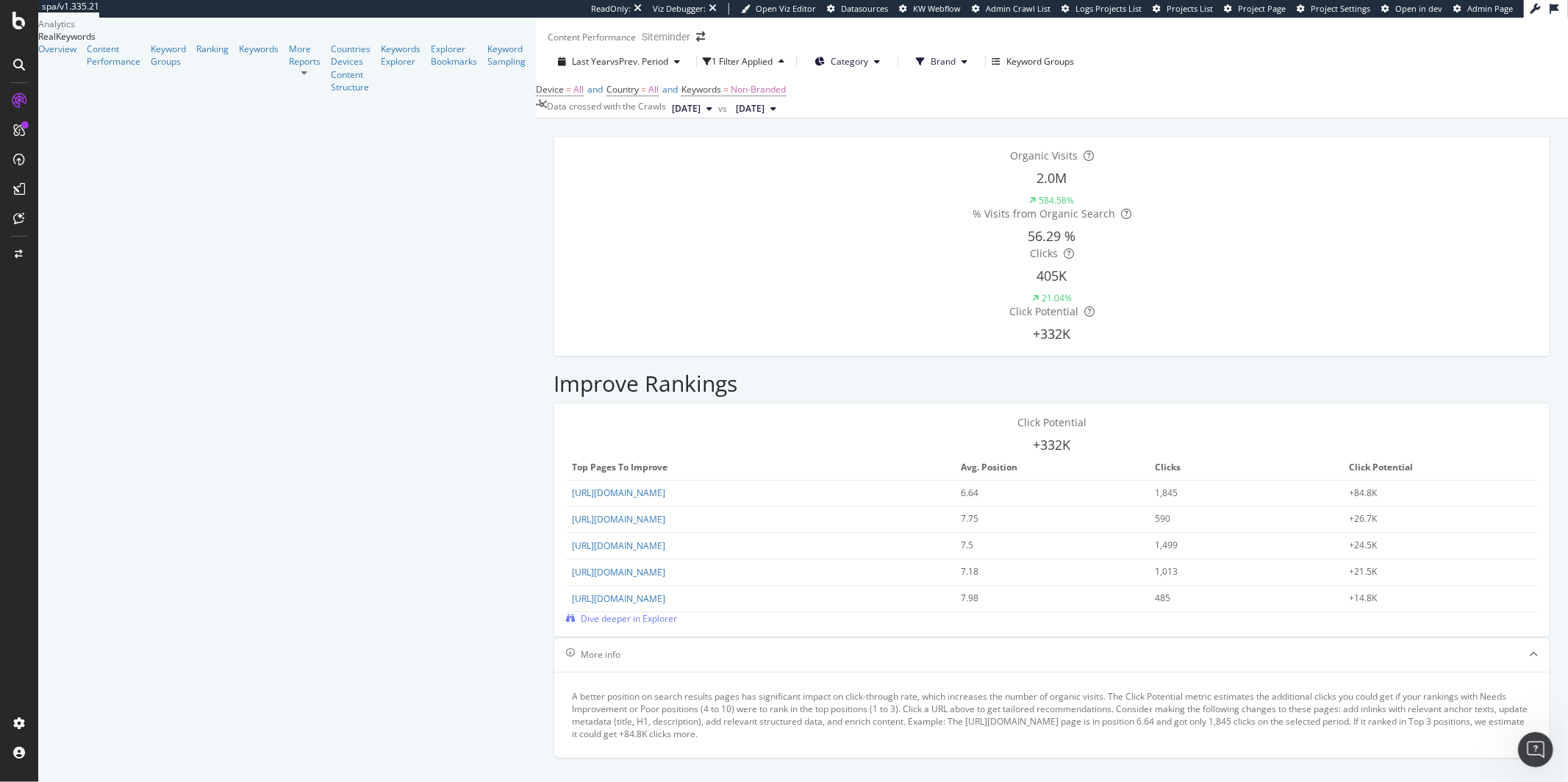
click at [931, 68] on span "Brand" at bounding box center [944, 62] width 25 height 13
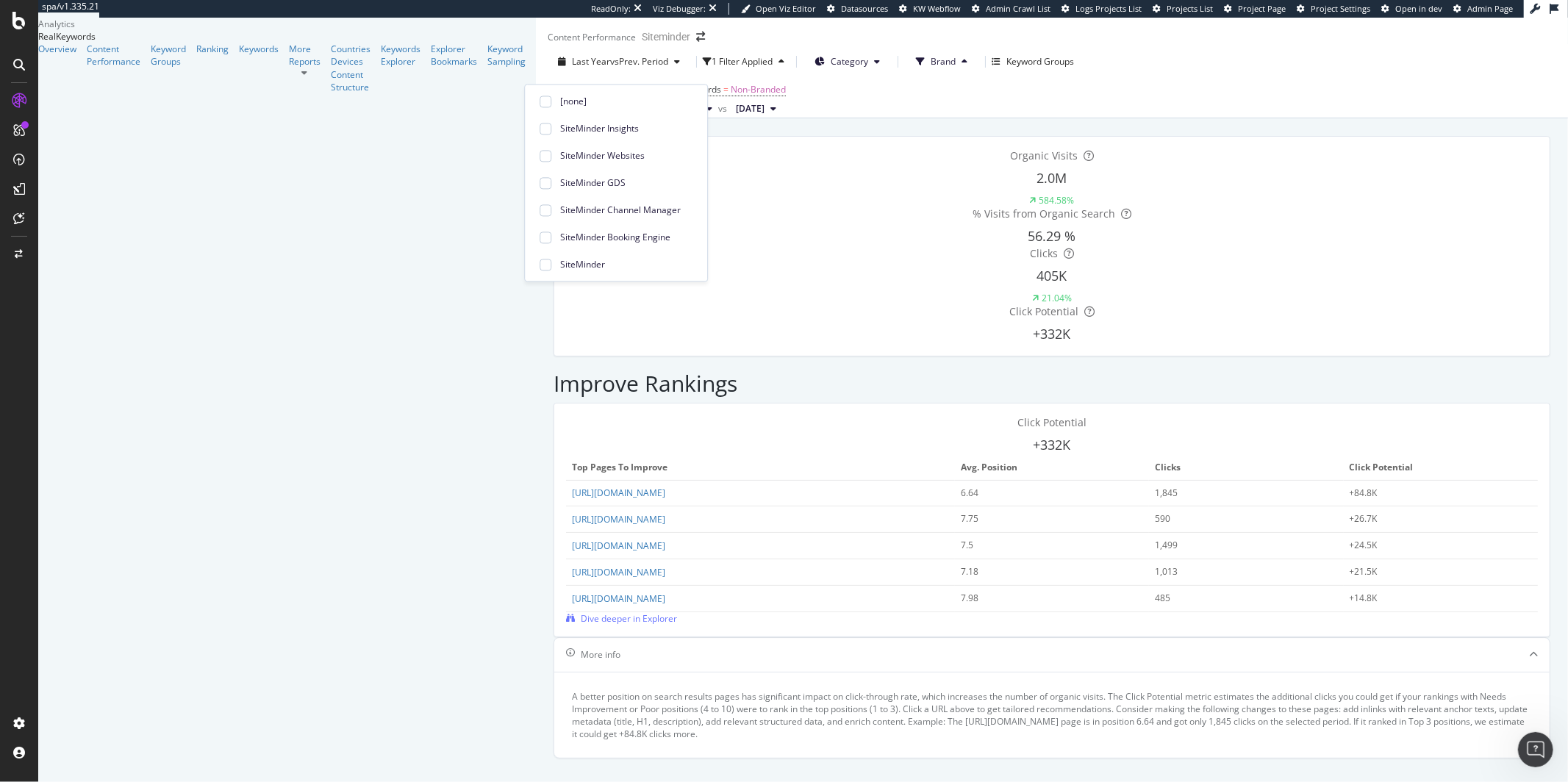
click at [803, 73] on button "Category" at bounding box center [848, 62] width 89 height 24
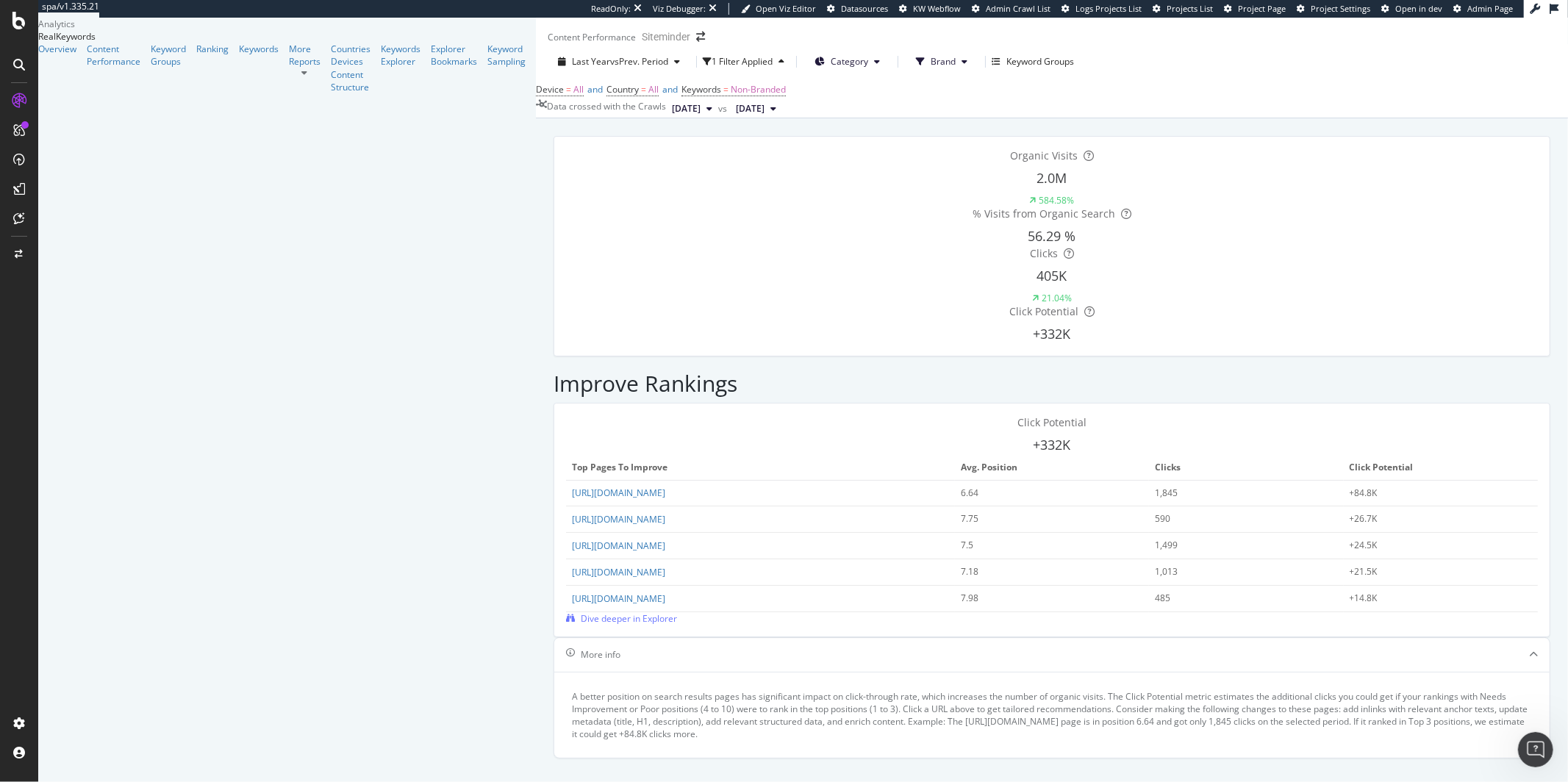
click at [575, 37] on div "Content Performance Siteminder" at bounding box center [1053, 30] width 1033 height 26
click at [770, 113] on icon at bounding box center [773, 109] width 5 height 9
click at [631, 100] on div "Device = All and Country = All and Keywords = Non-Branded" at bounding box center [1053, 90] width 1033 height 21
click at [874, 66] on icon at bounding box center [877, 62] width 5 height 9
click at [779, 66] on icon "button" at bounding box center [781, 62] width 5 height 9
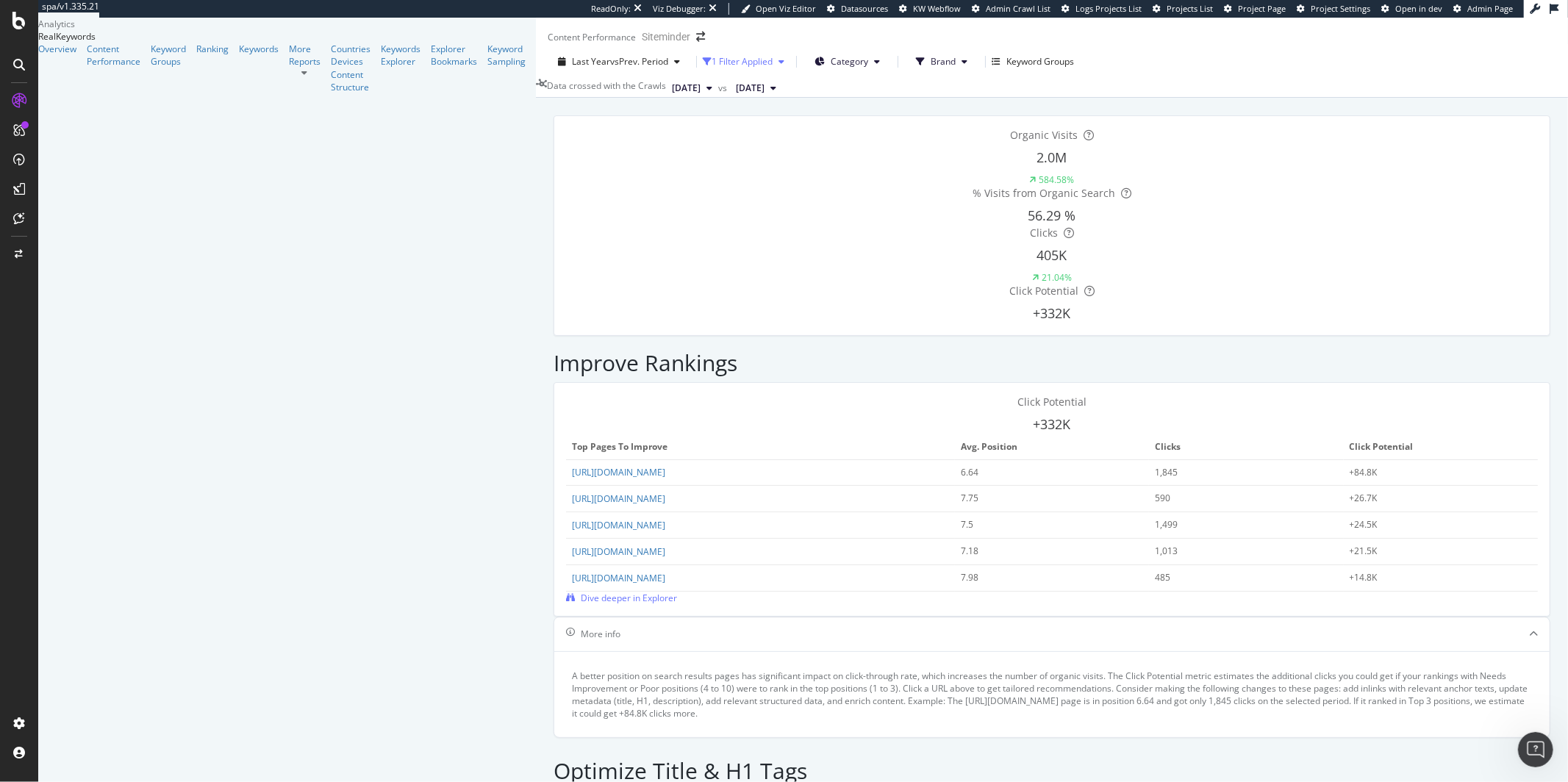
click at [773, 66] on div "button" at bounding box center [781, 62] width 17 height 9
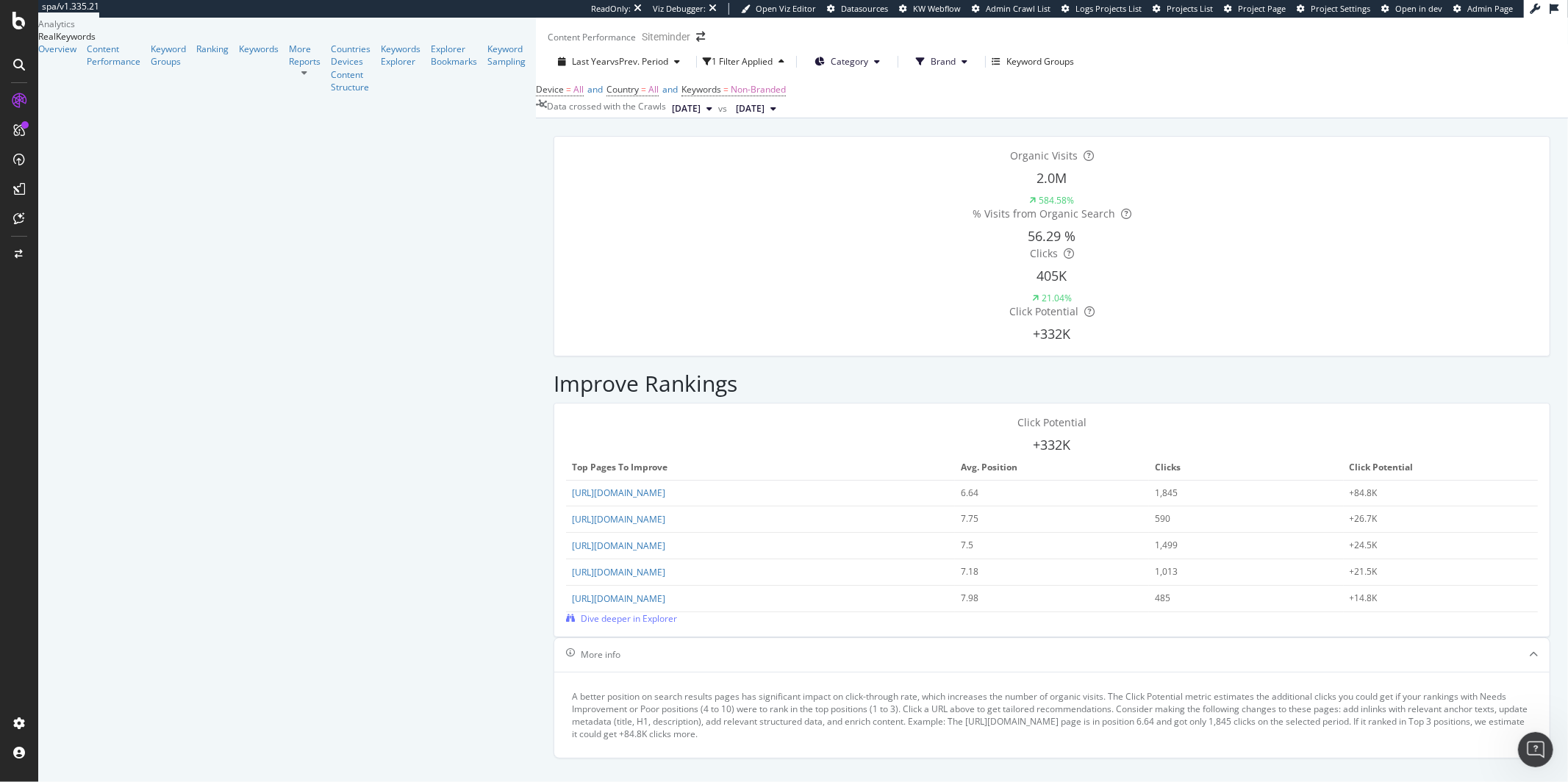
click at [874, 66] on icon at bounding box center [877, 62] width 5 height 9
click at [905, 73] on button "Brand" at bounding box center [942, 62] width 75 height 24
click at [803, 73] on button "Category" at bounding box center [848, 62] width 89 height 24
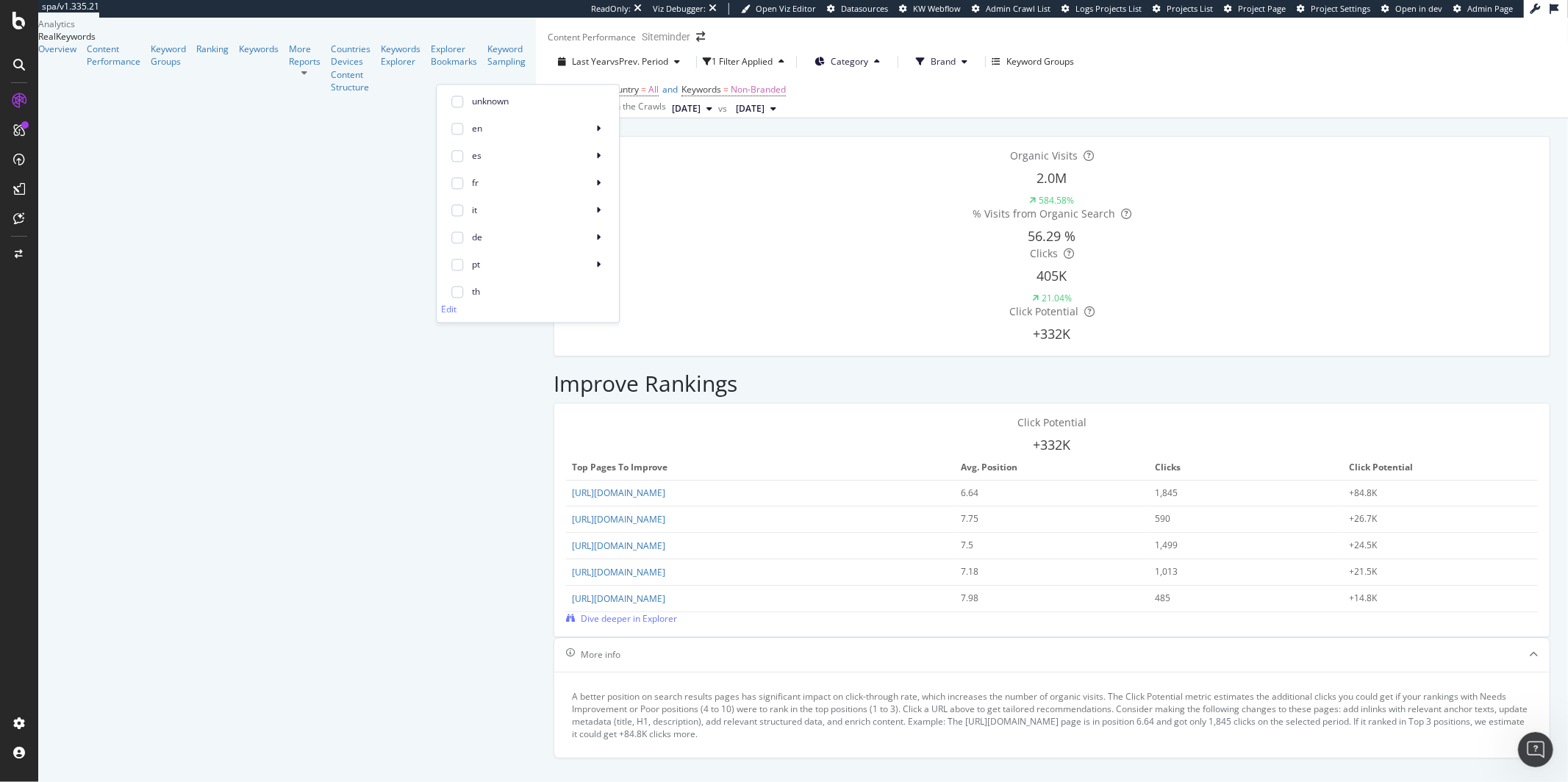
click at [905, 73] on button "Brand" at bounding box center [942, 62] width 75 height 24
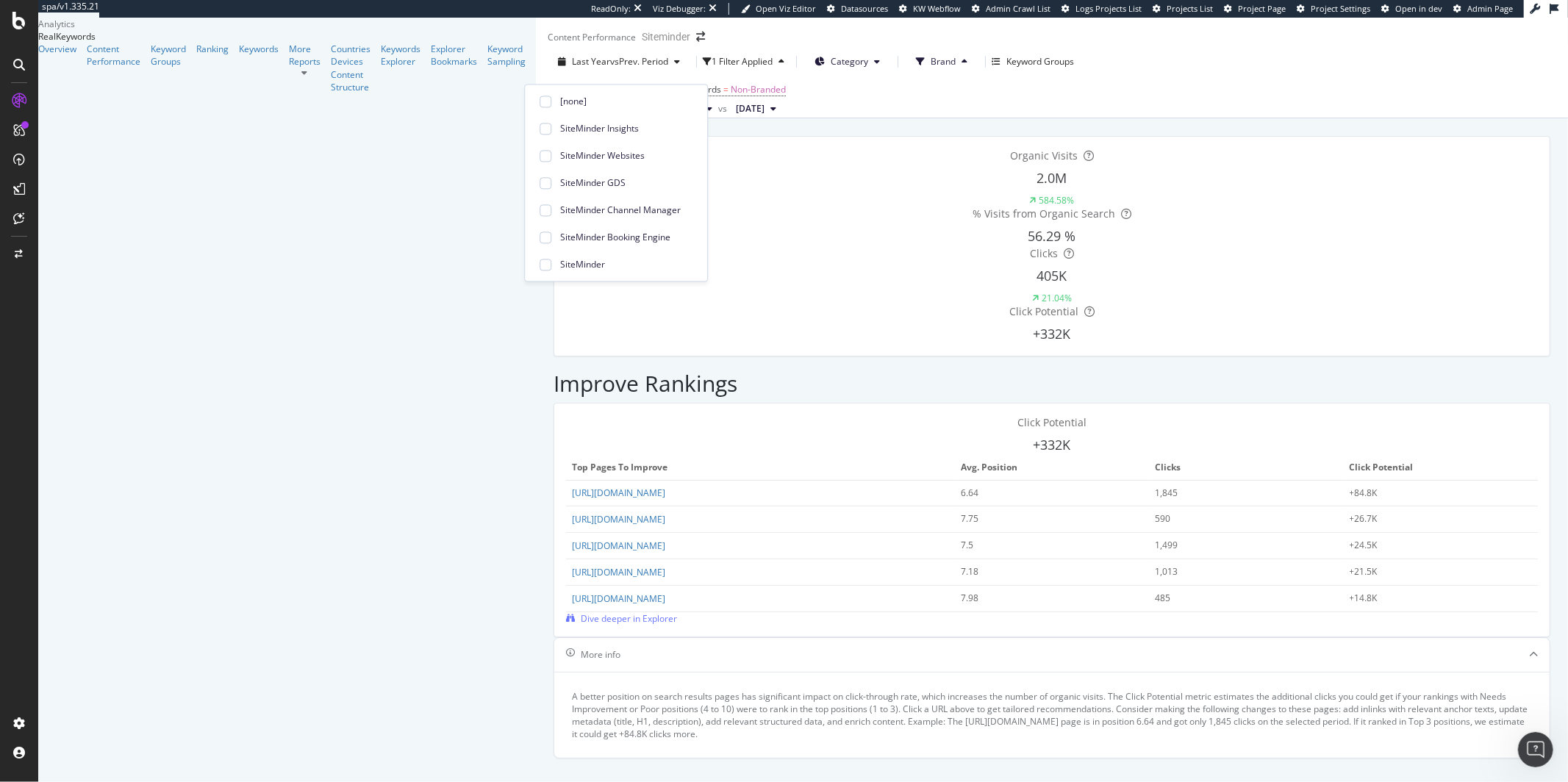
click at [803, 73] on button "Category" at bounding box center [848, 62] width 89 height 24
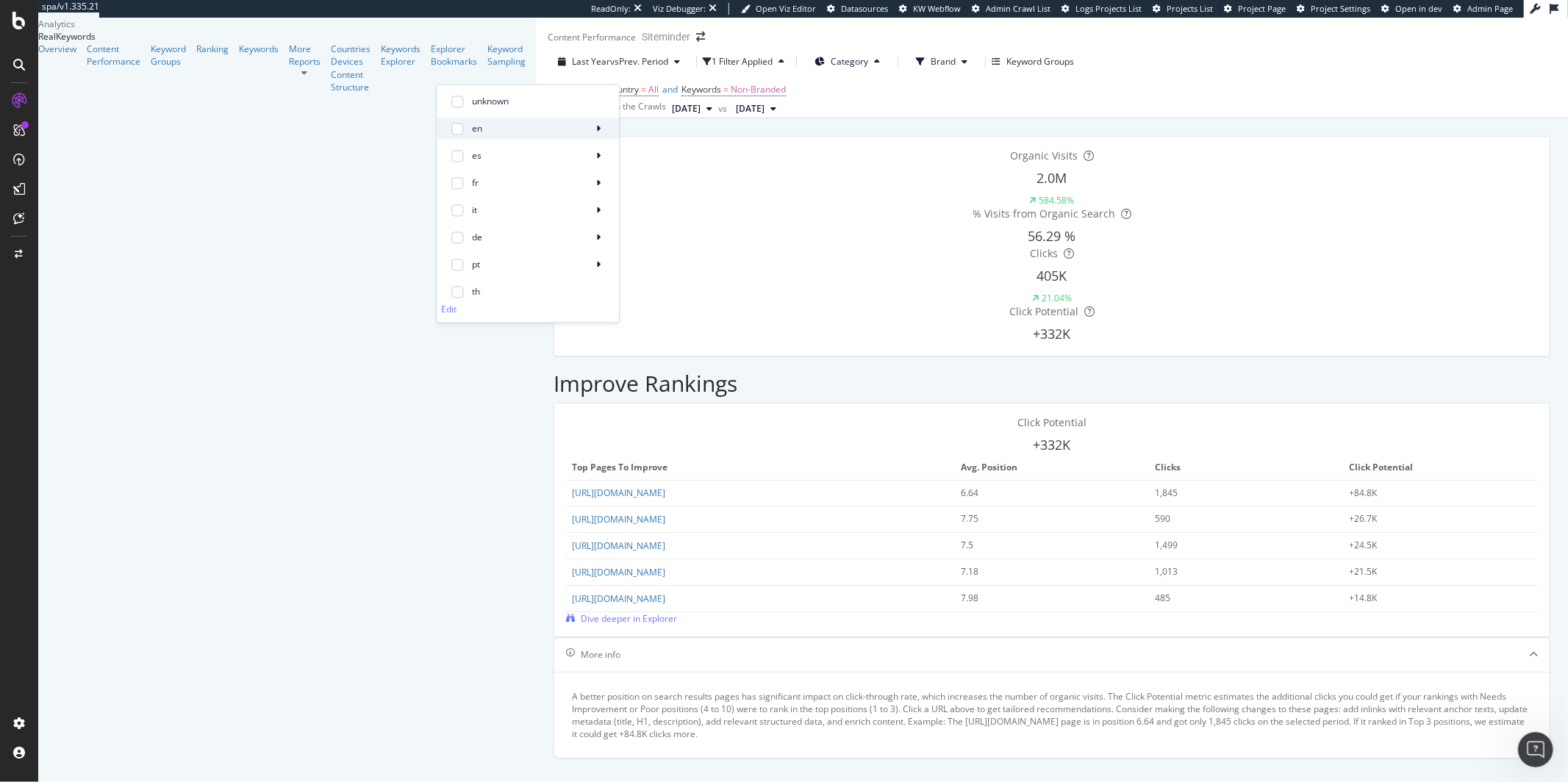
click at [574, 126] on span "en" at bounding box center [529, 129] width 114 height 14
click at [461, 128] on div at bounding box center [457, 128] width 12 height 12
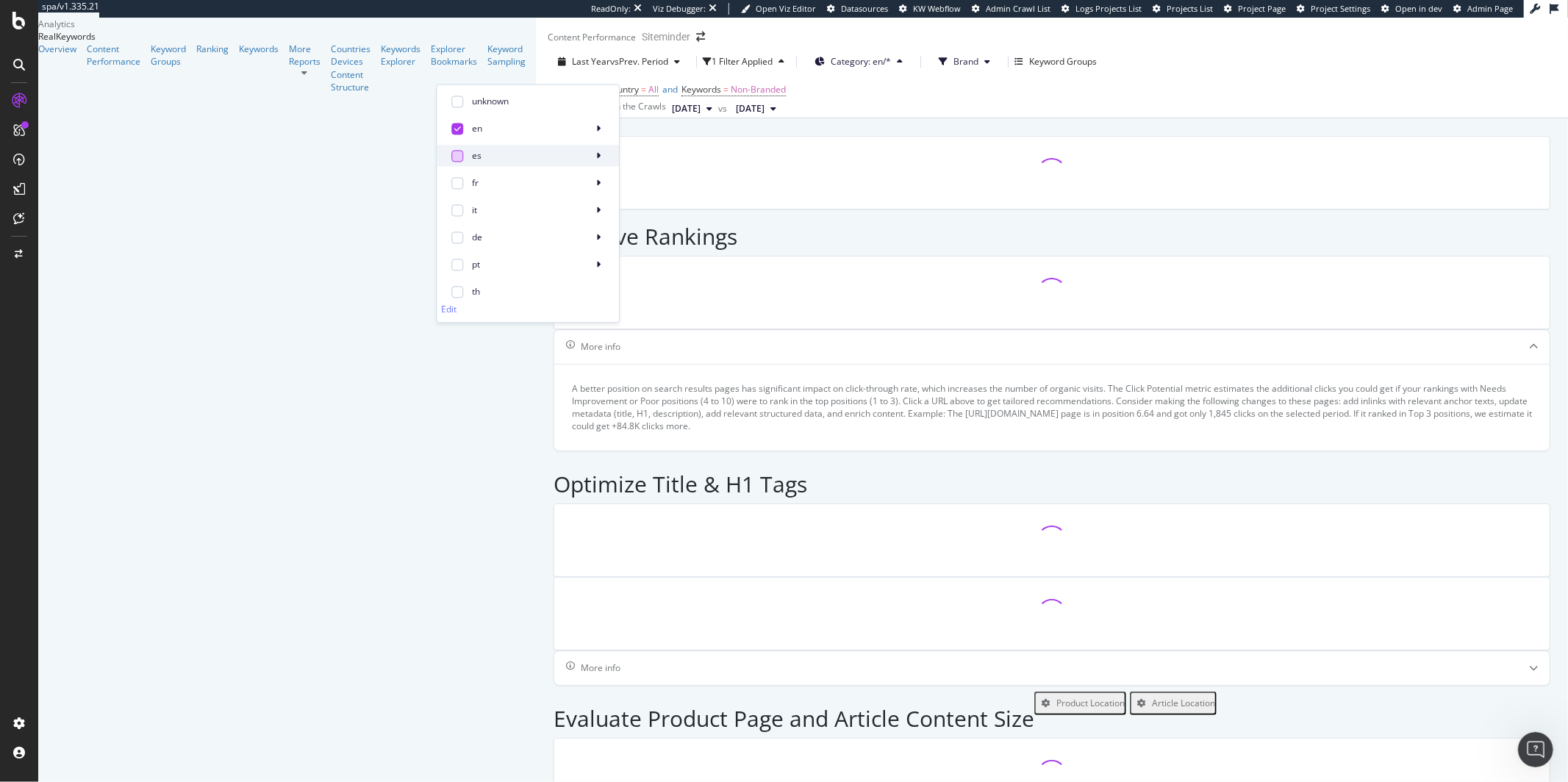
click at [460, 150] on div at bounding box center [457, 155] width 12 height 12
click at [459, 157] on icon at bounding box center [457, 156] width 6 height 7
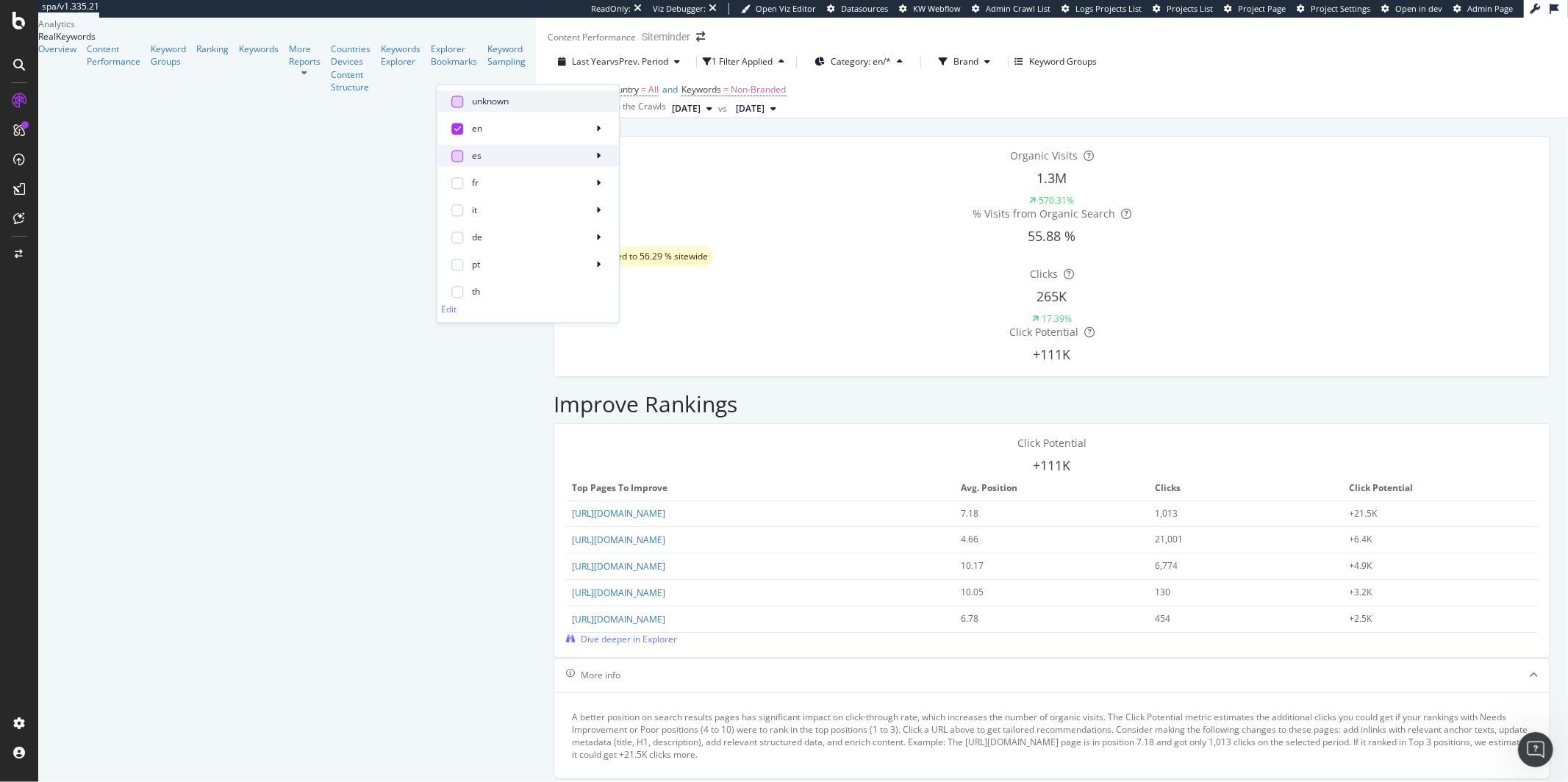
click at [463, 100] on div at bounding box center [457, 101] width 12 height 12
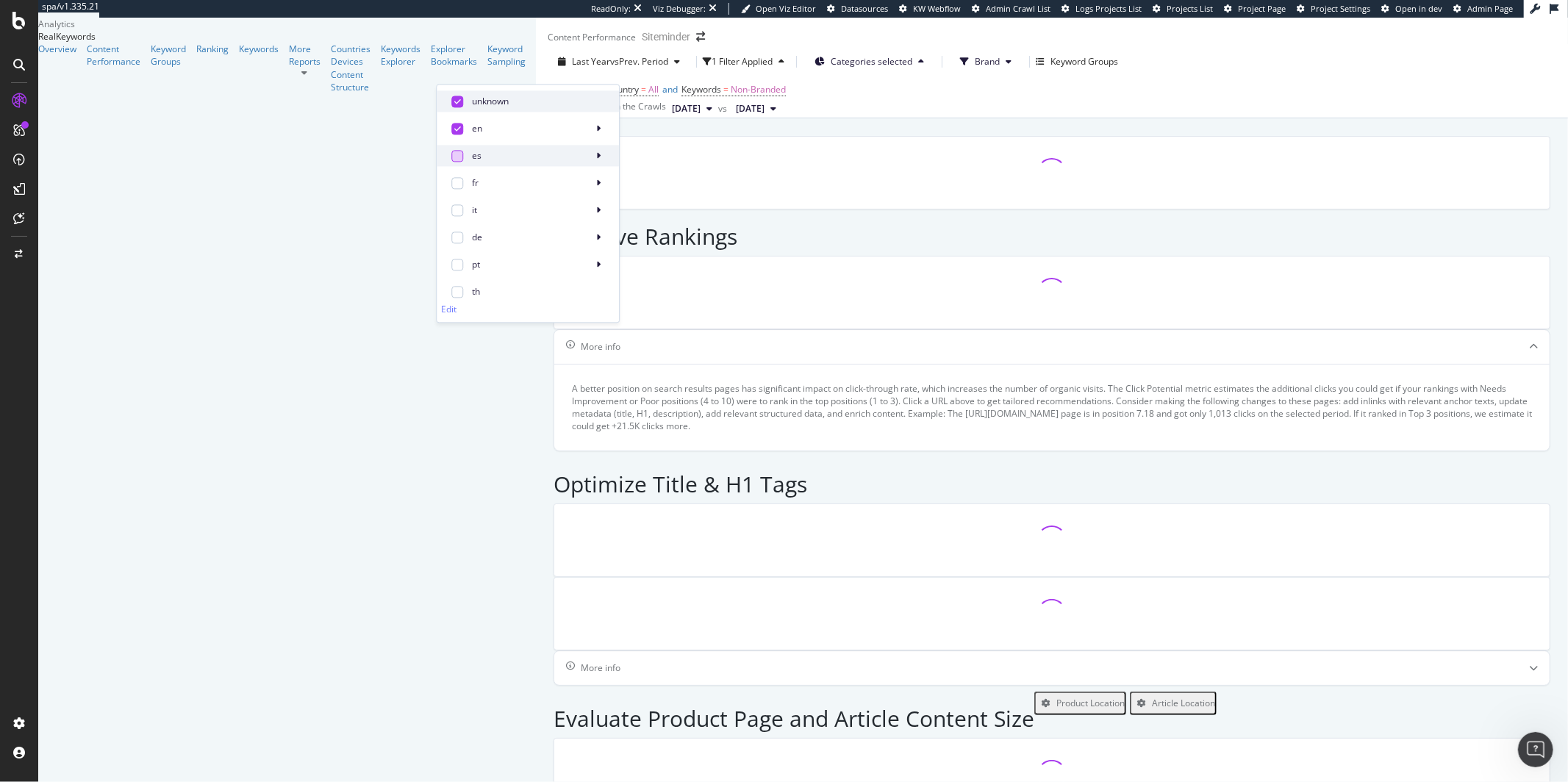
click at [459, 104] on div at bounding box center [457, 101] width 12 height 12
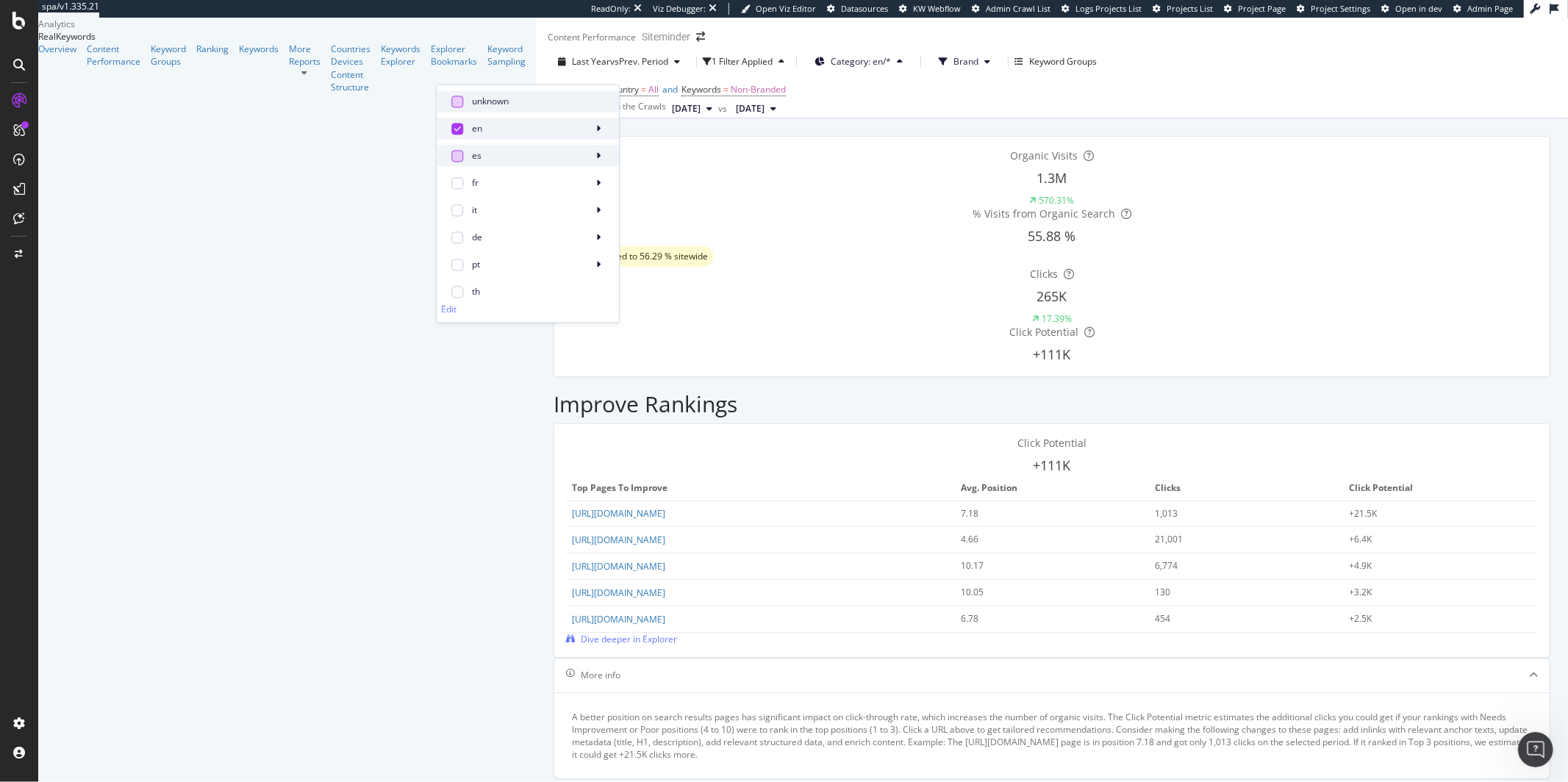
click at [587, 132] on span "en" at bounding box center [529, 129] width 114 height 14
click at [652, 133] on icon at bounding box center [652, 134] width 6 height 7
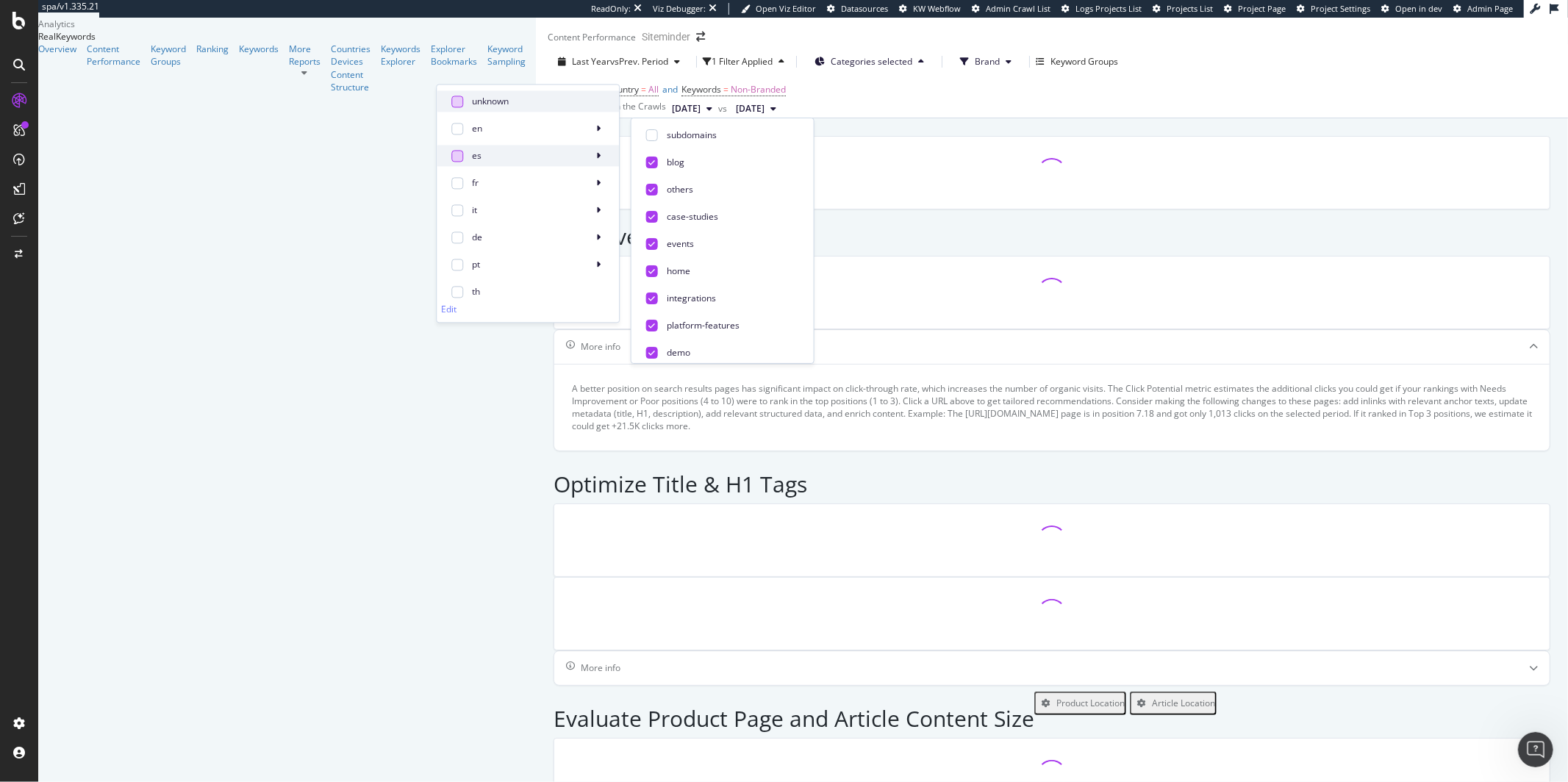
click at [455, 157] on div at bounding box center [457, 155] width 12 height 12
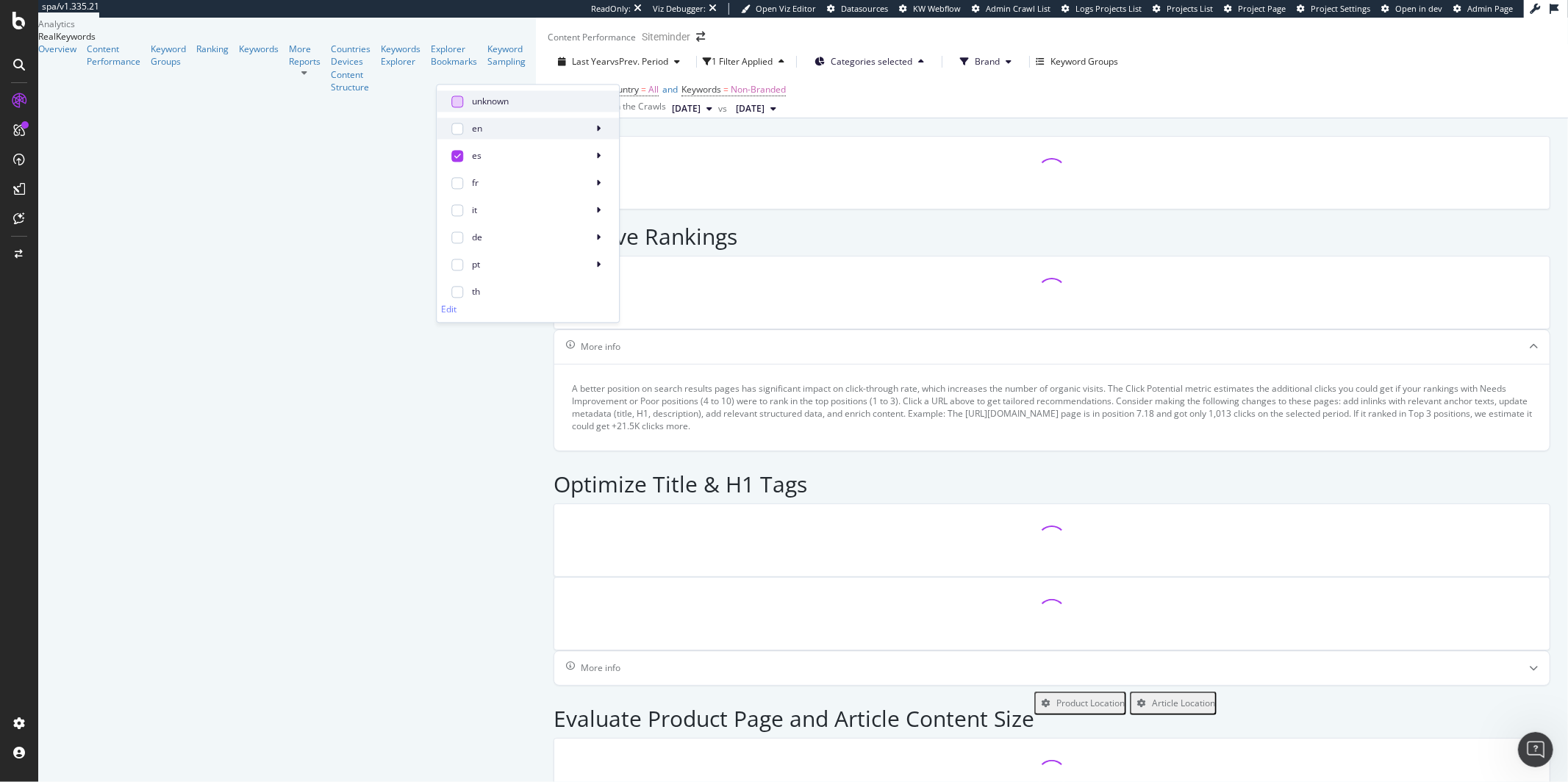
click at [464, 133] on span at bounding box center [456, 128] width 17 height 17
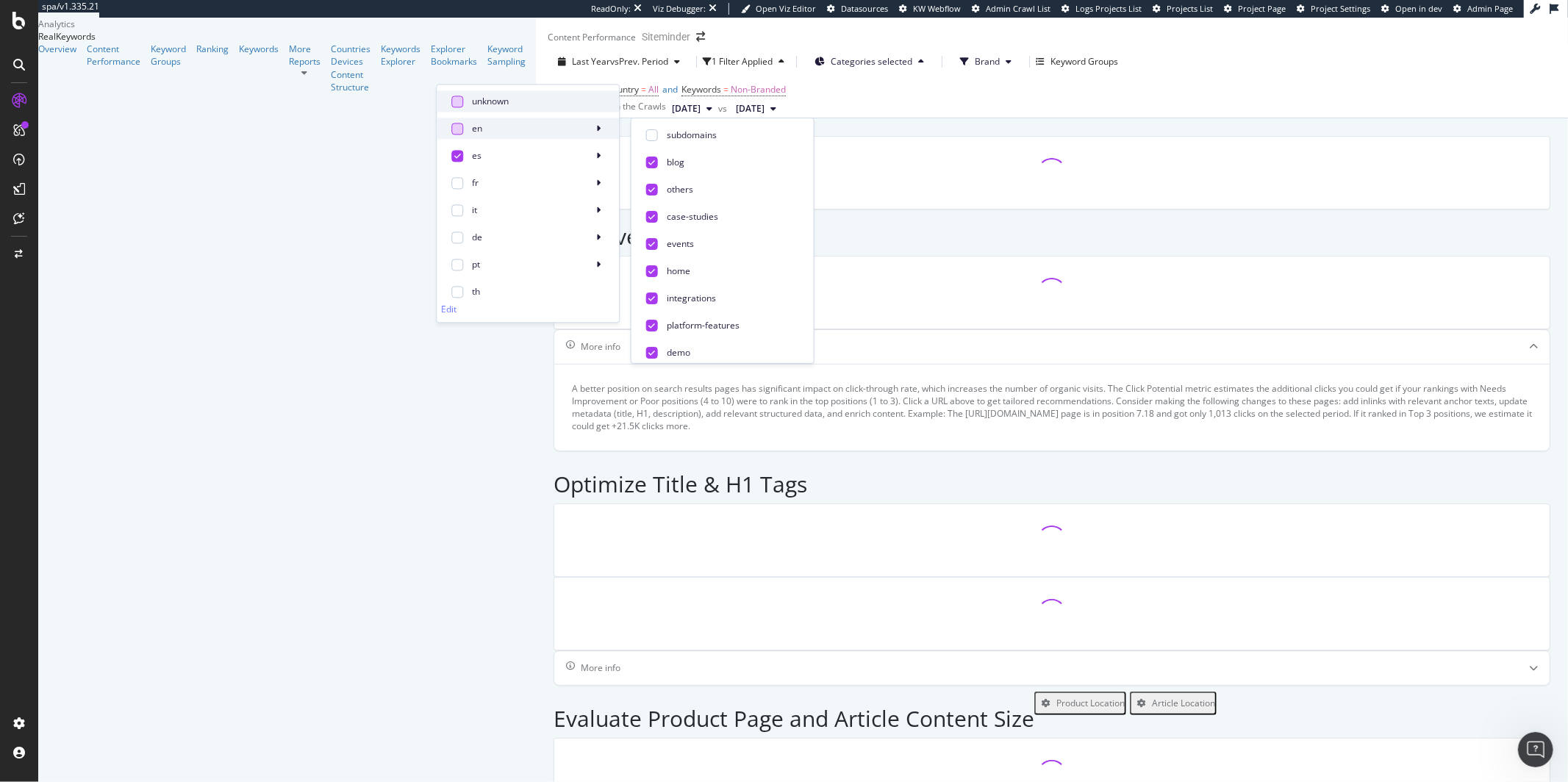
click at [462, 132] on div at bounding box center [457, 128] width 12 height 12
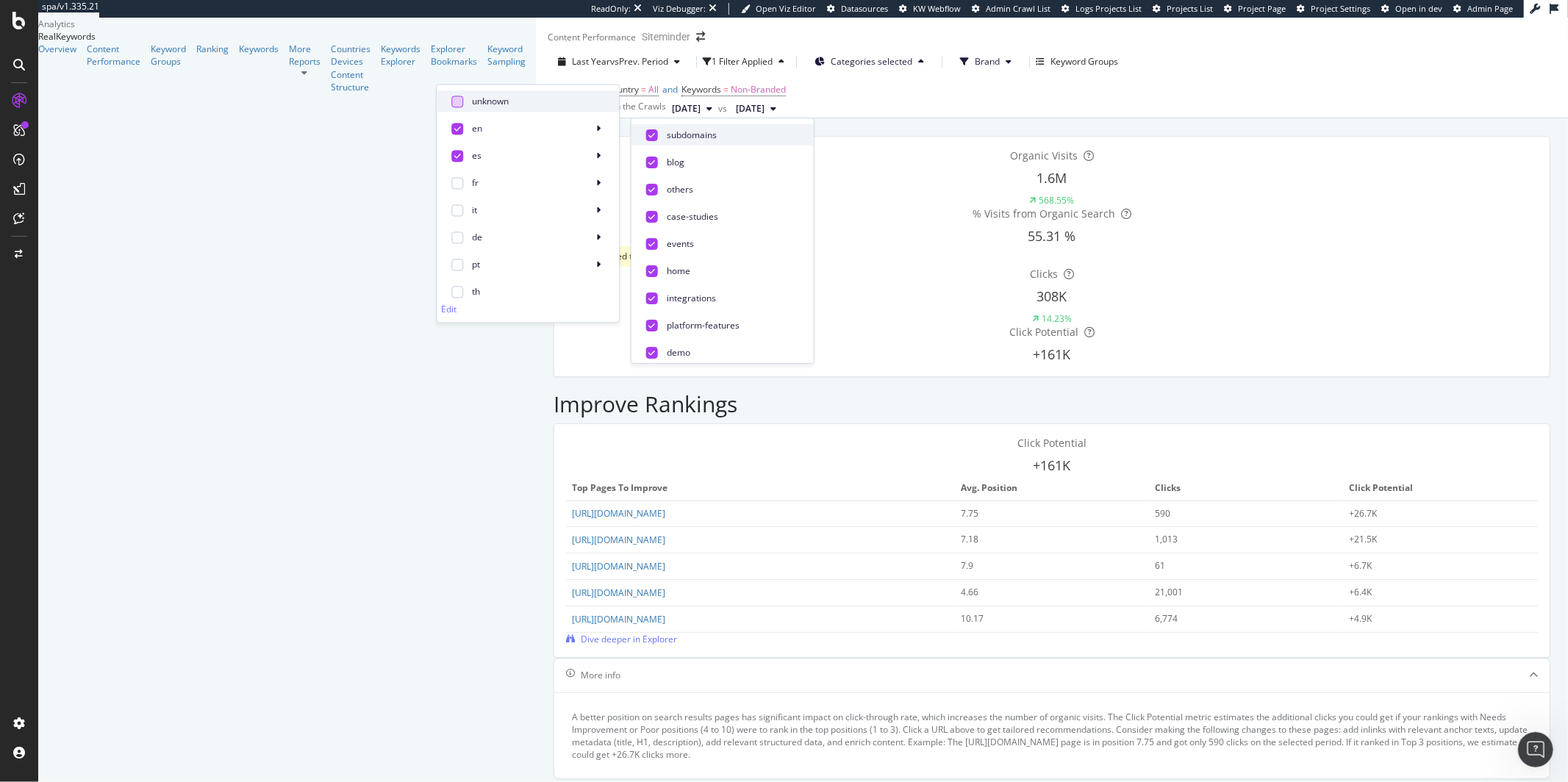
click at [652, 136] on icon at bounding box center [652, 134] width 6 height 7
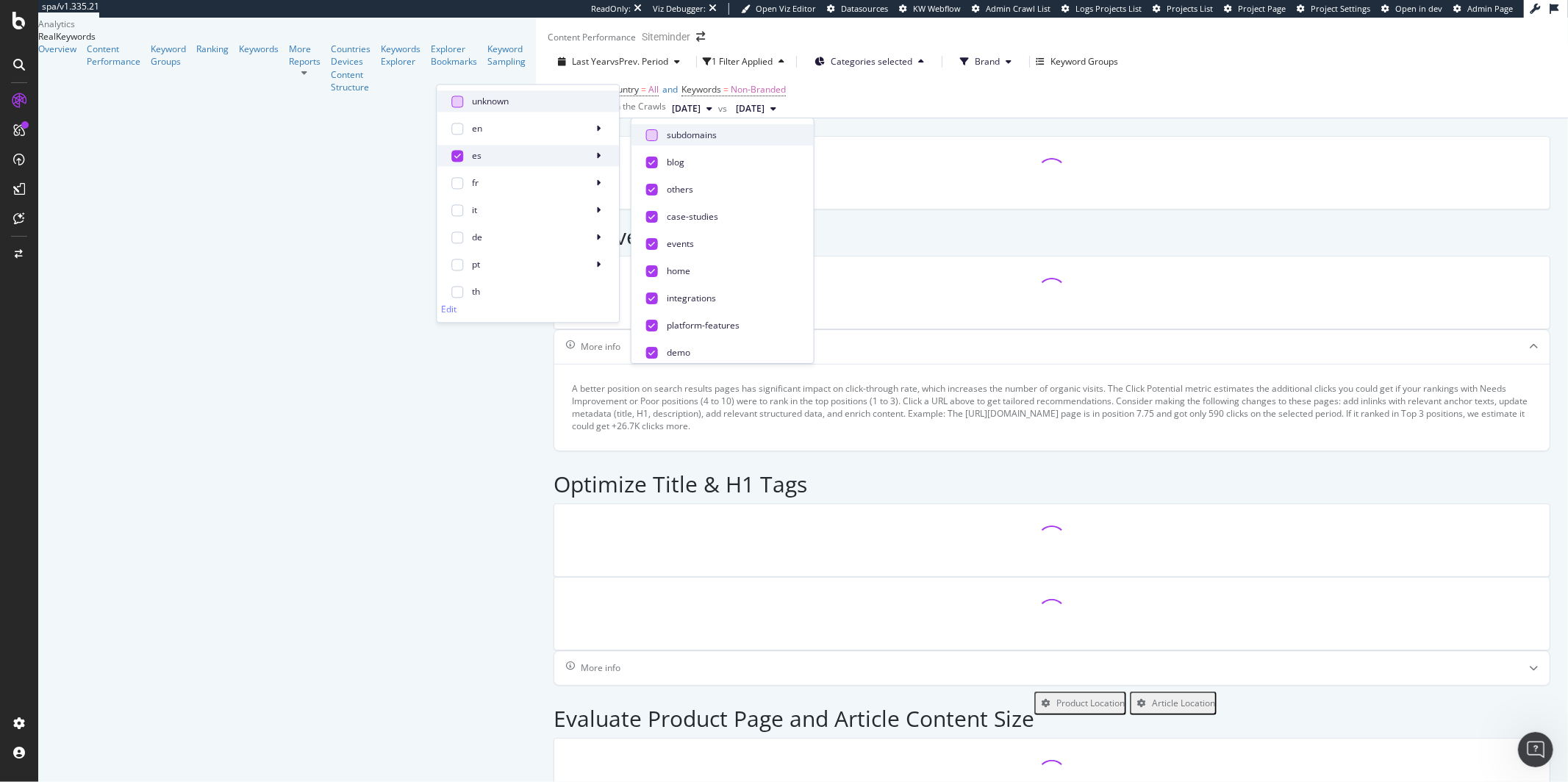
click at [601, 157] on icon at bounding box center [598, 156] width 5 height 9
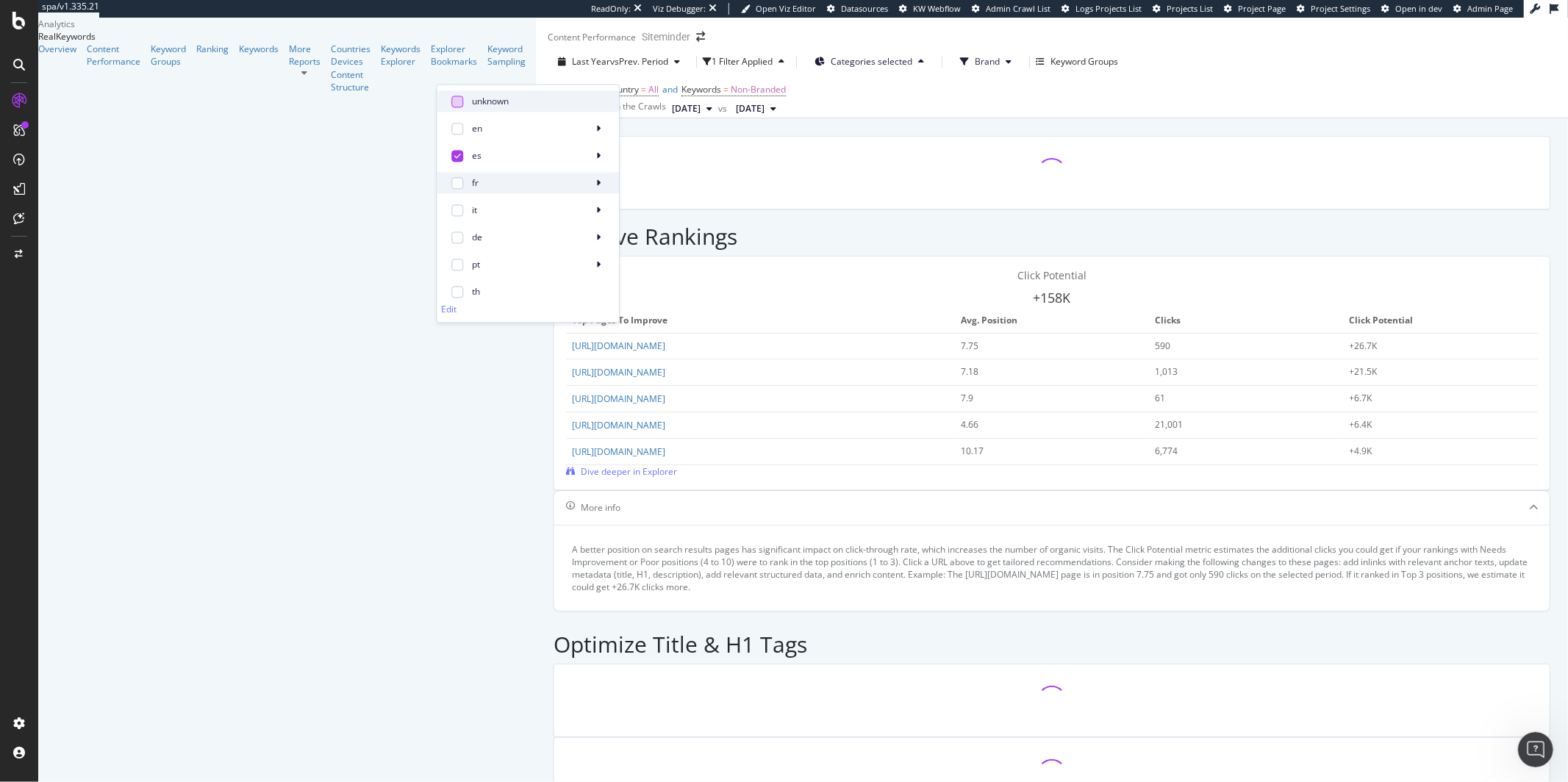
click at [601, 187] on icon at bounding box center [598, 183] width 5 height 9
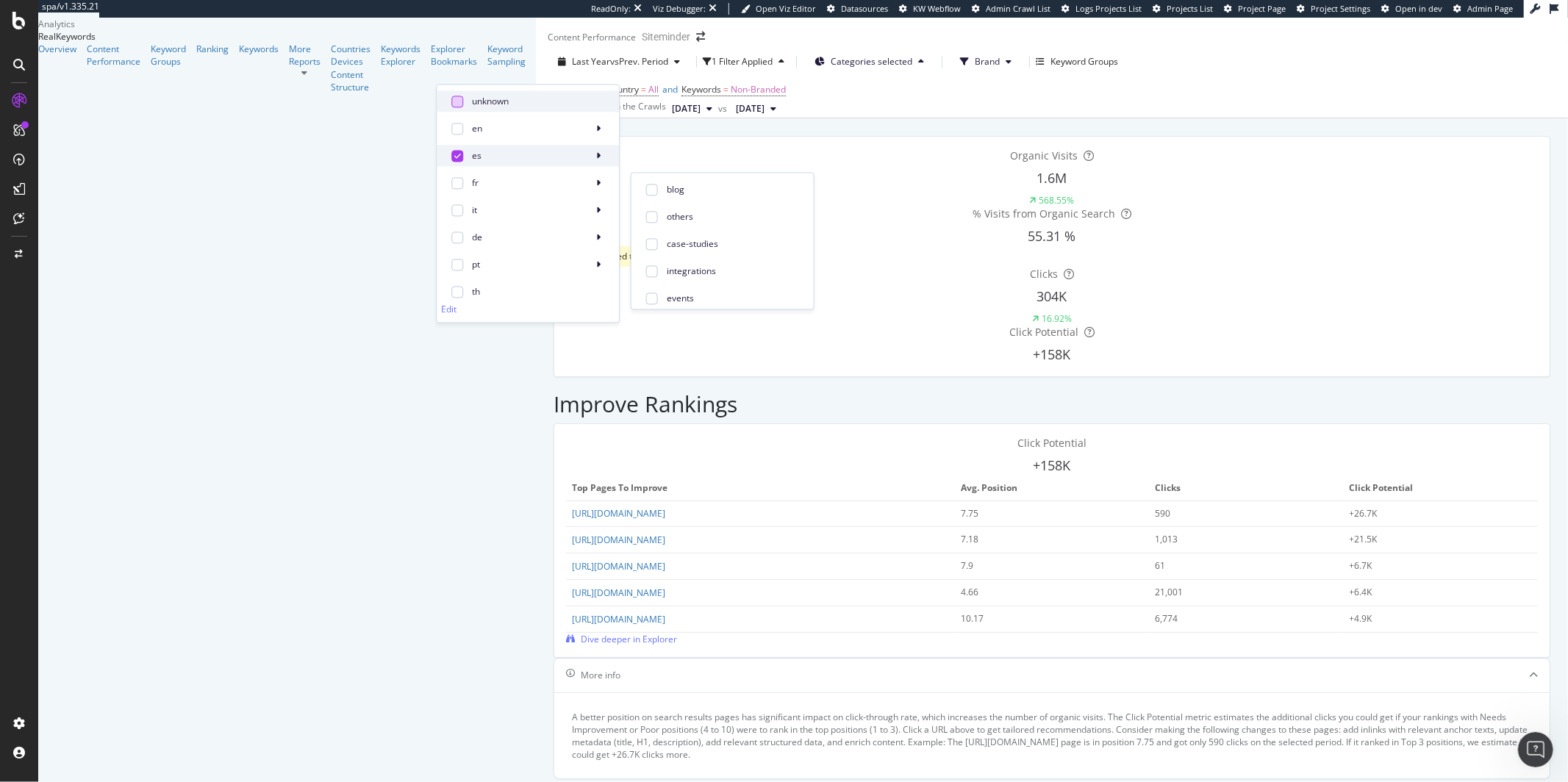
click at [459, 159] on icon at bounding box center [457, 156] width 6 height 7
click at [698, 100] on div "Device = All and Country = All and Keywords = Non-Branded" at bounding box center [1053, 90] width 1033 height 21
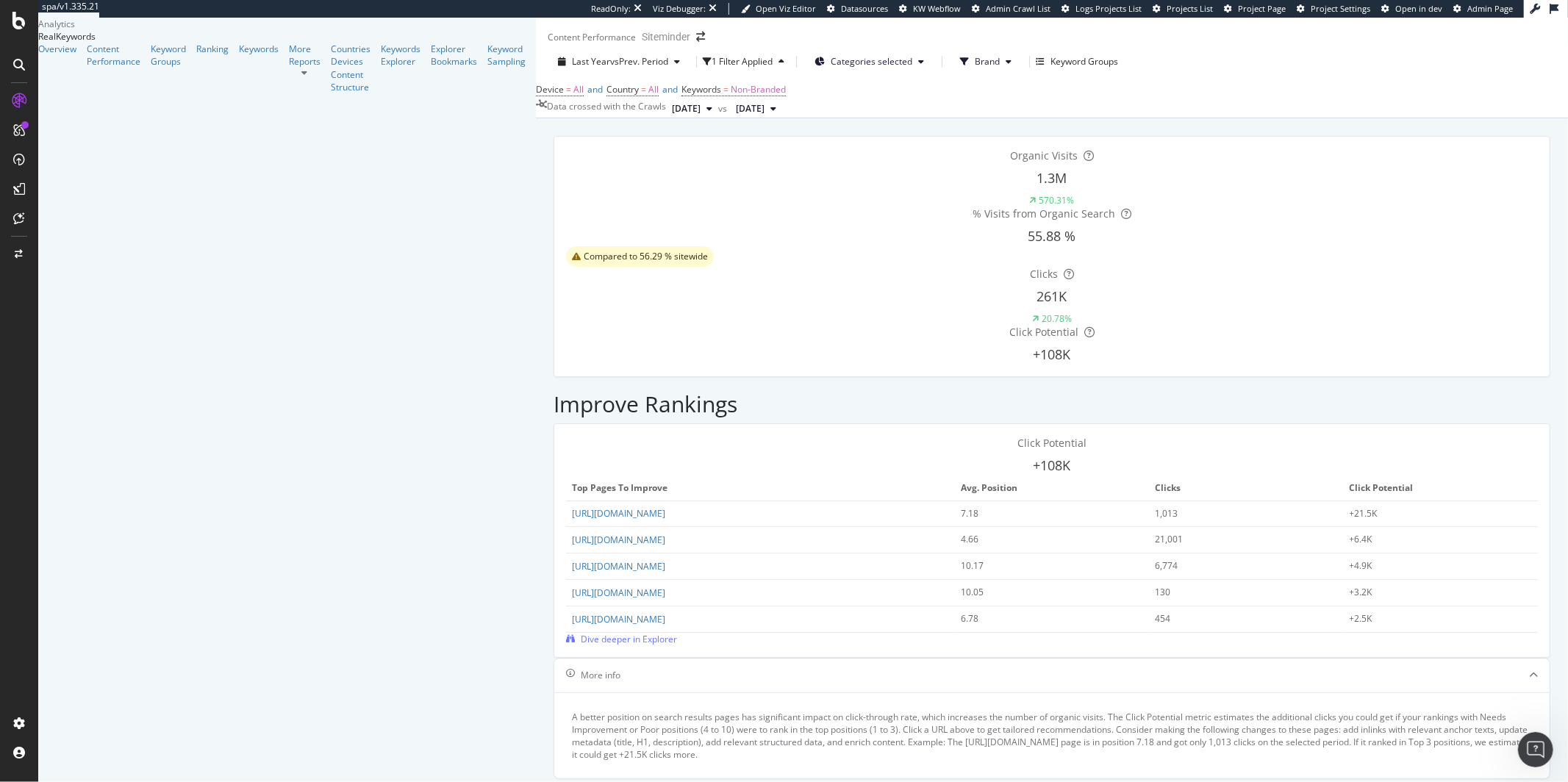
click at [831, 68] on span "Categories selected" at bounding box center [872, 62] width 82 height 13
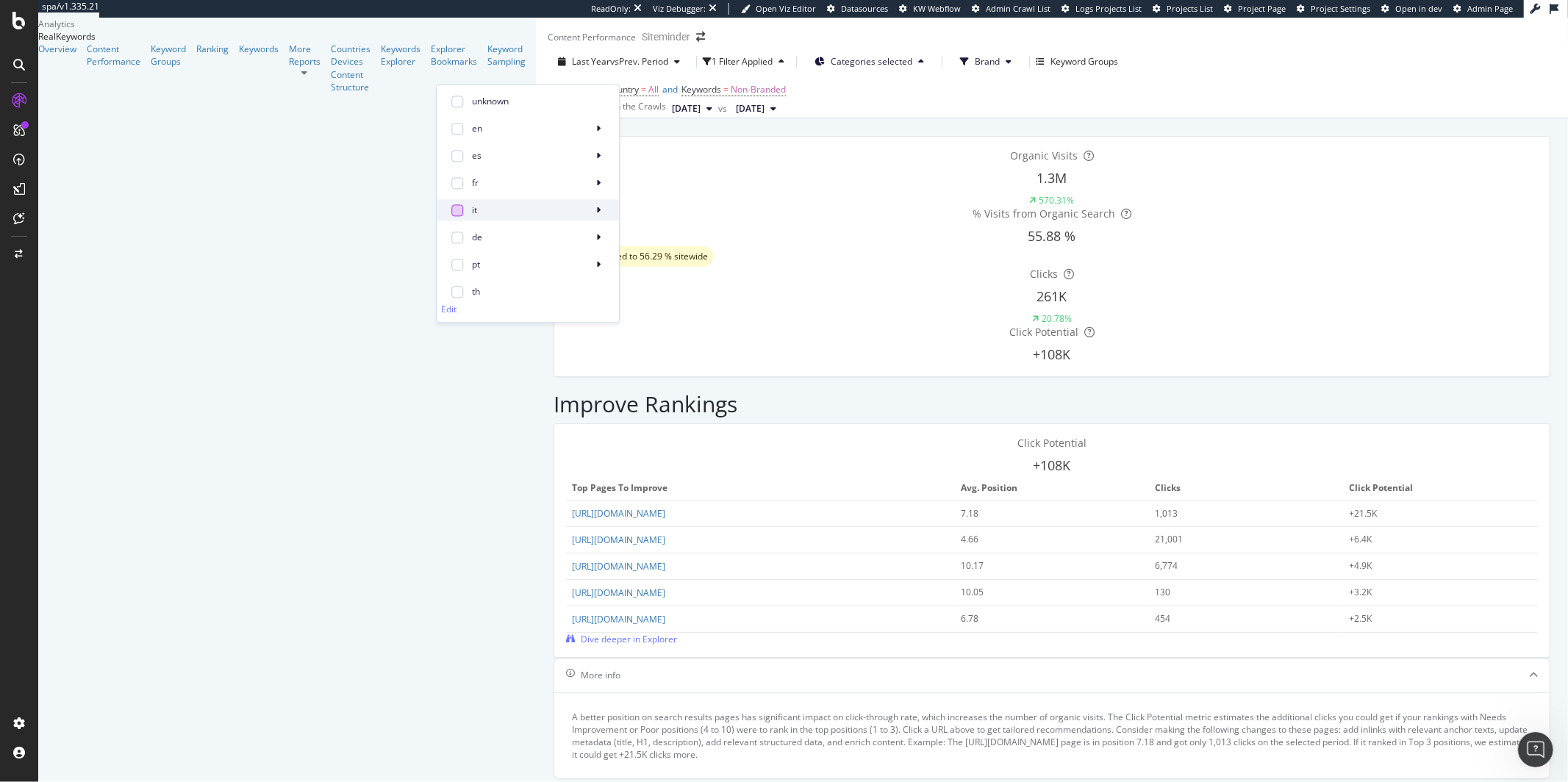
drag, startPoint x: 457, startPoint y: 130, endPoint x: 459, endPoint y: 211, distance: 81.0
click at [457, 130] on div at bounding box center [457, 128] width 12 height 12
click at [459, 157] on div at bounding box center [457, 155] width 12 height 12
click at [458, 180] on div at bounding box center [457, 182] width 12 height 12
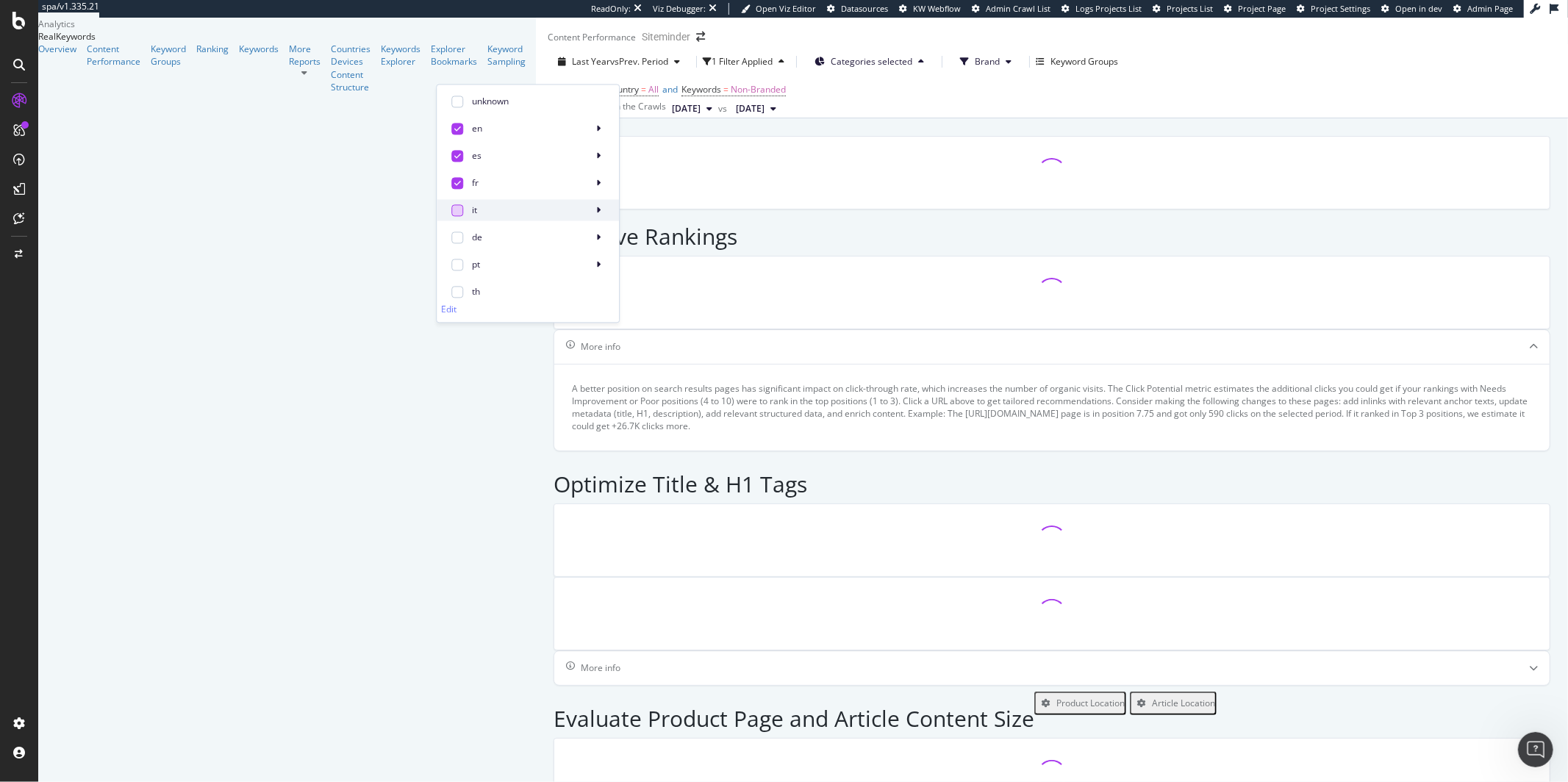
click at [459, 211] on div at bounding box center [457, 210] width 12 height 12
drag, startPoint x: 460, startPoint y: 235, endPoint x: 456, endPoint y: 266, distance: 31.3
click at [460, 235] on div at bounding box center [457, 237] width 12 height 12
drag, startPoint x: 456, startPoint y: 266, endPoint x: 453, endPoint y: 295, distance: 29.2
click at [456, 266] on div at bounding box center [457, 264] width 12 height 12
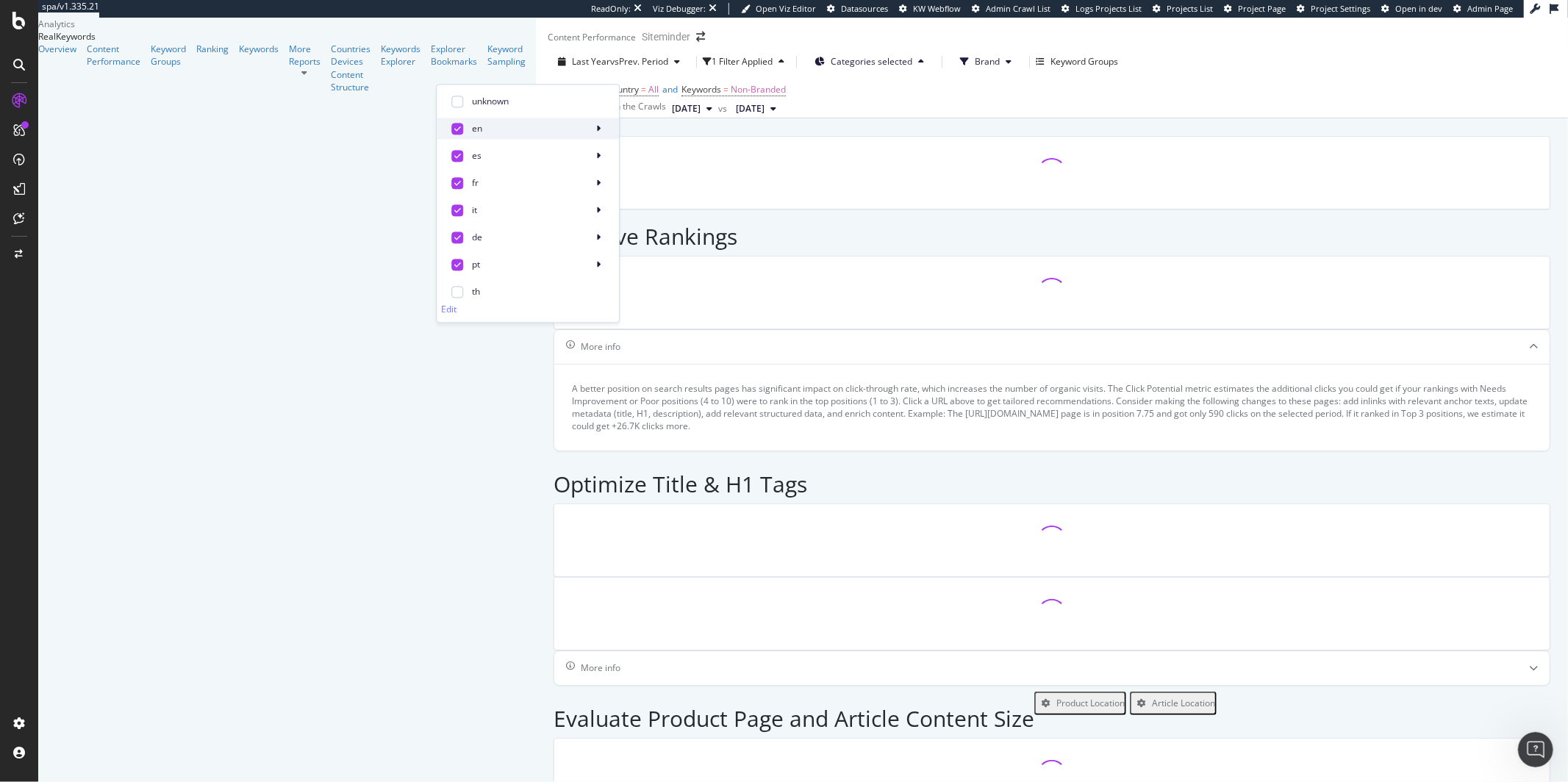
drag, startPoint x: 456, startPoint y: 293, endPoint x: 603, endPoint y: 138, distance: 213.6
click at [456, 293] on div at bounding box center [457, 291] width 12 height 12
click at [610, 129] on div "en" at bounding box center [527, 128] width 182 height 21
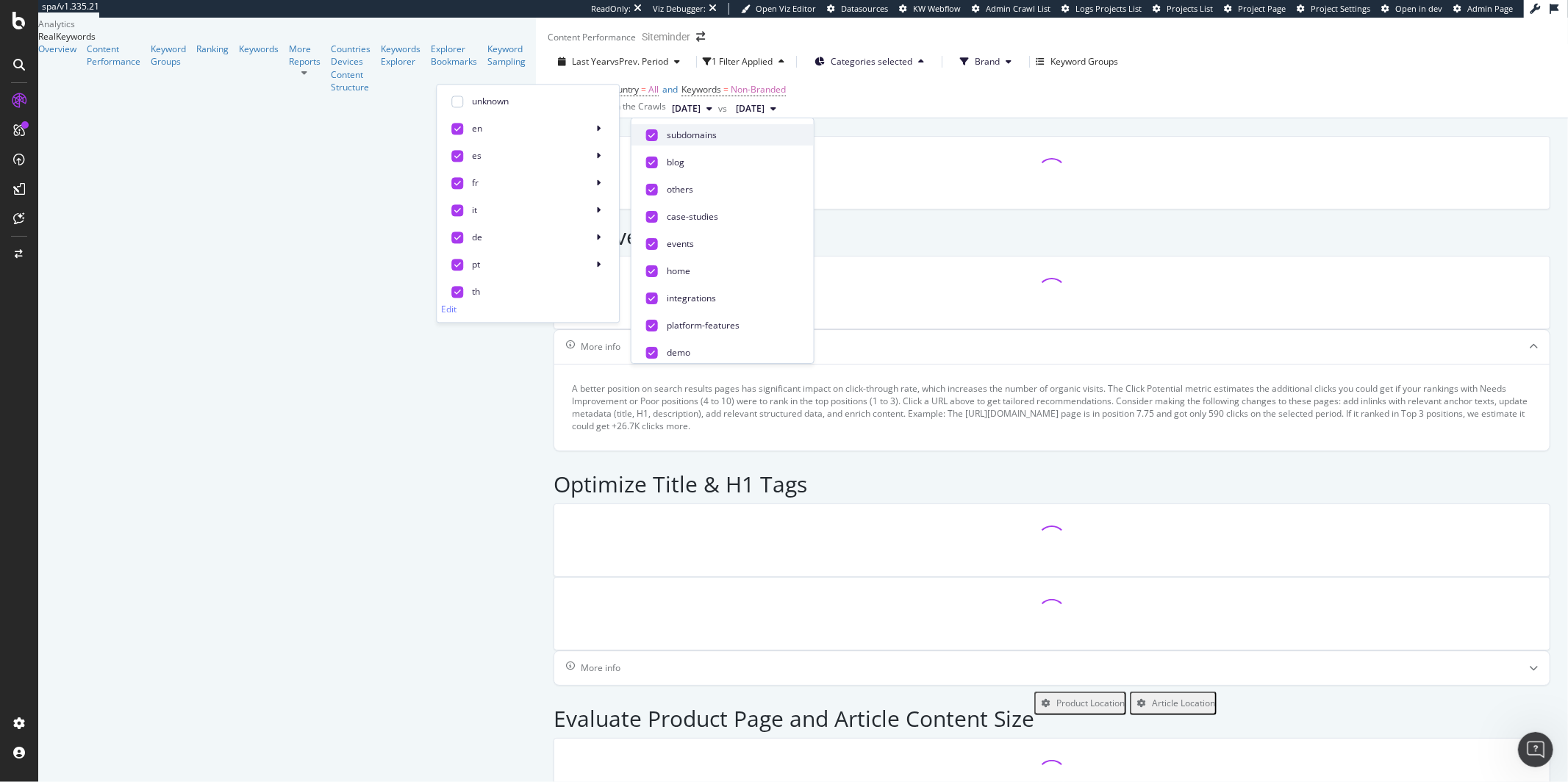
click at [655, 135] on div at bounding box center [652, 134] width 12 height 12
click at [610, 153] on div "es" at bounding box center [527, 155] width 182 height 21
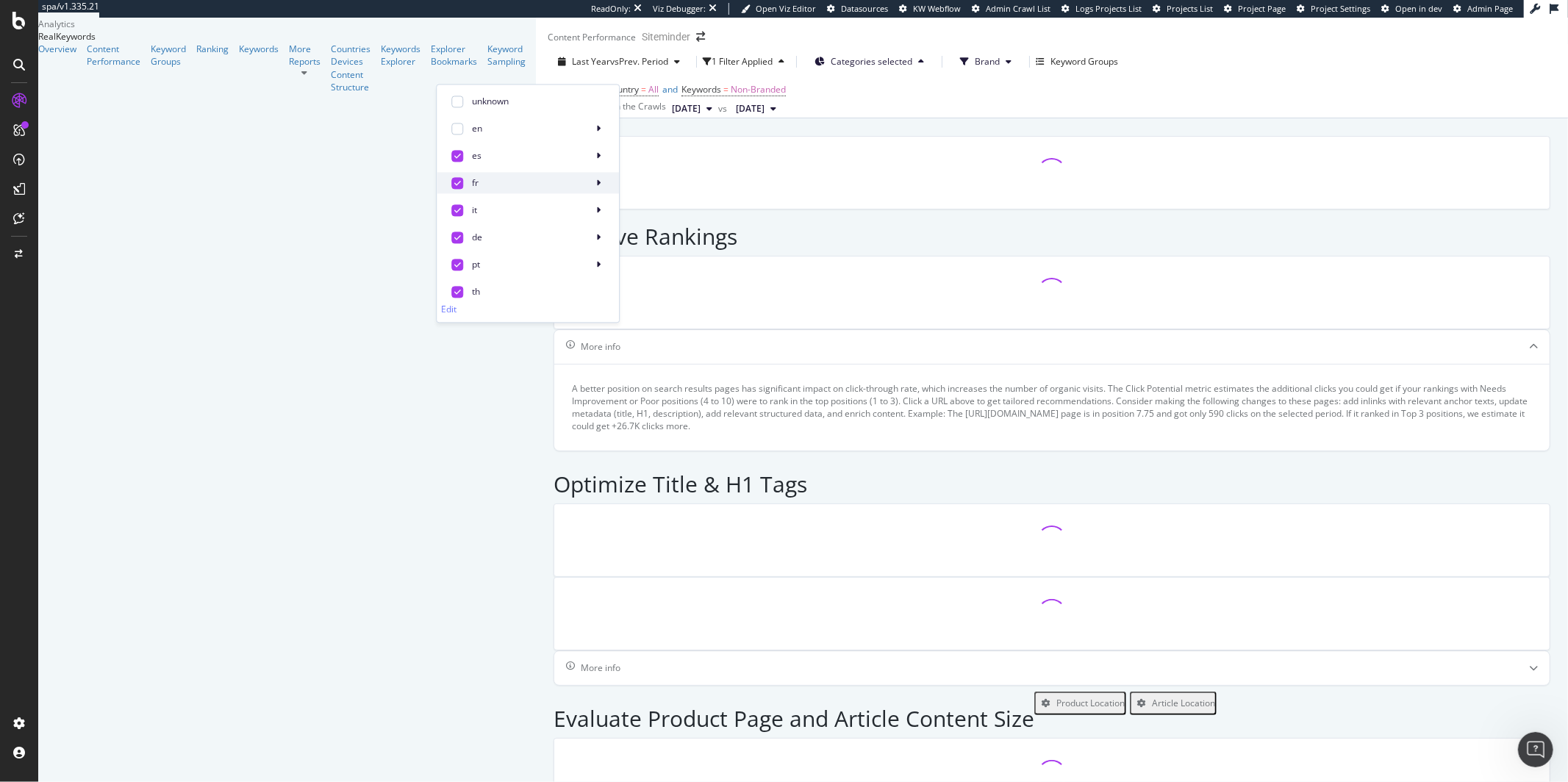
click at [601, 181] on icon at bounding box center [598, 183] width 5 height 9
click at [611, 211] on div "it" at bounding box center [527, 210] width 182 height 21
click at [611, 239] on div "de" at bounding box center [527, 237] width 182 height 21
click at [601, 261] on icon at bounding box center [598, 265] width 5 height 9
click at [653, 378] on icon at bounding box center [652, 380] width 6 height 7
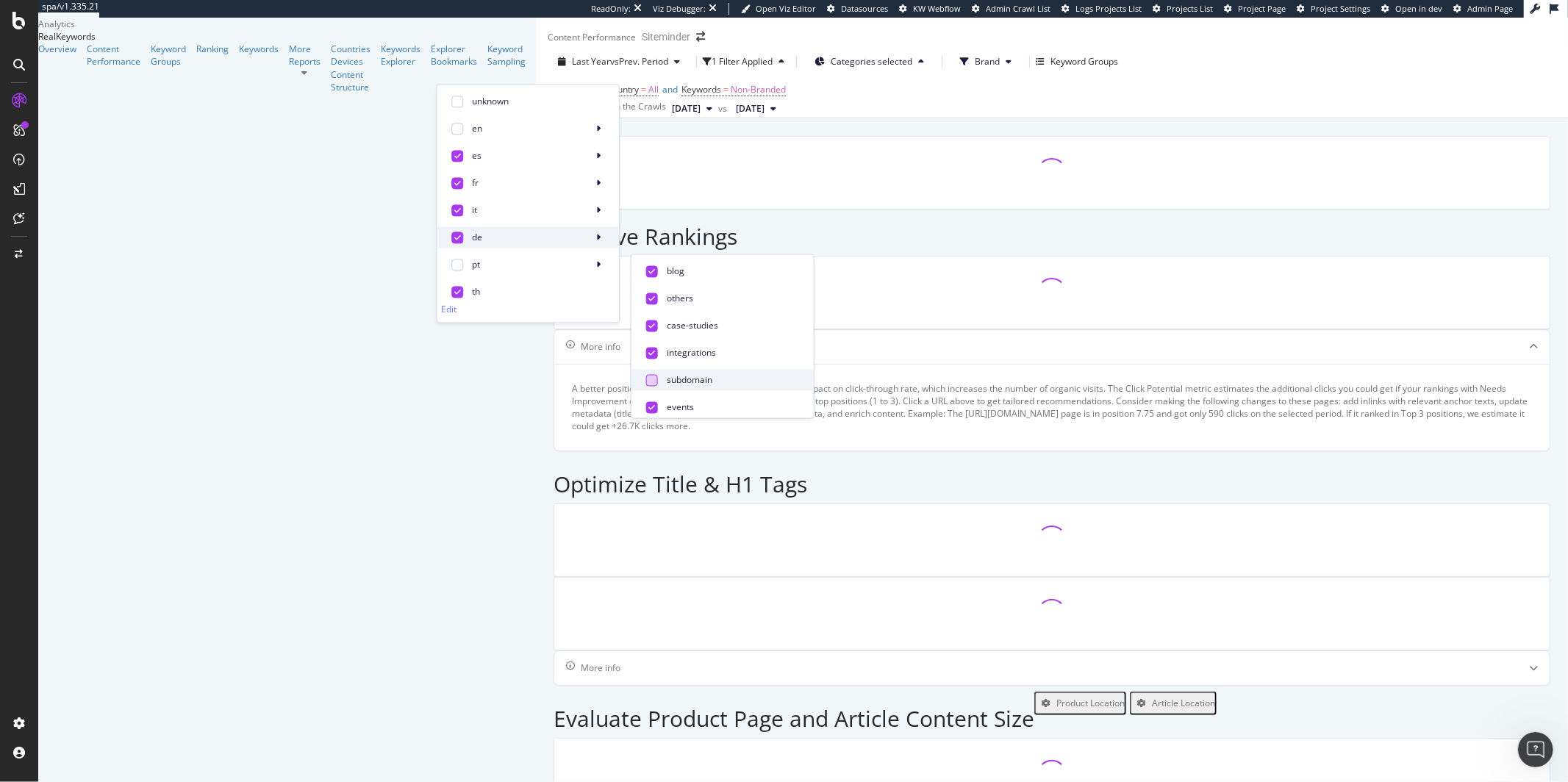
click at [612, 236] on div "de" at bounding box center [527, 237] width 182 height 21
click at [652, 380] on icon at bounding box center [652, 380] width 6 height 7
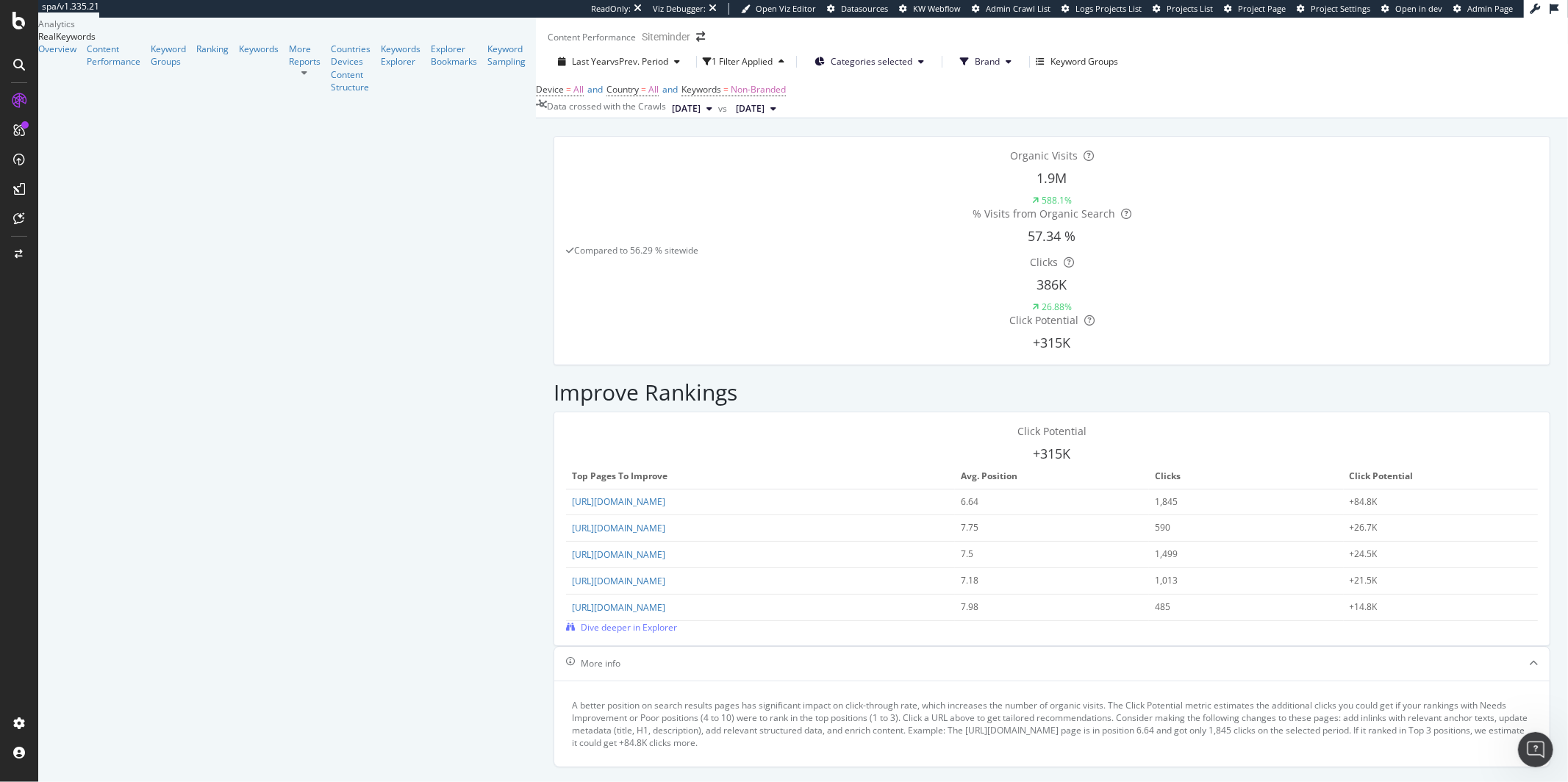
click at [913, 100] on div "Device = All and Country = All and Keywords = Non-Branded" at bounding box center [1053, 90] width 1033 height 21
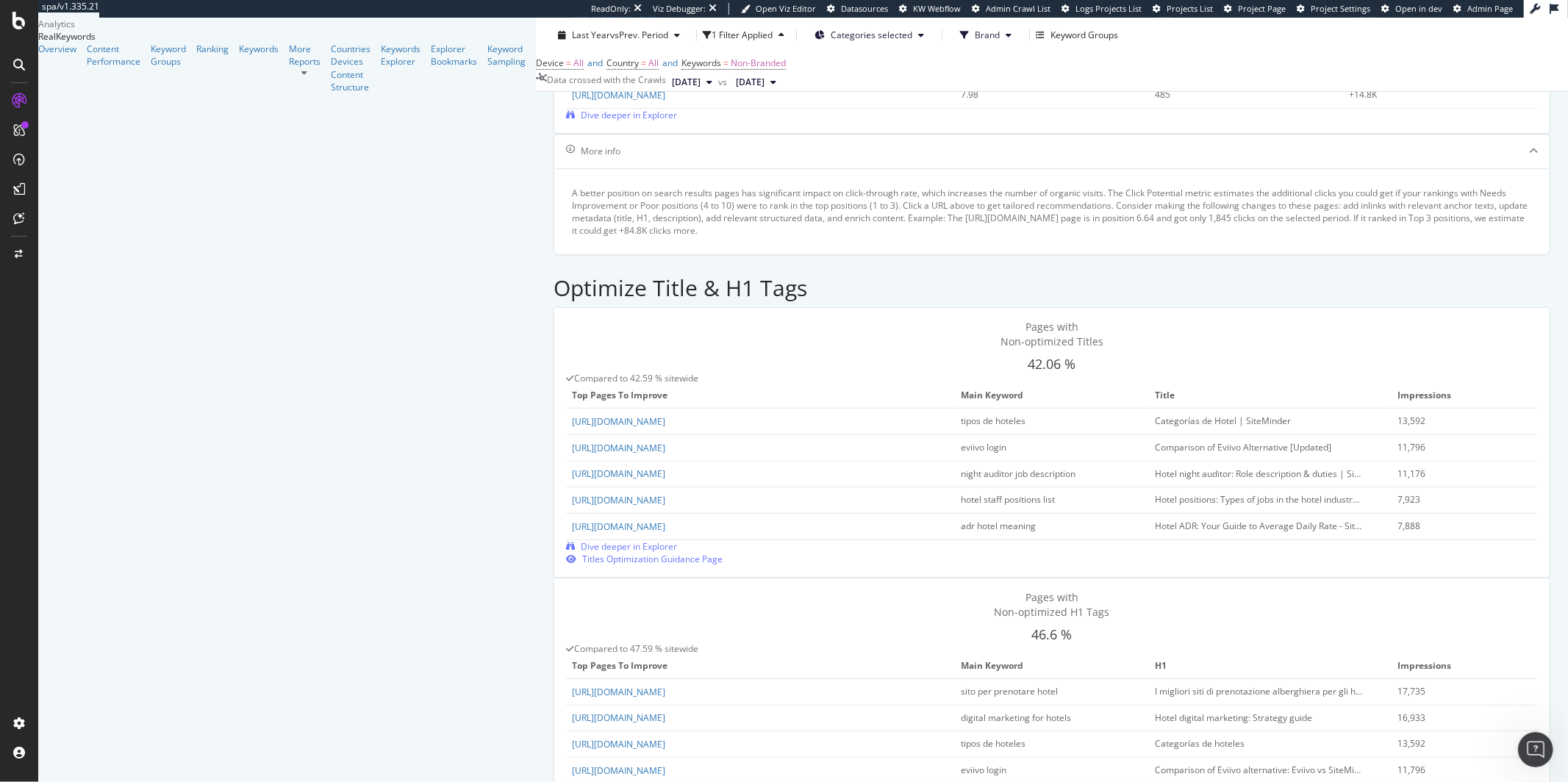
scroll to position [512, 0]
click at [554, 277] on h2 "Optimize Title & H1 Tags" at bounding box center [681, 288] width 254 height 24
drag, startPoint x: 599, startPoint y: 179, endPoint x: 695, endPoint y: 44, distance: 165.7
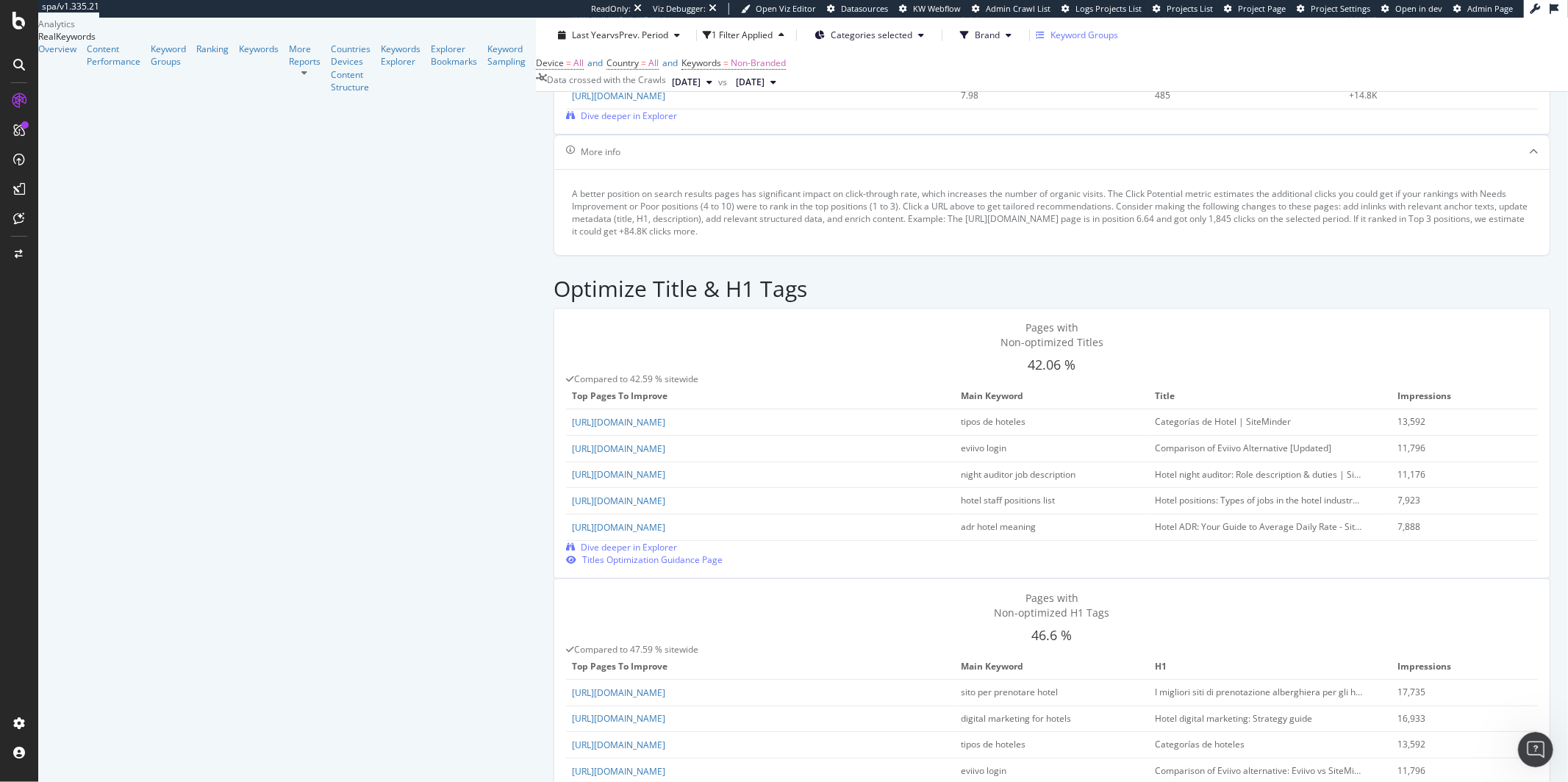
click at [599, 261] on div "Optimize Title & H1 Tags" at bounding box center [1052, 284] width 997 height 46
drag, startPoint x: 299, startPoint y: 256, endPoint x: 395, endPoint y: 276, distance: 98.1
click at [566, 320] on div "Pages with Non-optimized Titles" at bounding box center [1052, 335] width 972 height 29
copy span "Pages with Non-optimized Titles"
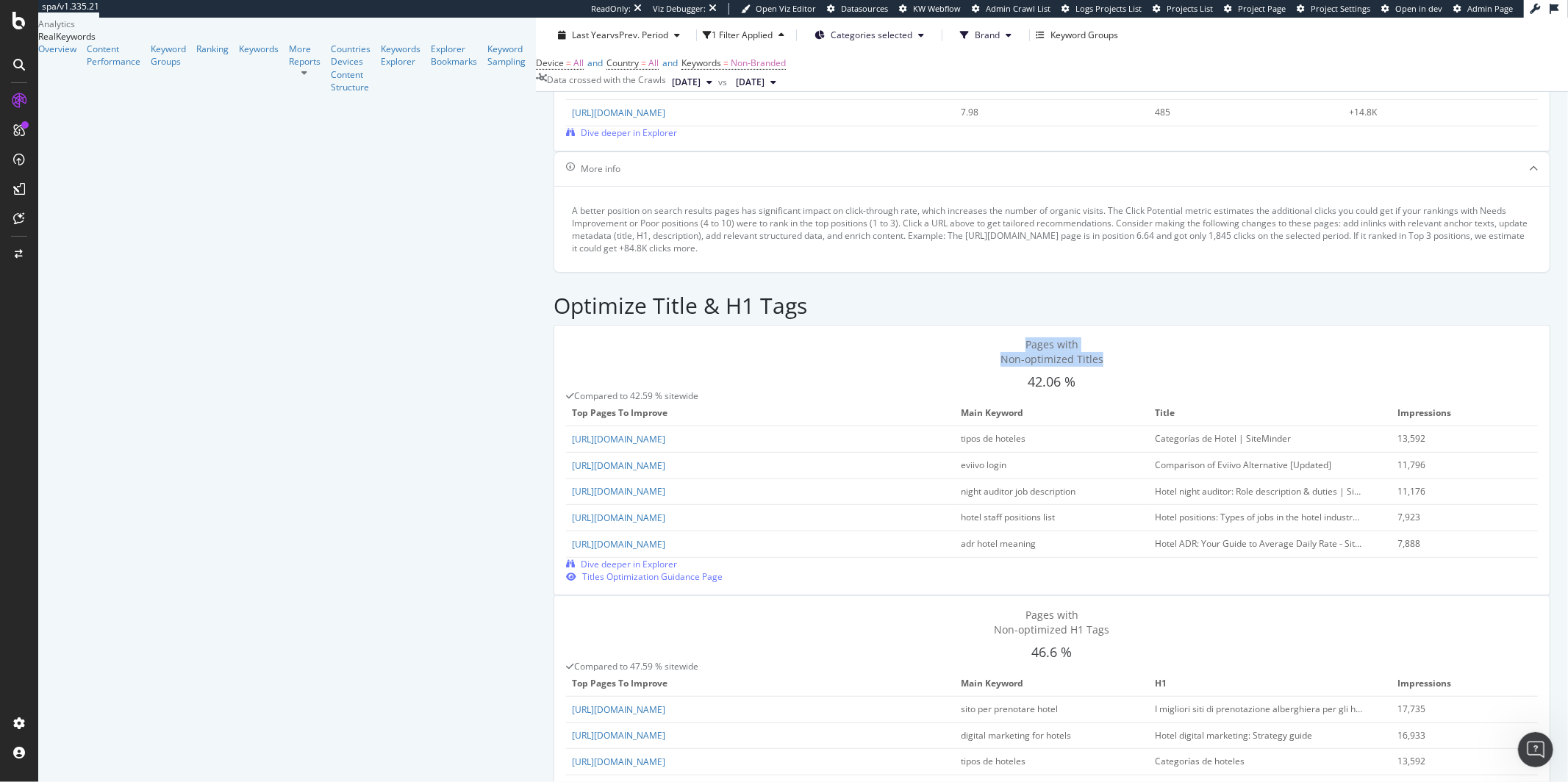
scroll to position [491, 0]
copy span "Pages with Non-optimized Titles"
drag, startPoint x: 316, startPoint y: 504, endPoint x: 385, endPoint y: 513, distance: 69.6
click at [566, 611] on div "Pages with Non-optimized H1 Tags" at bounding box center [1052, 626] width 972 height 29
drag, startPoint x: 386, startPoint y: 516, endPoint x: 270, endPoint y: 501, distance: 117.0
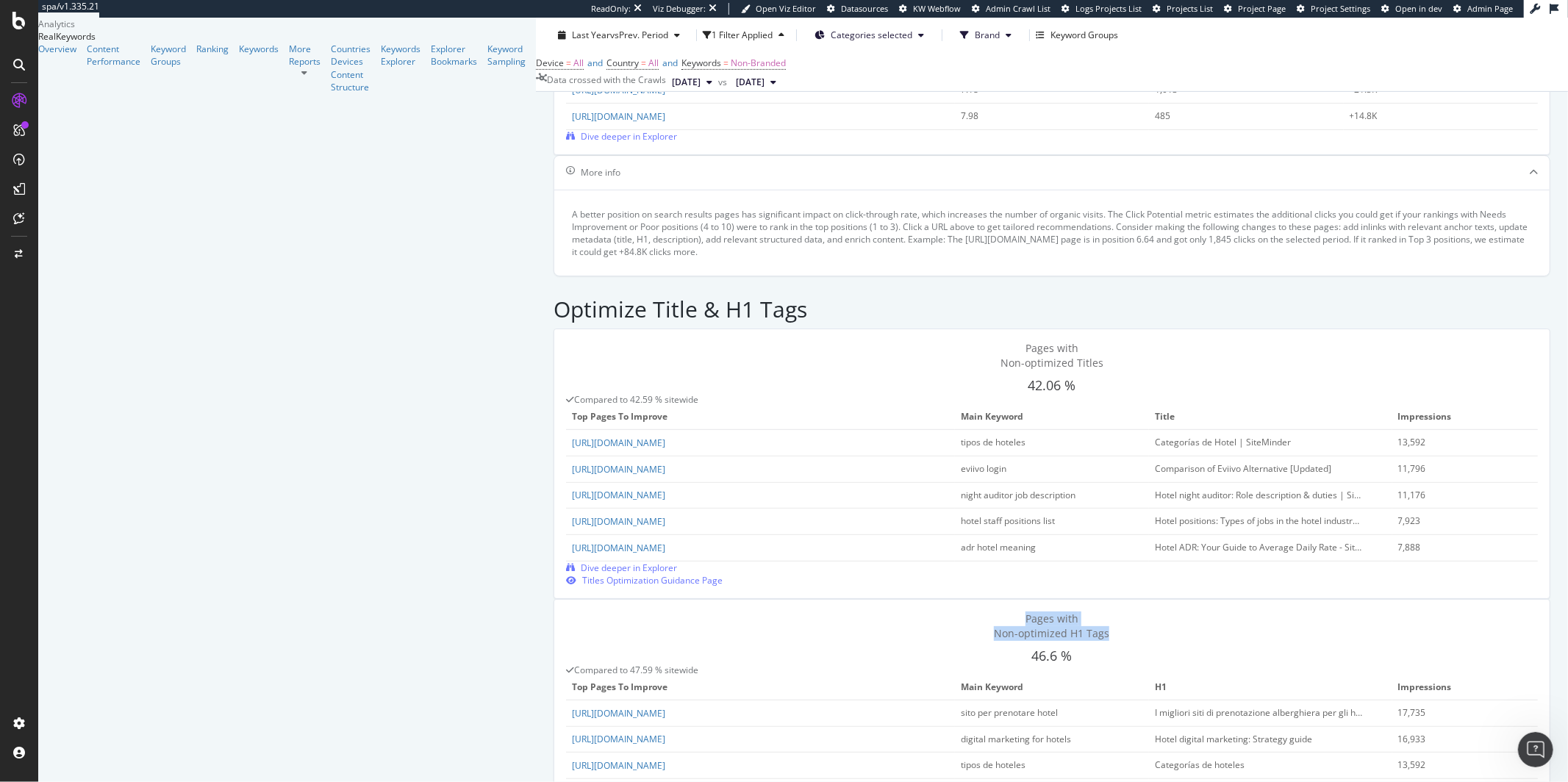
click at [566, 611] on div "Pages with Non-optimized H1 Tags" at bounding box center [1052, 626] width 972 height 29
copy span "Pages with Non-optimized H1 Tags"
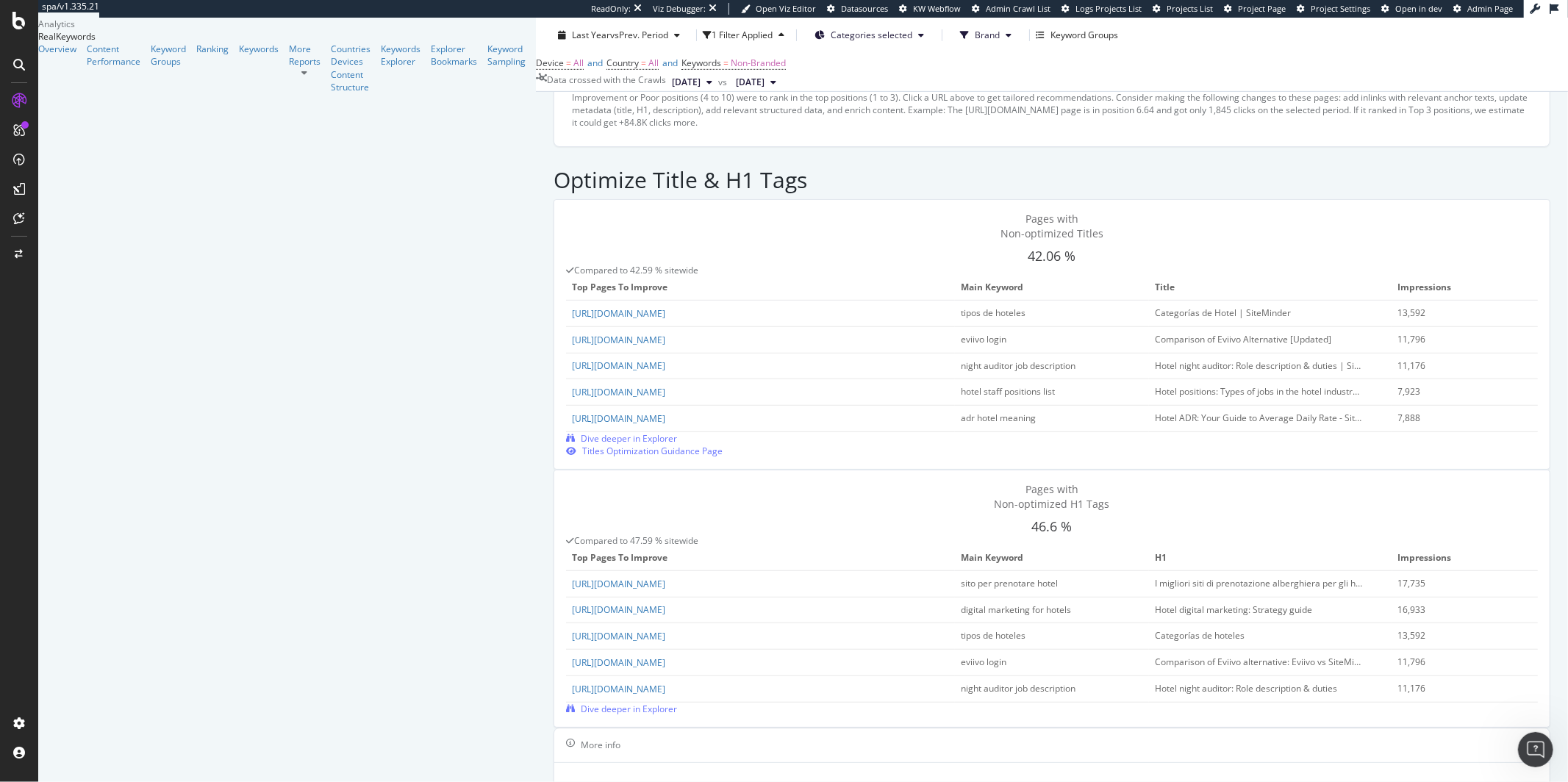
scroll to position [682, 0]
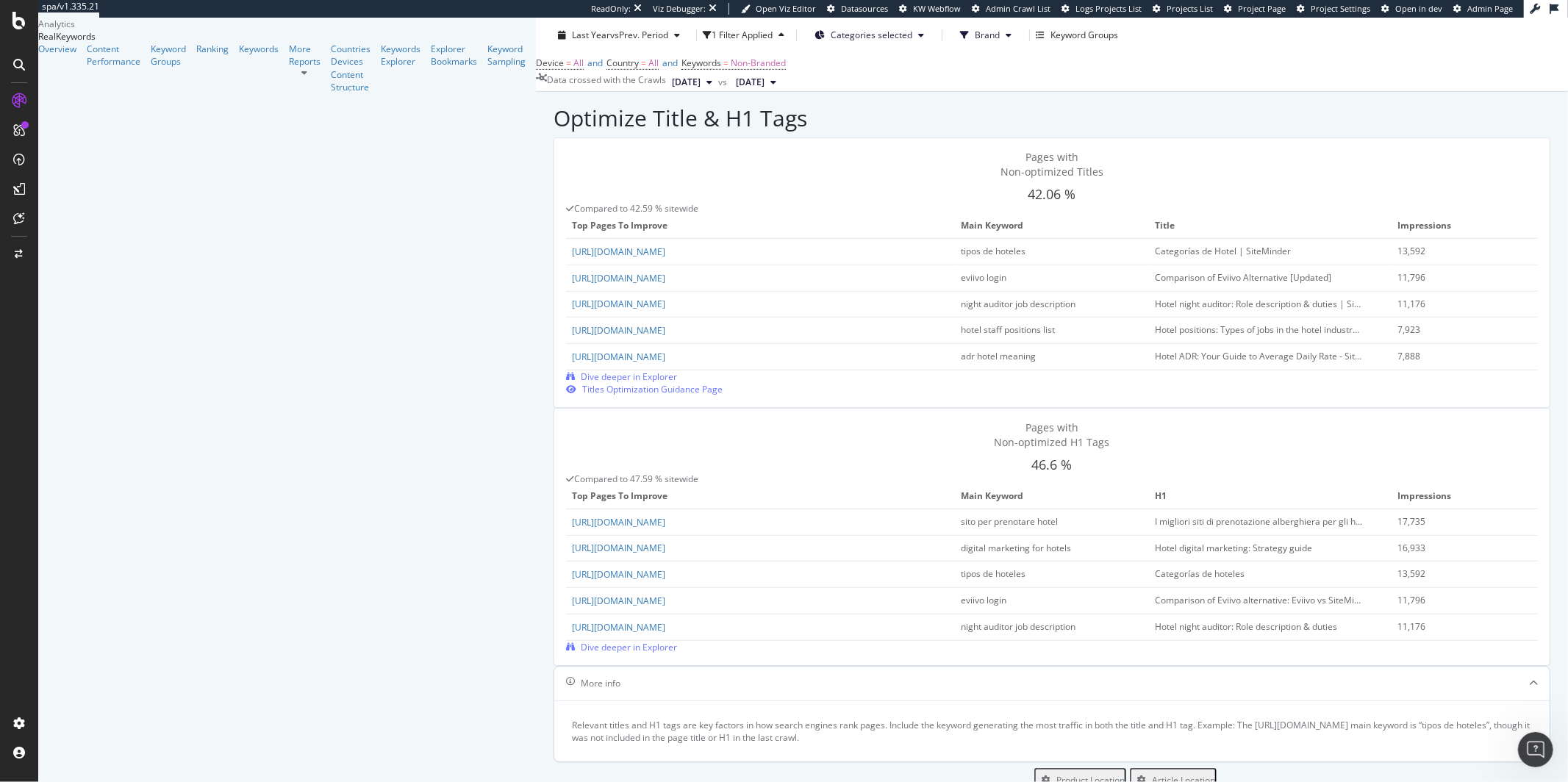
click at [554, 667] on div "More info" at bounding box center [1052, 683] width 995 height 34
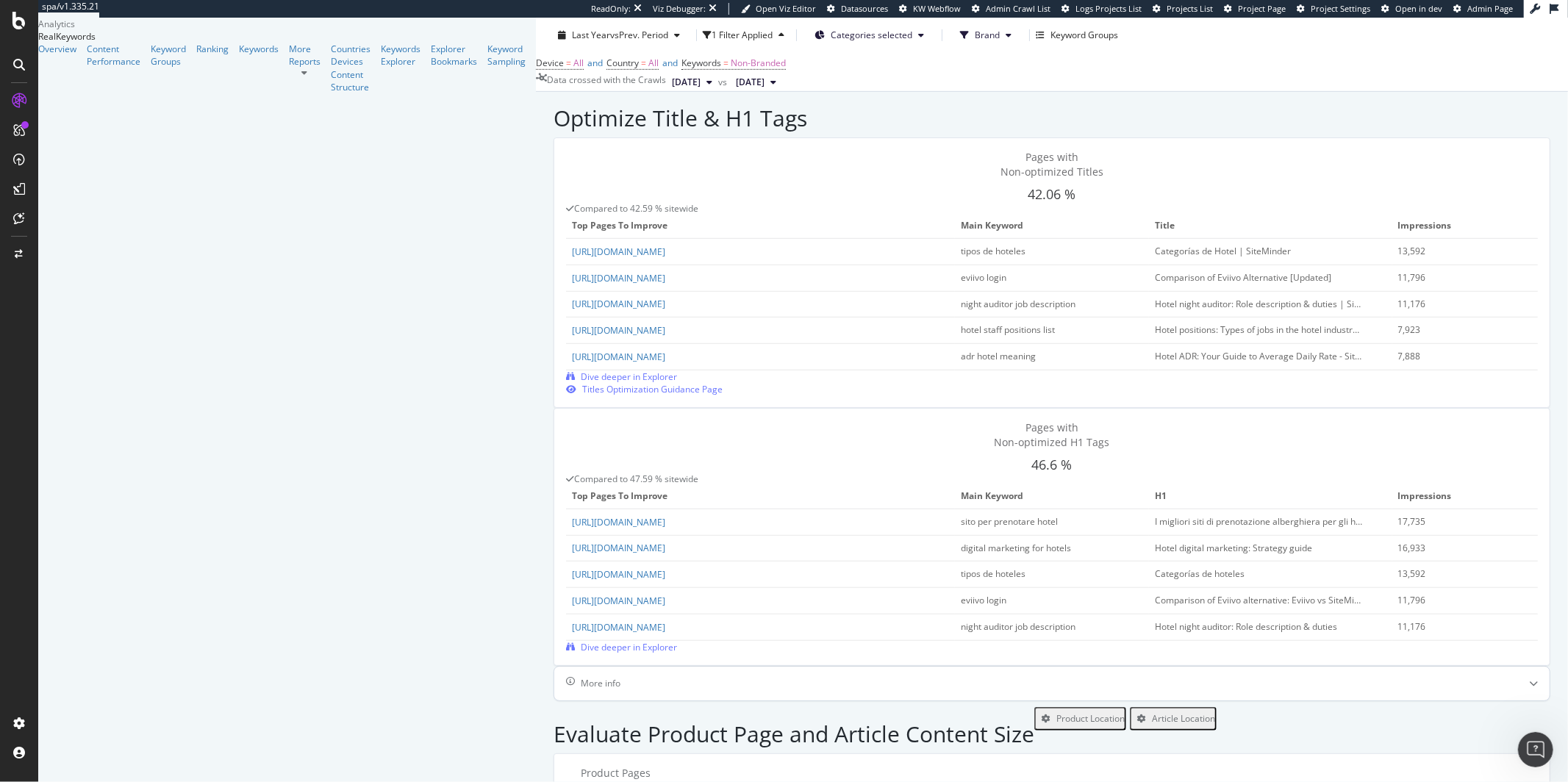
click at [554, 667] on div "More info" at bounding box center [1052, 683] width 995 height 34
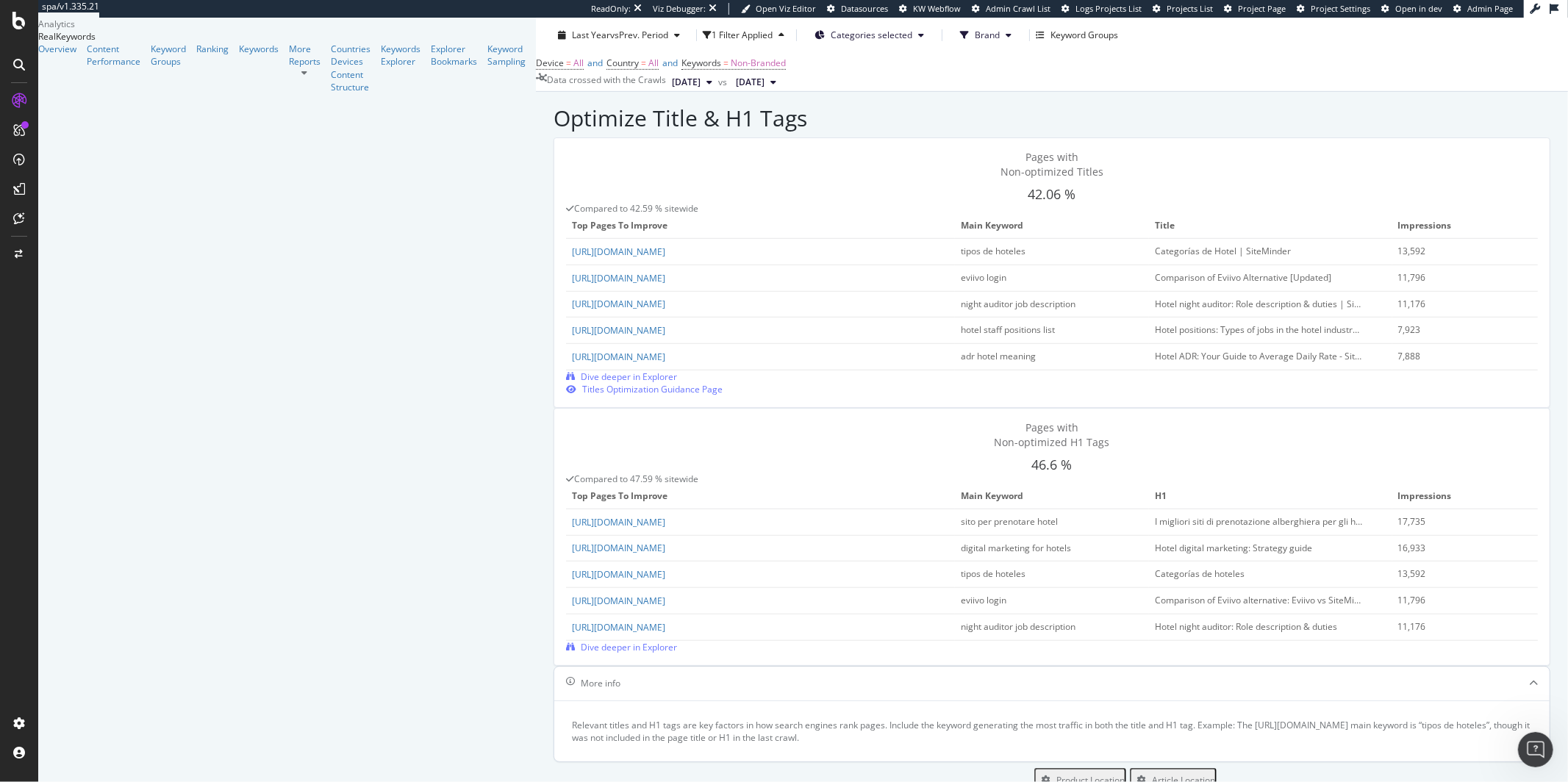
click at [554, 667] on div "More info" at bounding box center [1052, 683] width 995 height 34
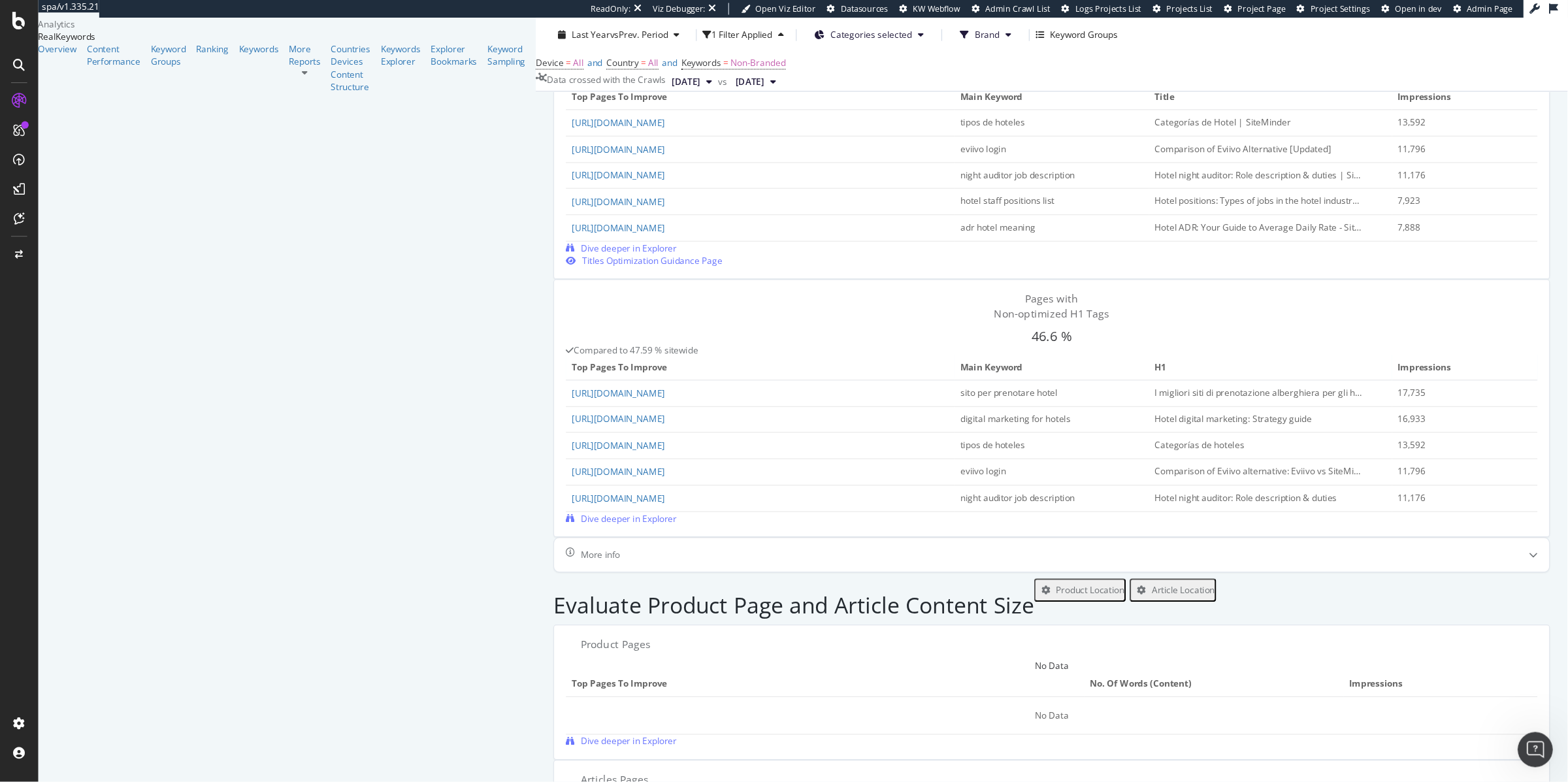
scroll to position [721, 0]
